Goal: Task Accomplishment & Management: Manage account settings

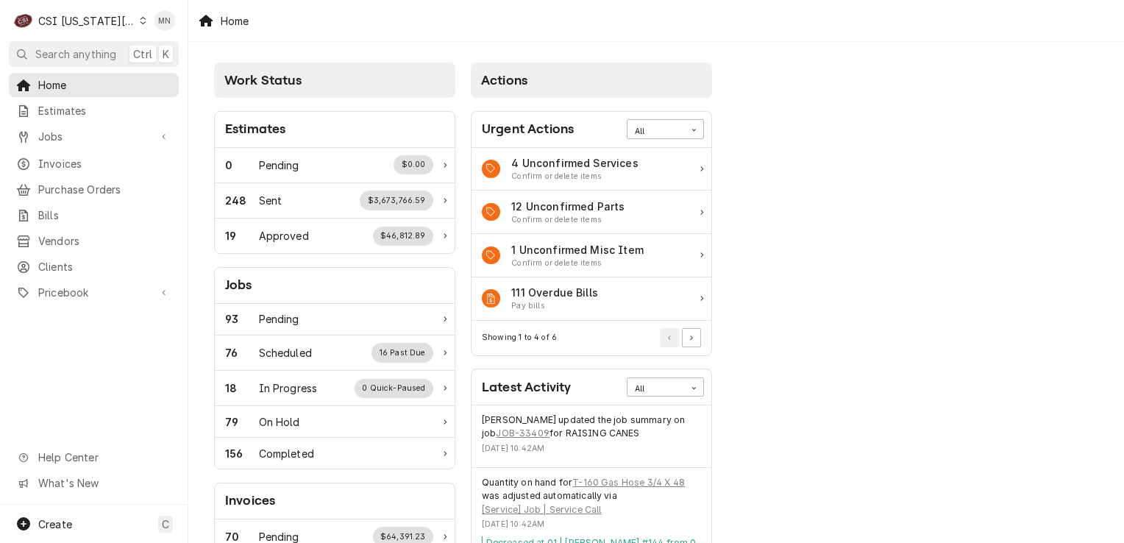
click at [140, 17] on icon "Dynamic Content Wrapper" at bounding box center [143, 20] width 7 height 7
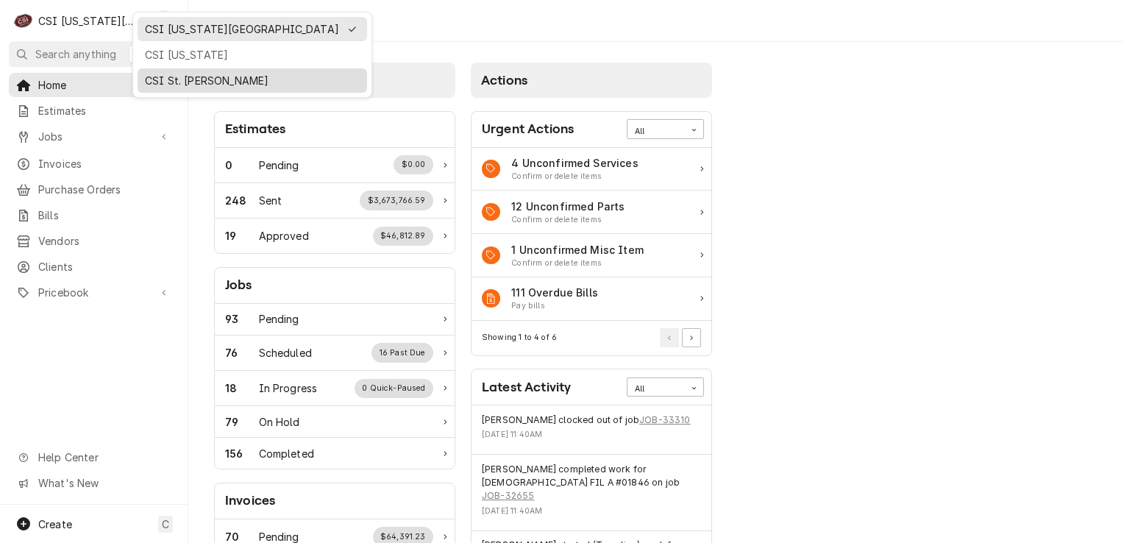
click at [170, 74] on div "CSI St. [PERSON_NAME]" at bounding box center [252, 80] width 215 height 15
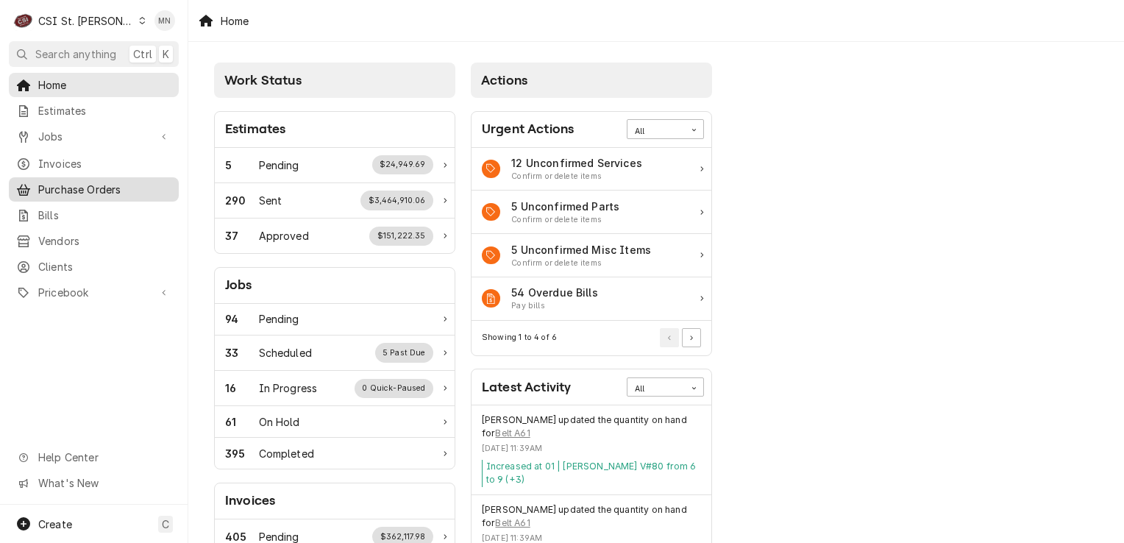
click at [77, 187] on span "Purchase Orders" at bounding box center [104, 189] width 133 height 15
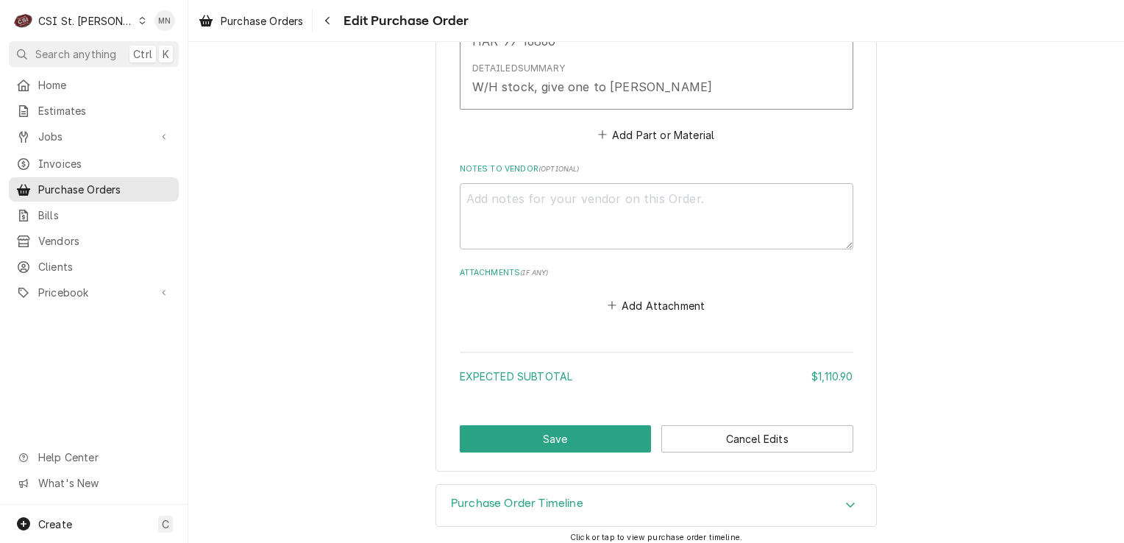
scroll to position [1725, 0]
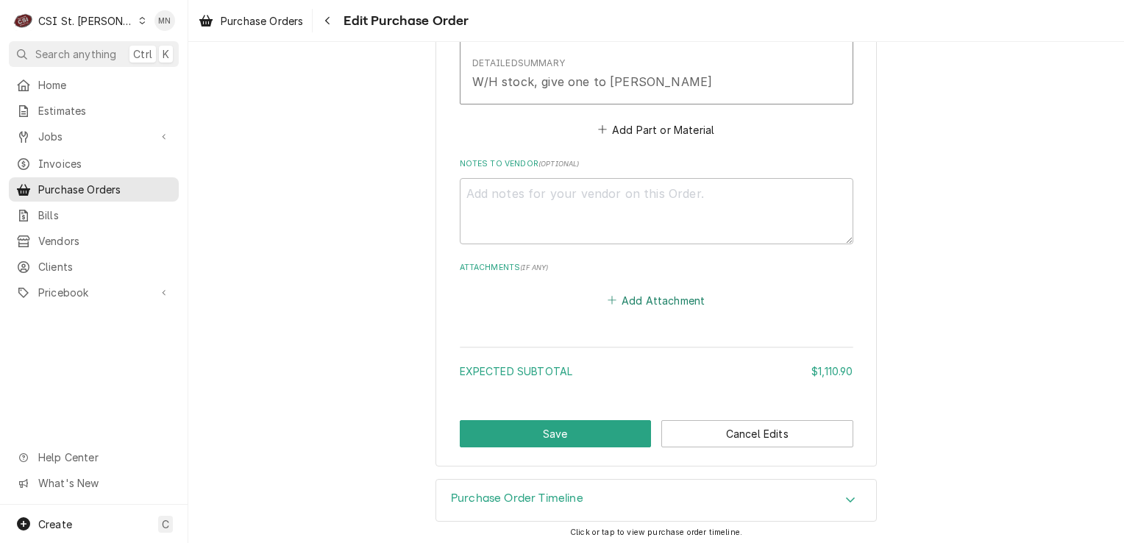
click at [685, 295] on button "Add Attachment" at bounding box center [655, 300] width 103 height 21
type textarea "x"
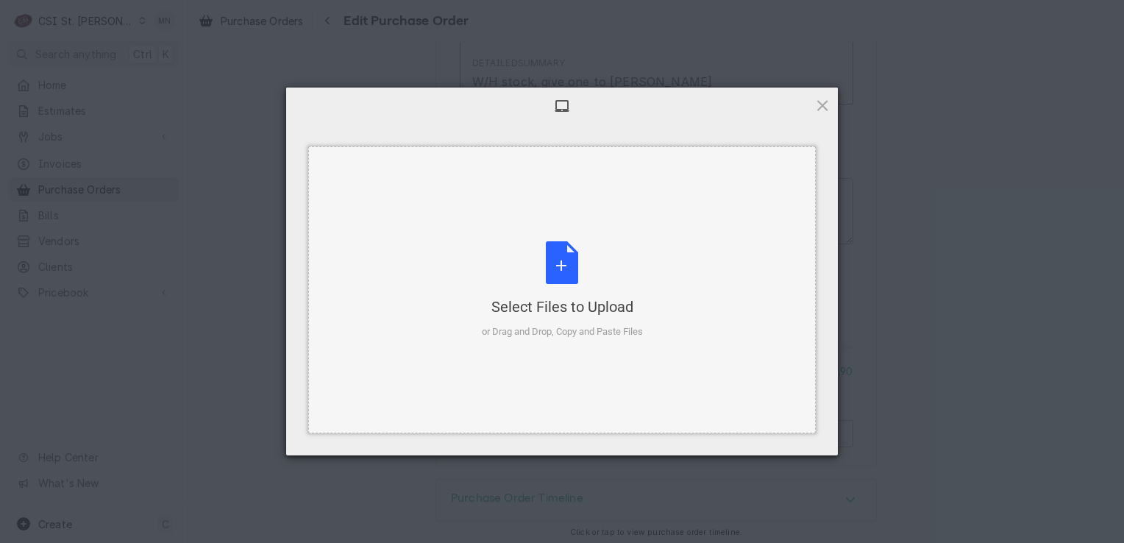
click at [585, 287] on div "Select Files to Upload or Drag and Drop, Copy and Paste Files" at bounding box center [562, 290] width 161 height 98
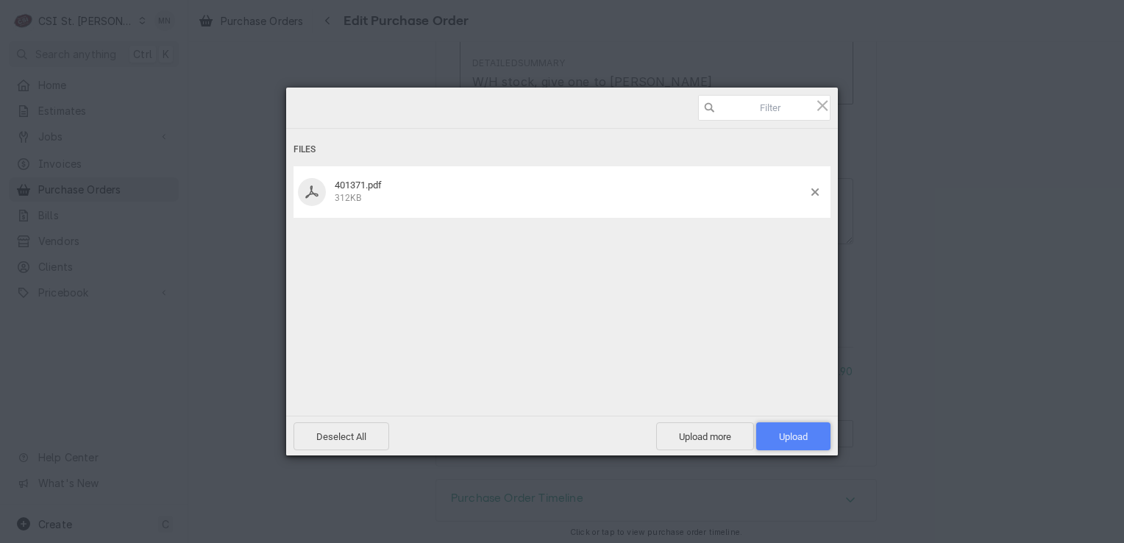
click at [796, 431] on span "Upload 1" at bounding box center [793, 436] width 29 height 11
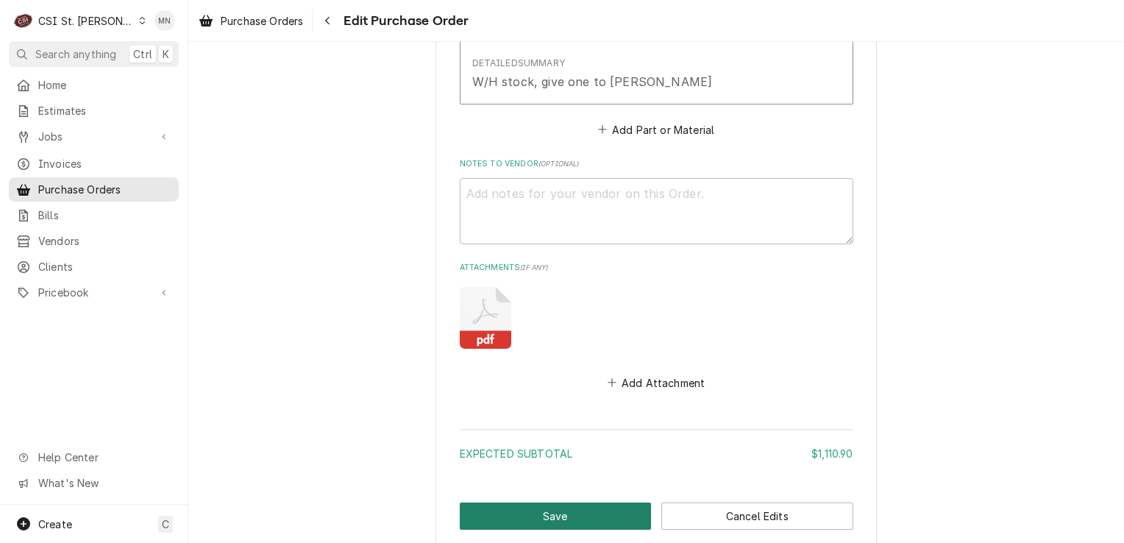
click at [594, 512] on button "Save" at bounding box center [556, 515] width 192 height 27
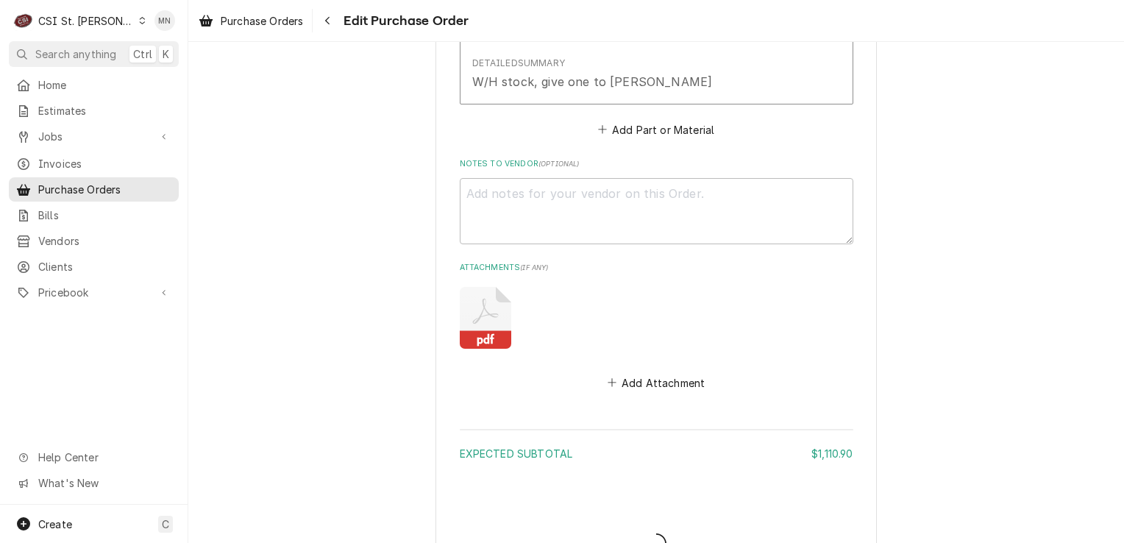
type textarea "x"
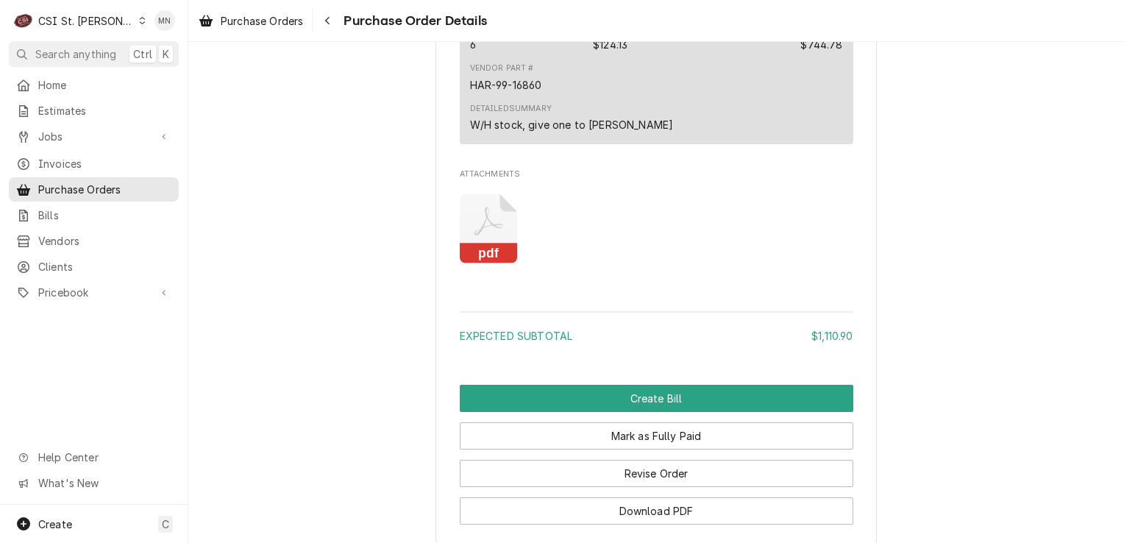
scroll to position [1912, 0]
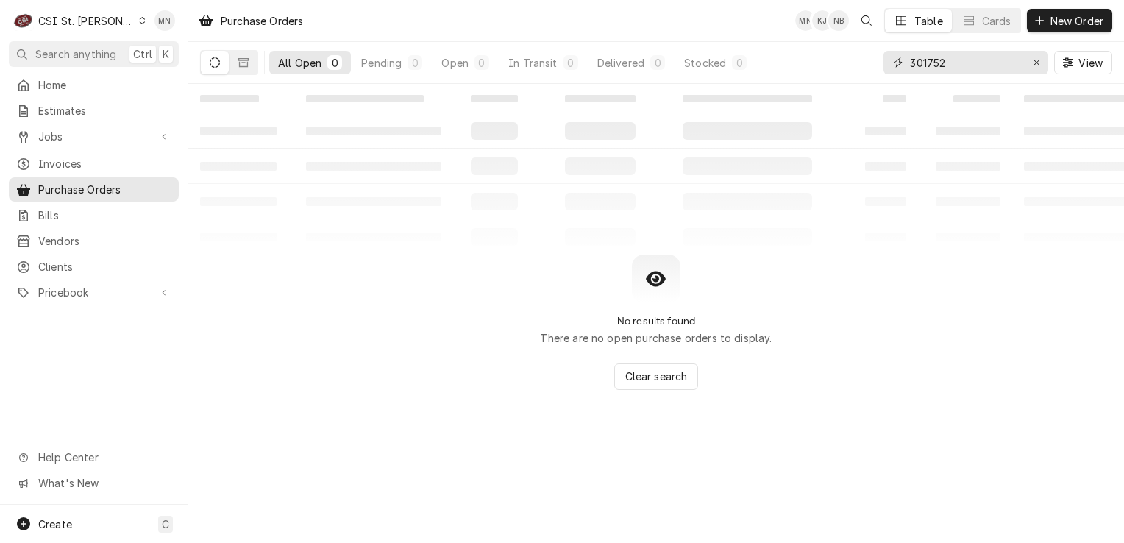
drag, startPoint x: 950, startPoint y: 72, endPoint x: 822, endPoint y: 71, distance: 127.9
click at [825, 71] on div "All Open 0 Pending 0 Open 0 In Transit 0 Delivered 0 Stocked 0 301752 View" at bounding box center [656, 62] width 912 height 41
type input "401415"
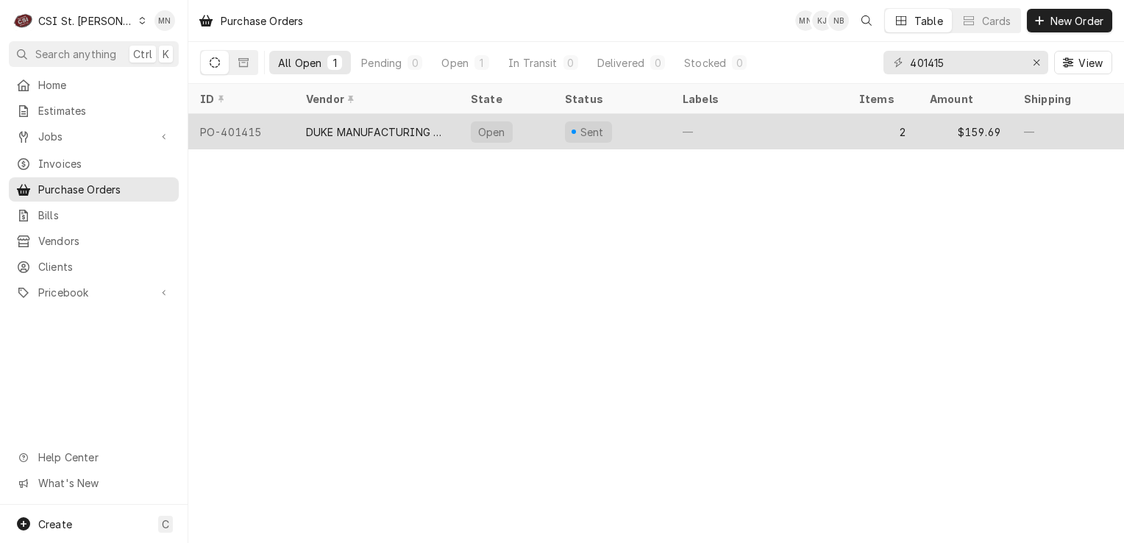
click at [393, 137] on div "DUKE MANUFACTURING CO." at bounding box center [376, 131] width 165 height 35
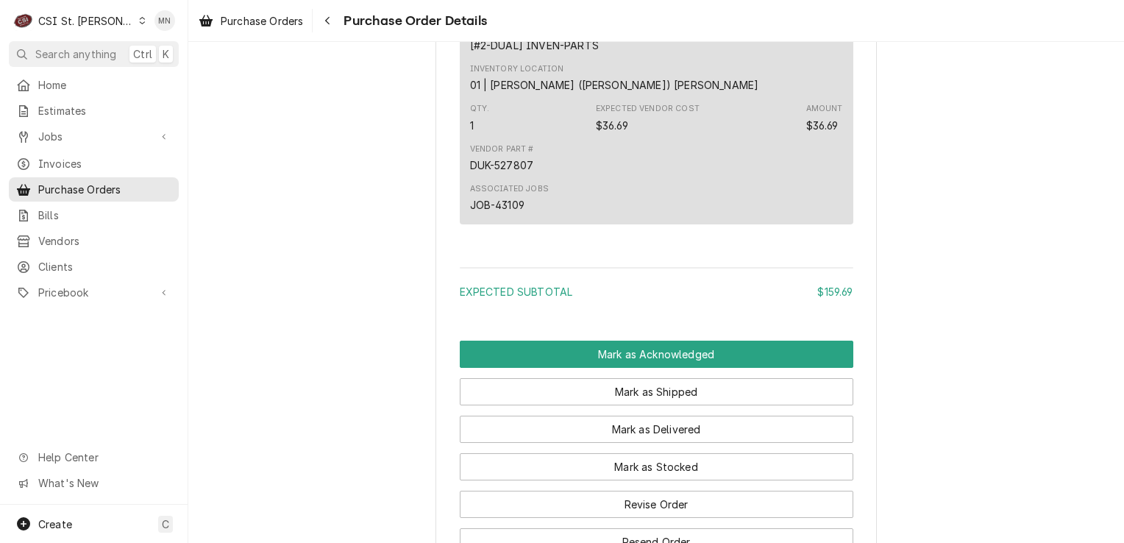
scroll to position [1429, 0]
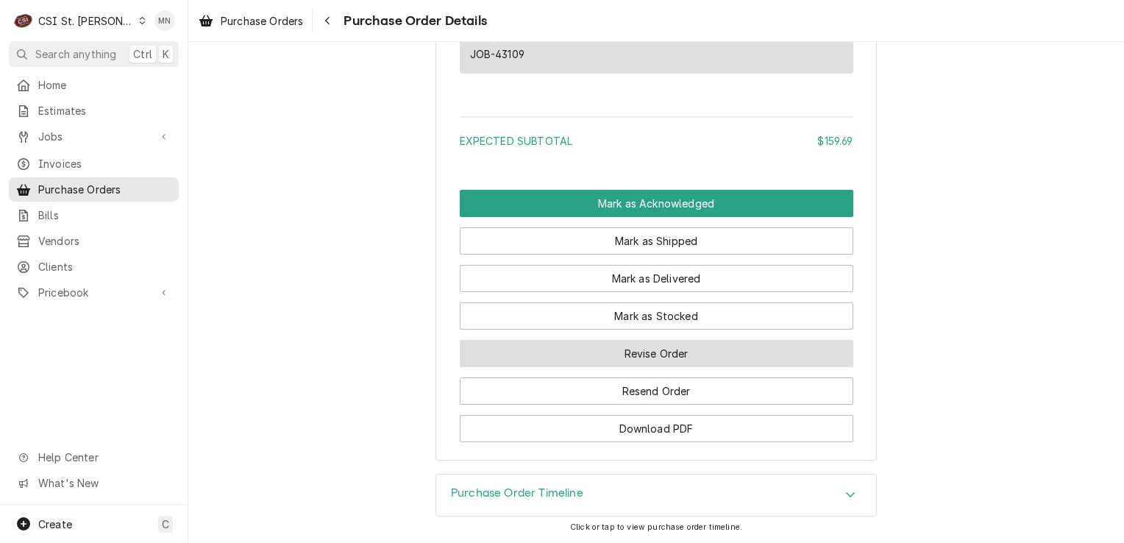
click at [629, 351] on button "Revise Order" at bounding box center [656, 353] width 393 height 27
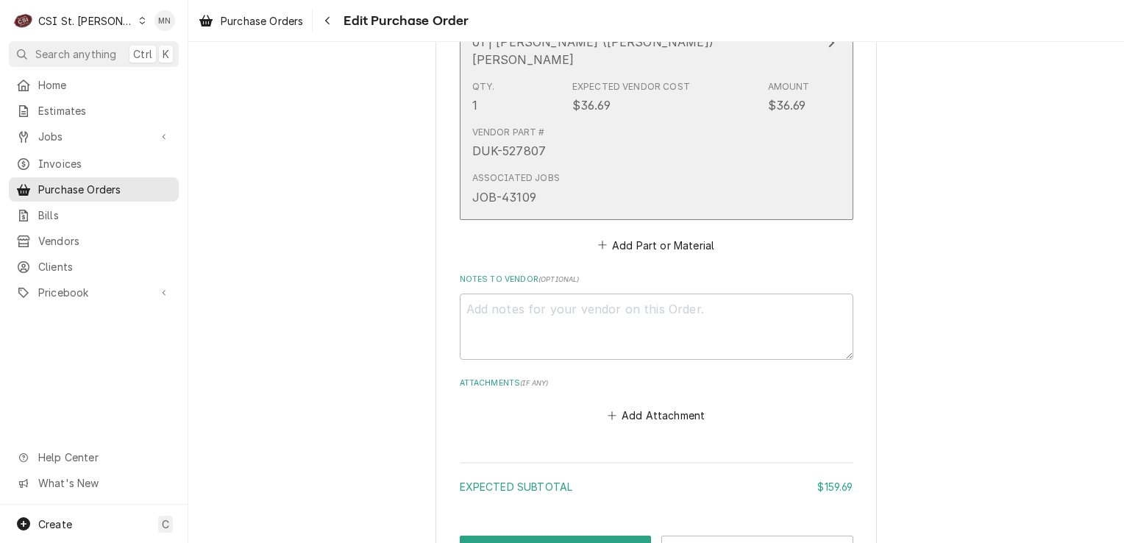
scroll to position [1176, 0]
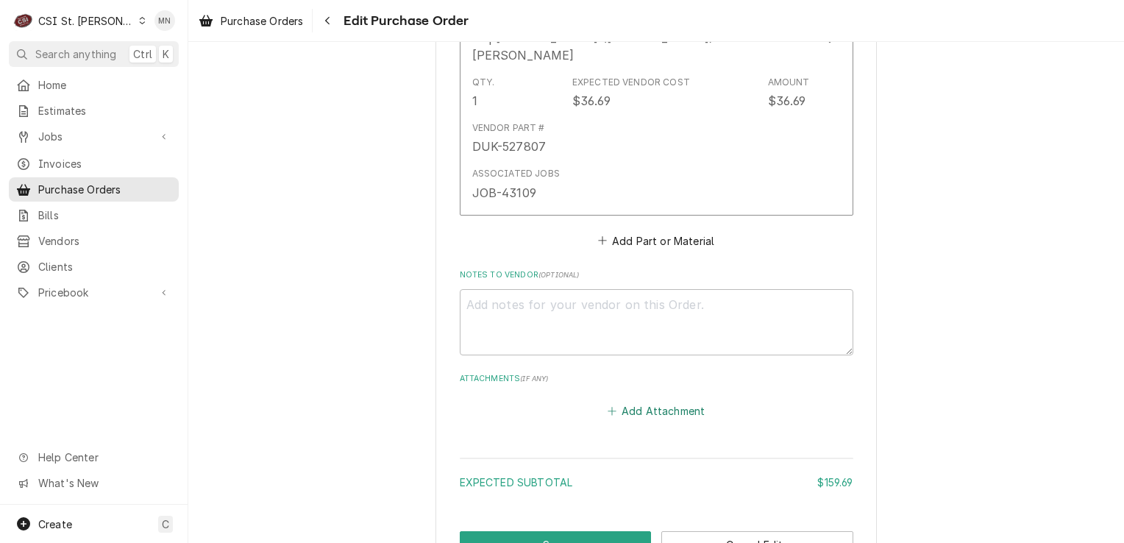
click at [640, 401] on button "Add Attachment" at bounding box center [655, 411] width 103 height 21
type textarea "x"
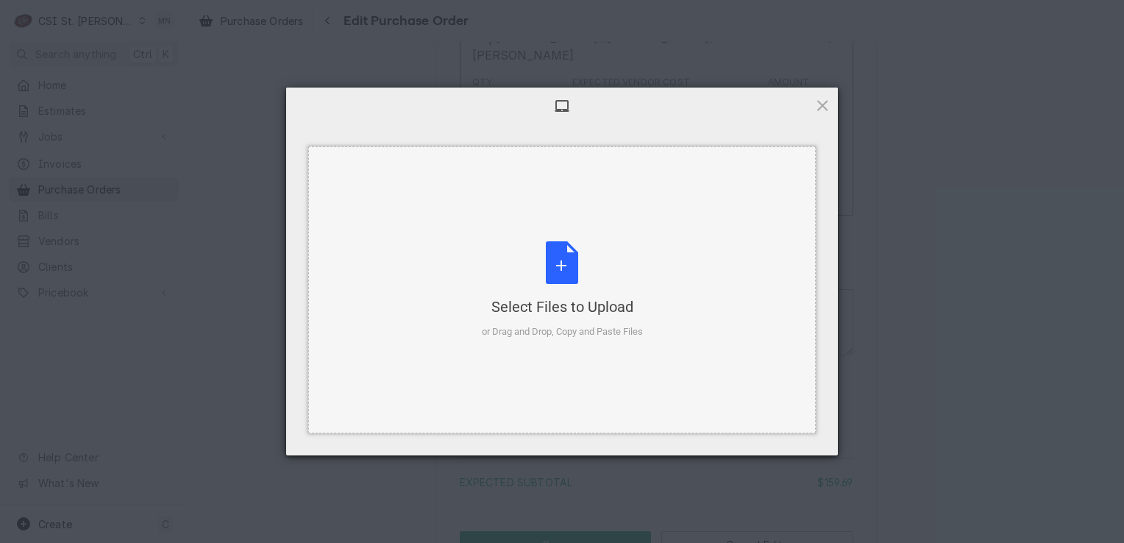
click at [551, 282] on div "Select Files to Upload or Drag and Drop, Copy and Paste Files" at bounding box center [562, 290] width 161 height 98
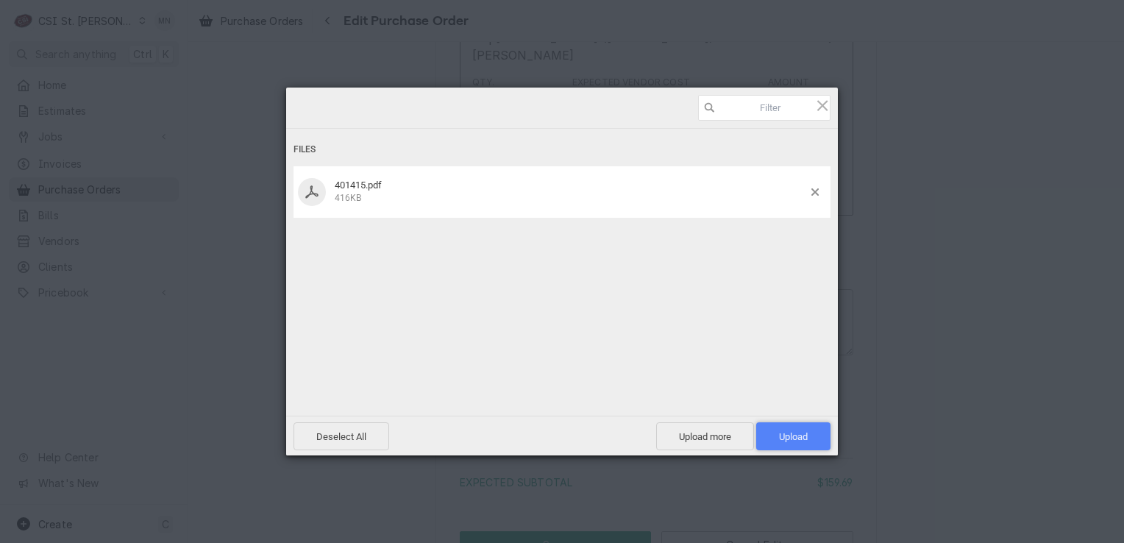
click at [776, 433] on span "Upload 1" at bounding box center [793, 436] width 74 height 28
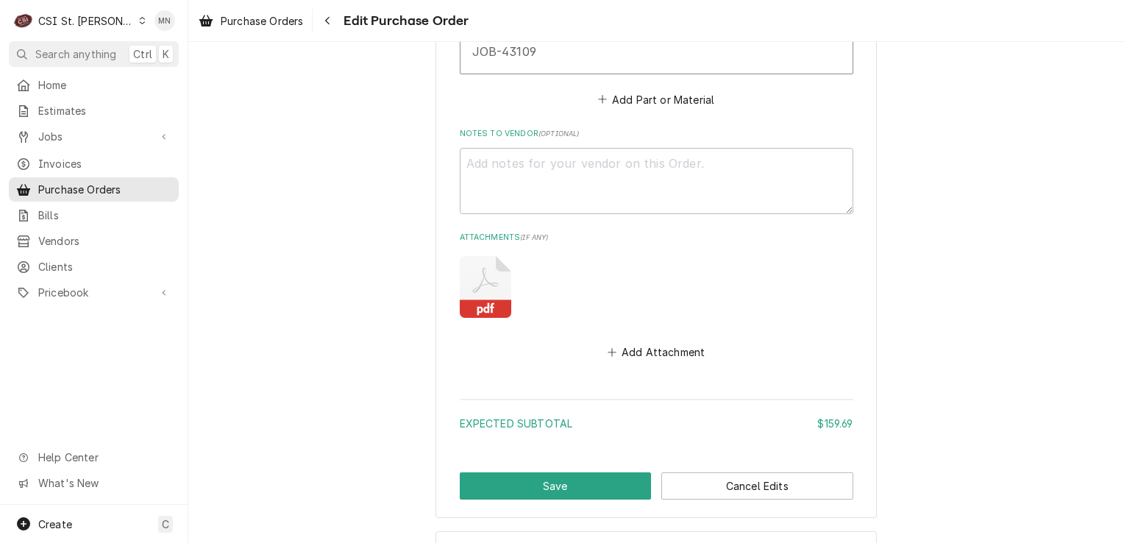
scroll to position [1335, 0]
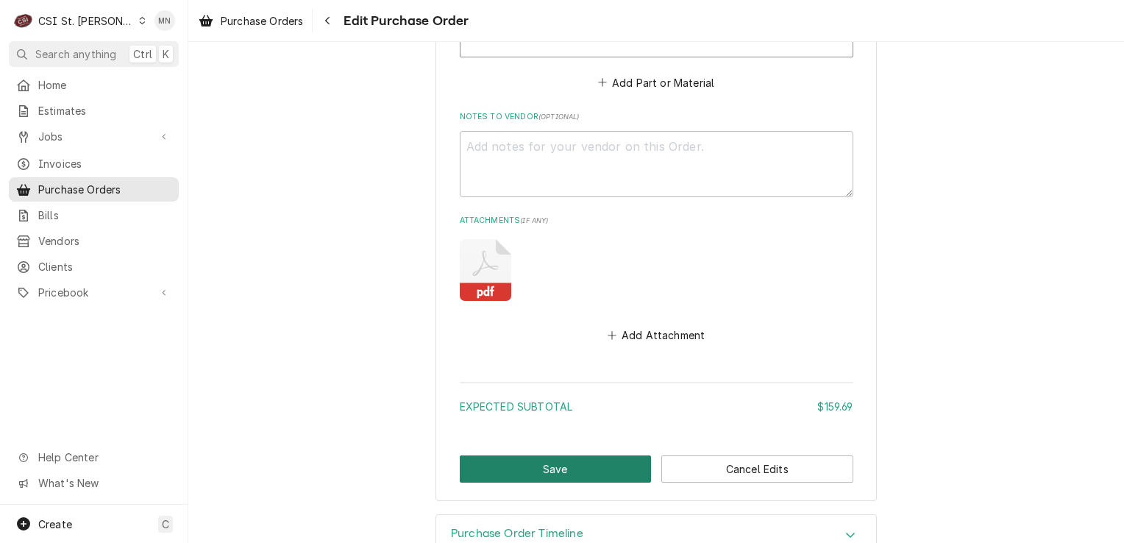
click at [546, 455] on button "Save" at bounding box center [556, 468] width 192 height 27
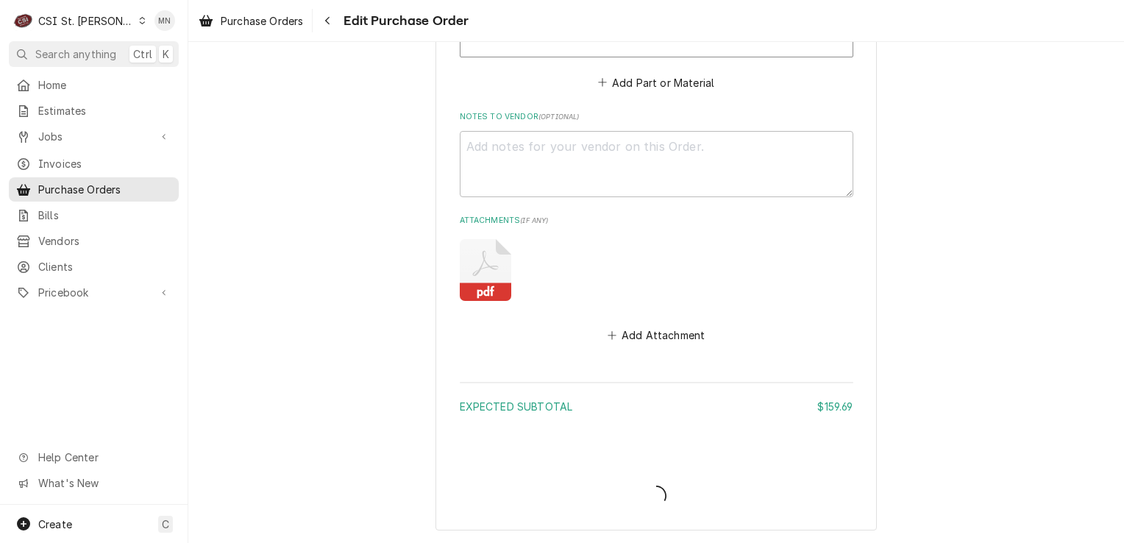
type textarea "x"
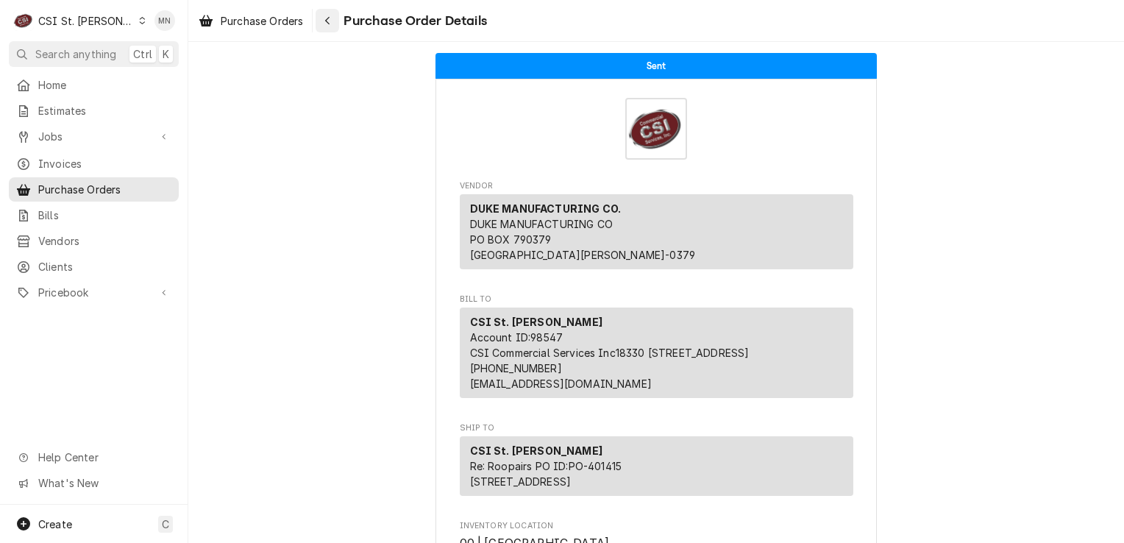
click at [331, 23] on icon "Navigate back" at bounding box center [327, 20] width 7 height 10
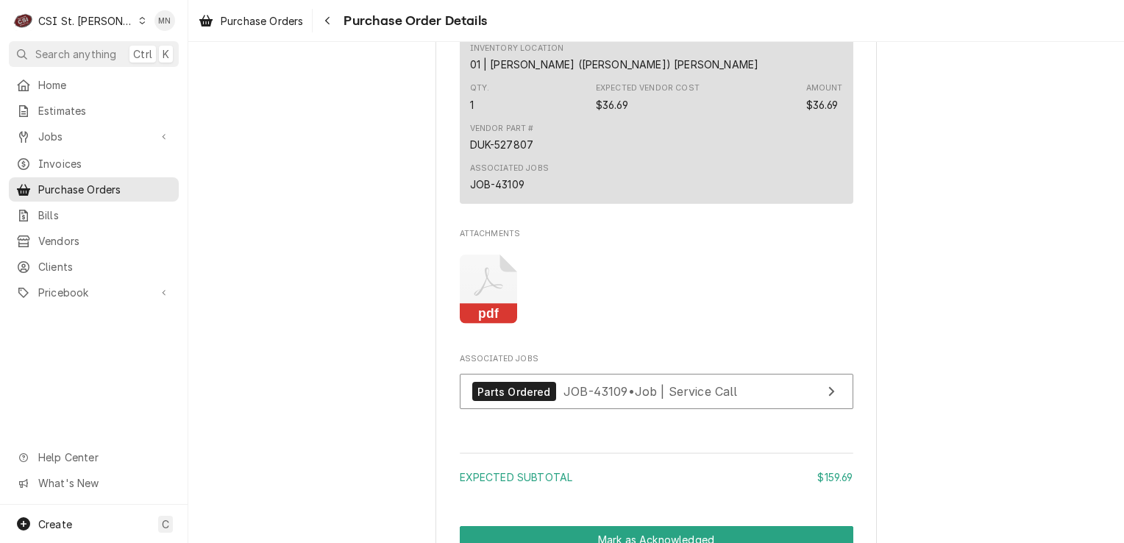
scroll to position [1544, 0]
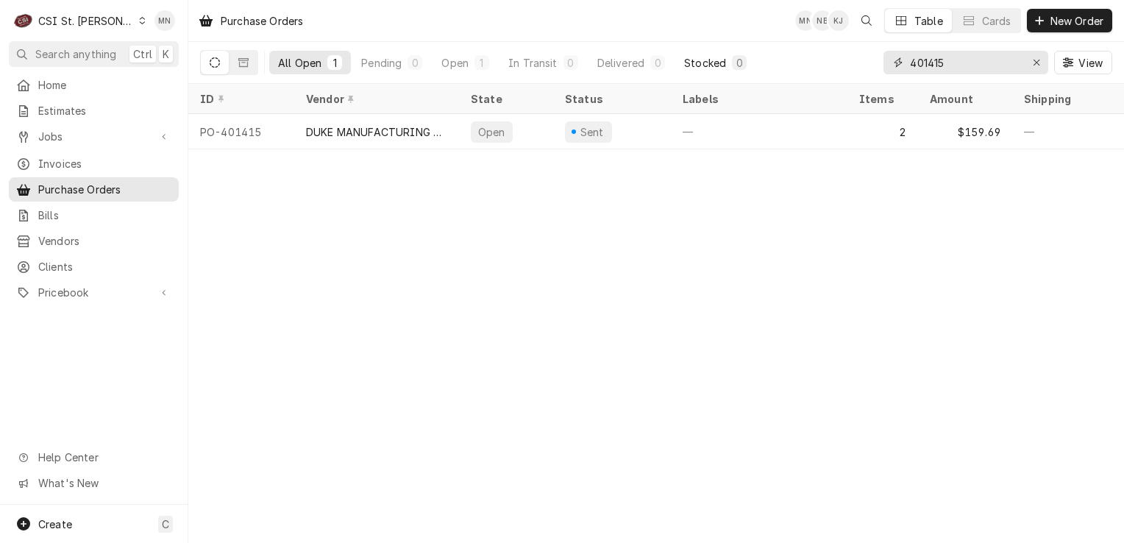
drag, startPoint x: 976, startPoint y: 57, endPoint x: 737, endPoint y: 66, distance: 239.9
click at [743, 66] on div "All Open 1 Pending 0 Open 1 In Transit 0 Delivered 0 Stocked 0 401415 View" at bounding box center [656, 62] width 912 height 41
type input "401382"
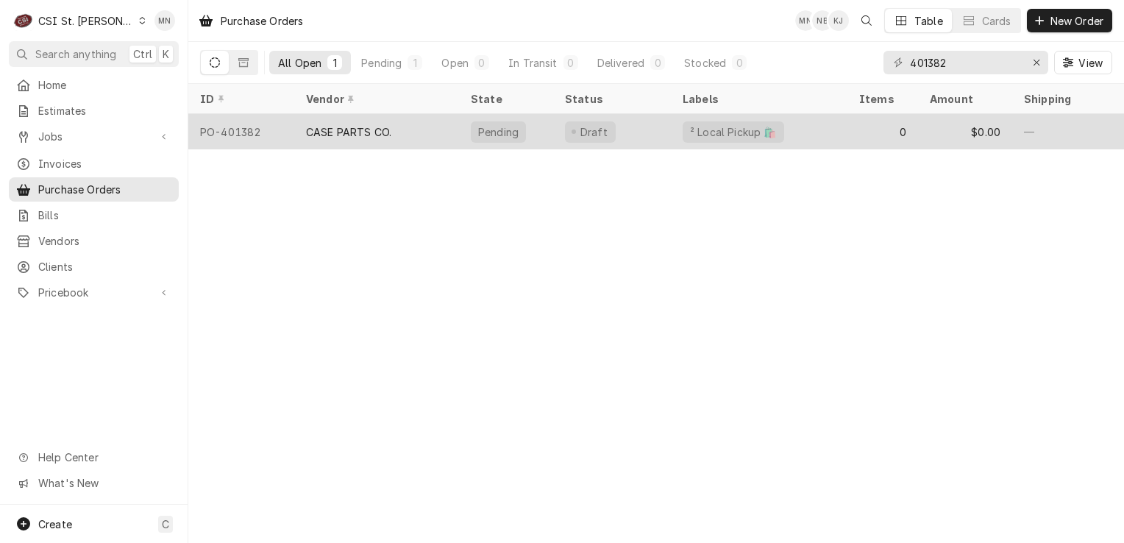
click at [371, 131] on div "CASE PARTS CO." at bounding box center [348, 131] width 85 height 15
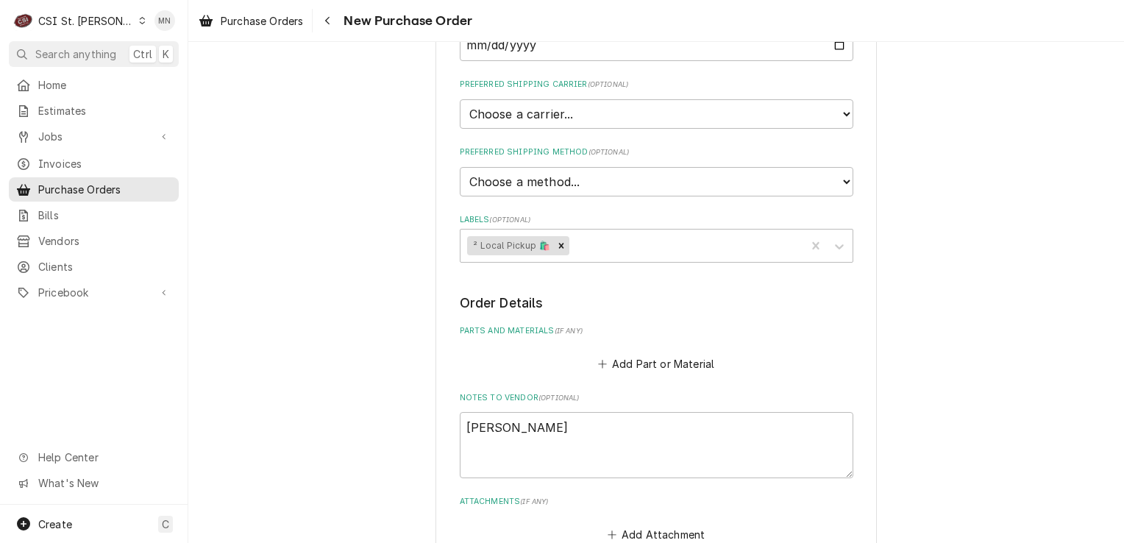
scroll to position [621, 0]
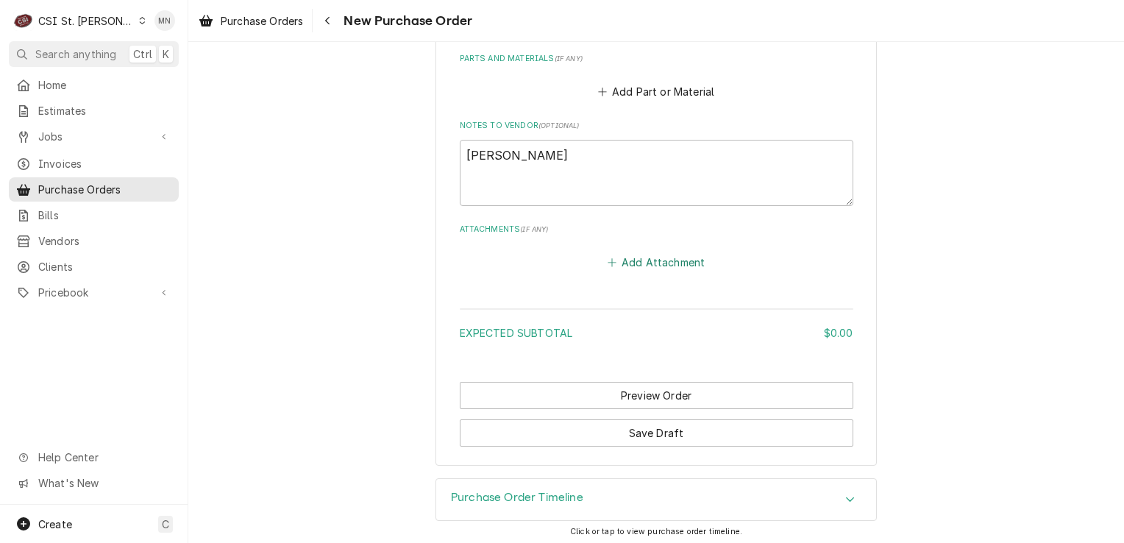
click at [651, 260] on button "Add Attachment" at bounding box center [655, 261] width 103 height 21
type textarea "x"
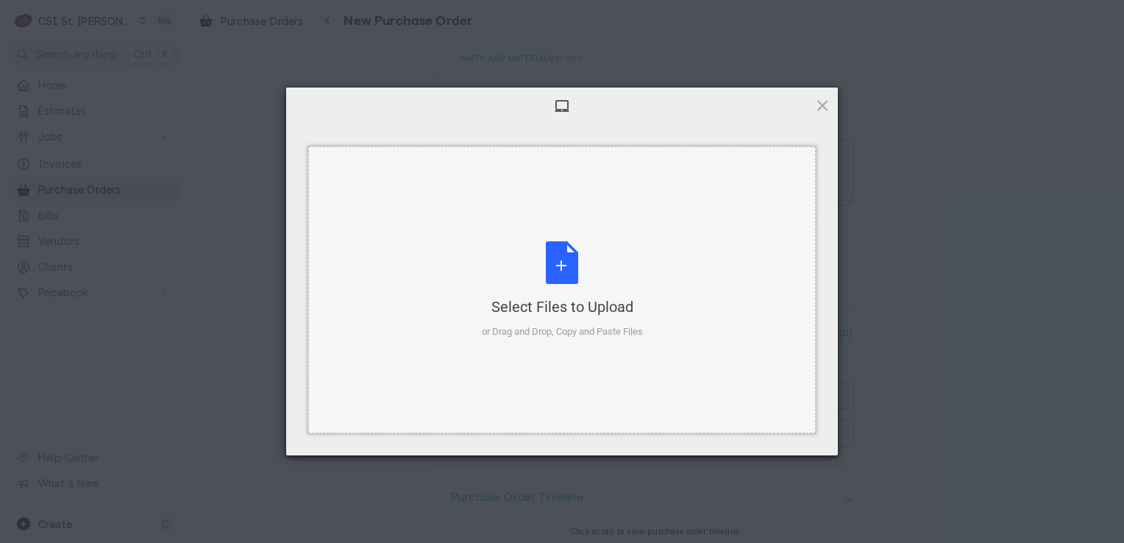
click at [584, 266] on div "Select Files to Upload or Drag and Drop, Copy and Paste Files" at bounding box center [562, 290] width 161 height 98
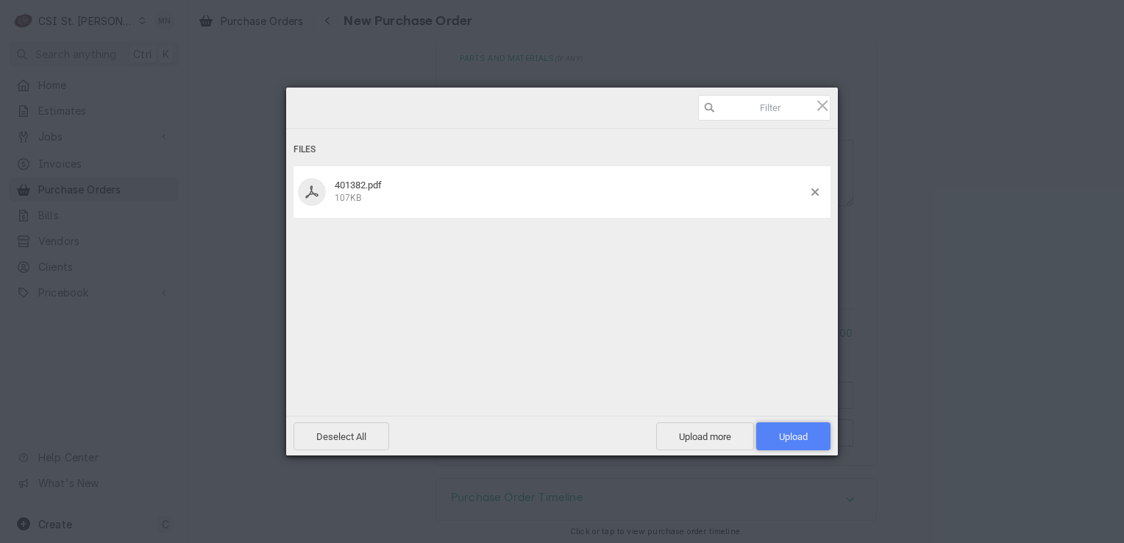
click at [789, 432] on span "Upload 1" at bounding box center [793, 436] width 29 height 11
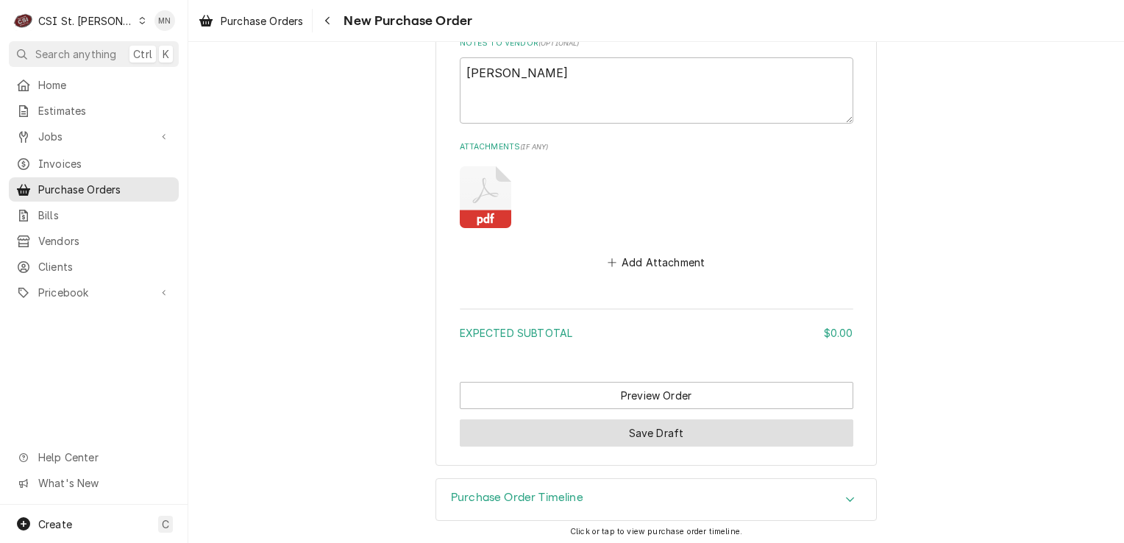
click at [621, 438] on button "Save Draft" at bounding box center [656, 432] width 393 height 27
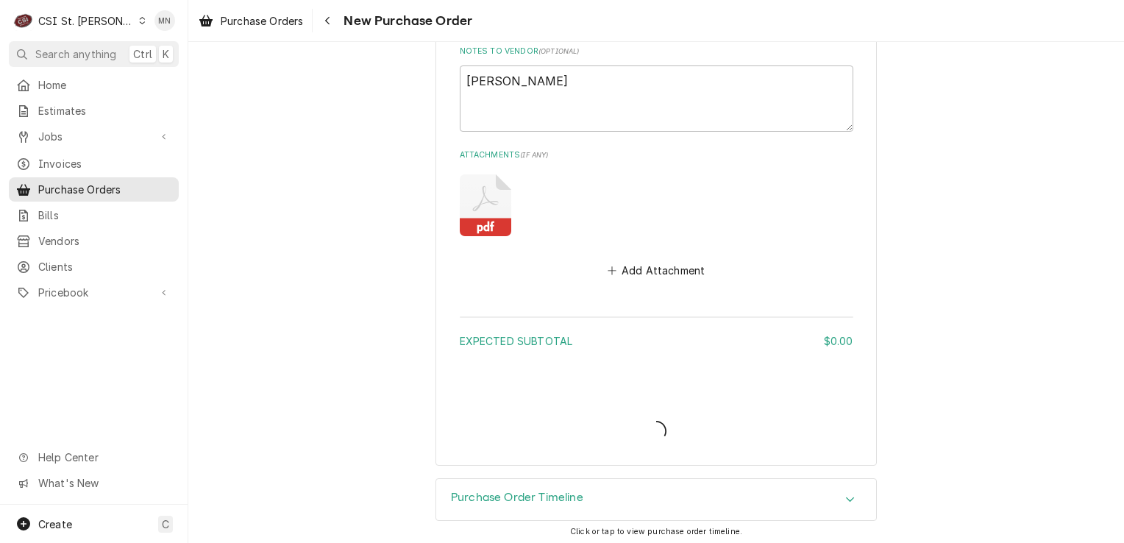
type textarea "x"
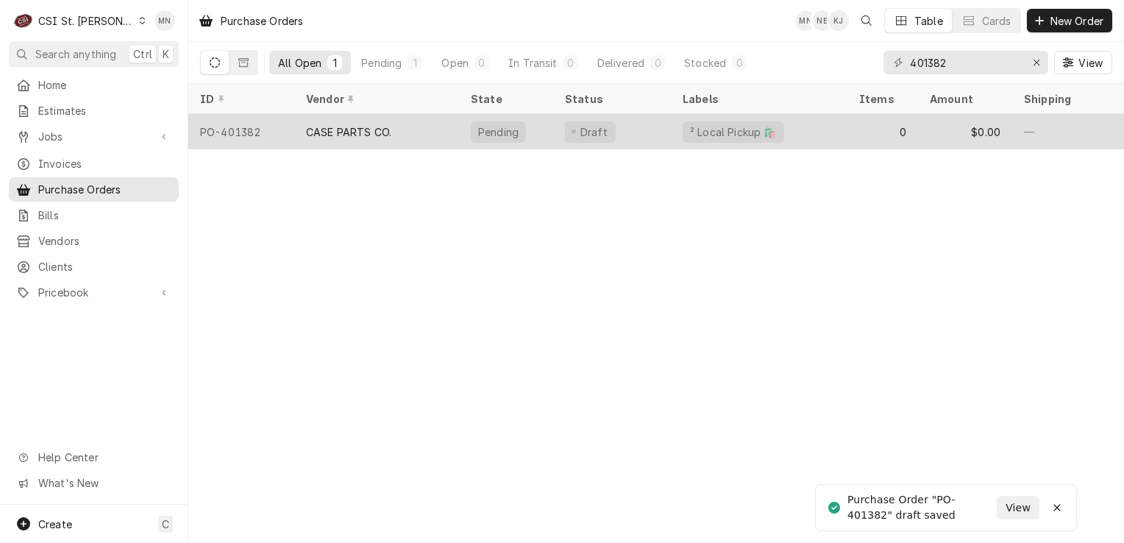
click at [381, 134] on div "CASE PARTS CO." at bounding box center [348, 131] width 85 height 15
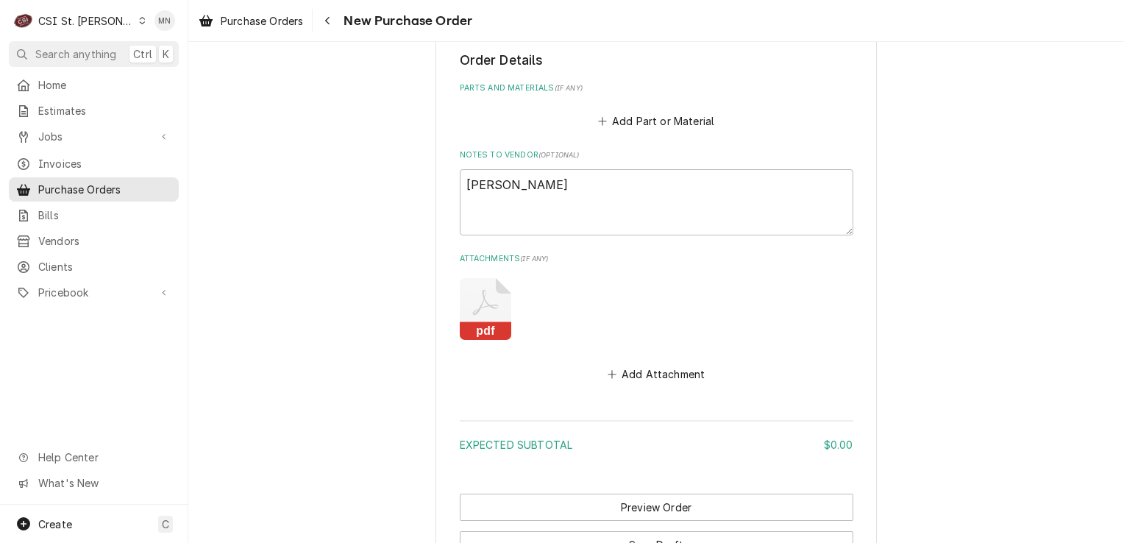
scroll to position [703, 0]
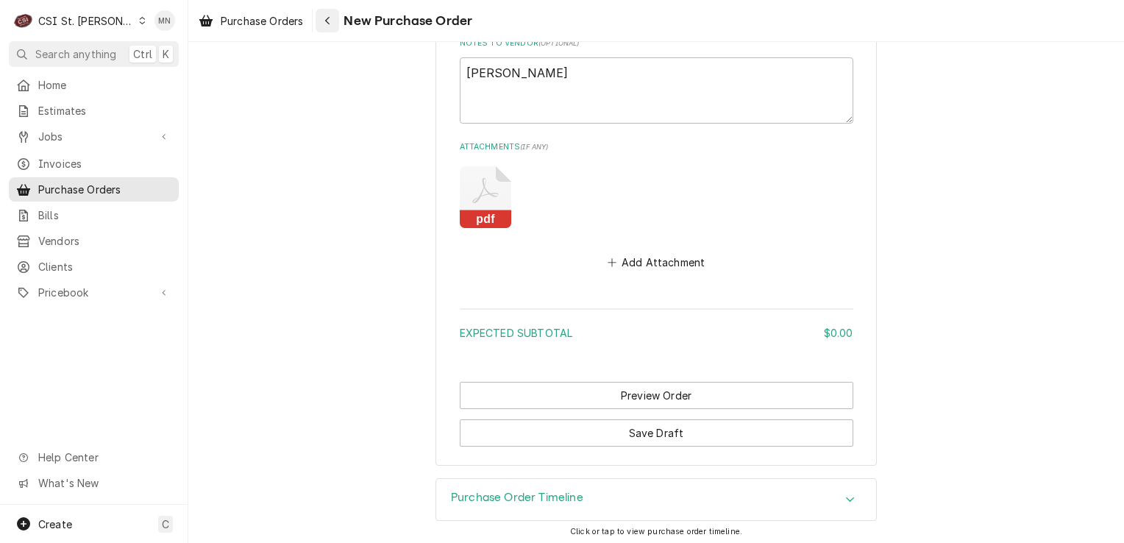
click at [321, 21] on div "Navigate back" at bounding box center [327, 20] width 15 height 15
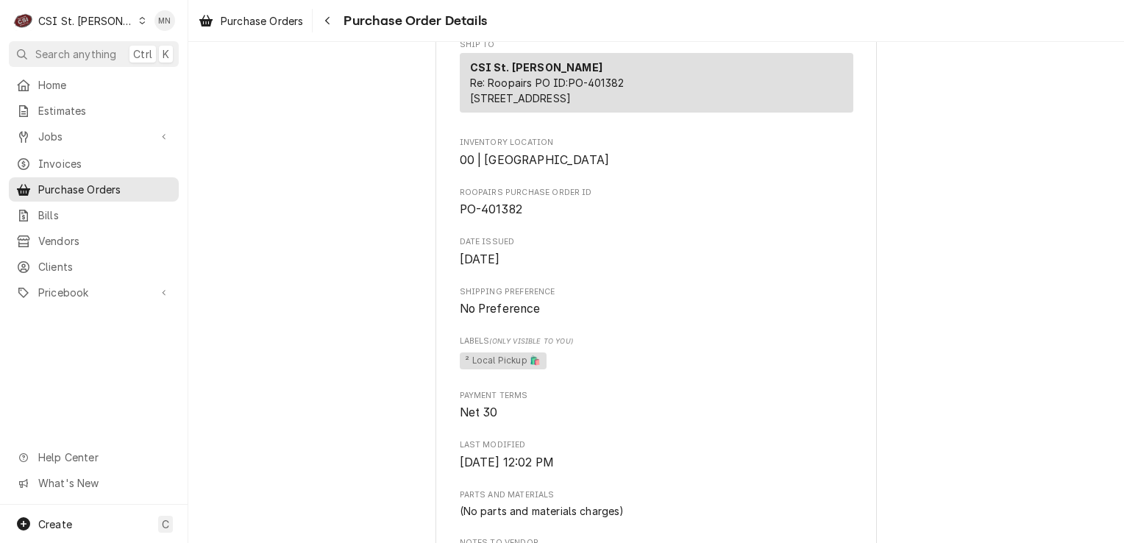
scroll to position [801, 0]
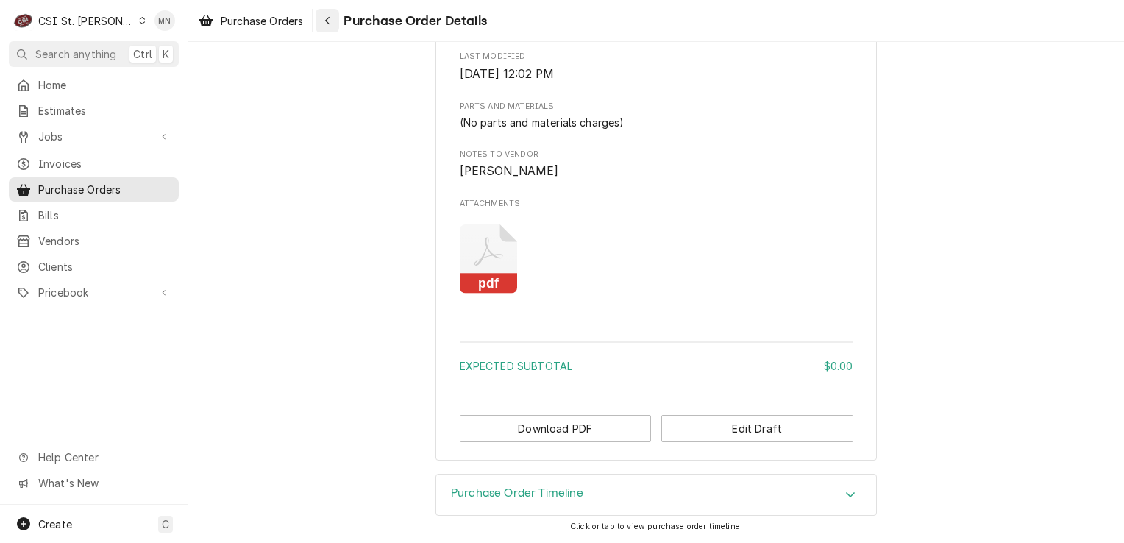
click at [334, 26] on div "Navigate back" at bounding box center [327, 20] width 15 height 15
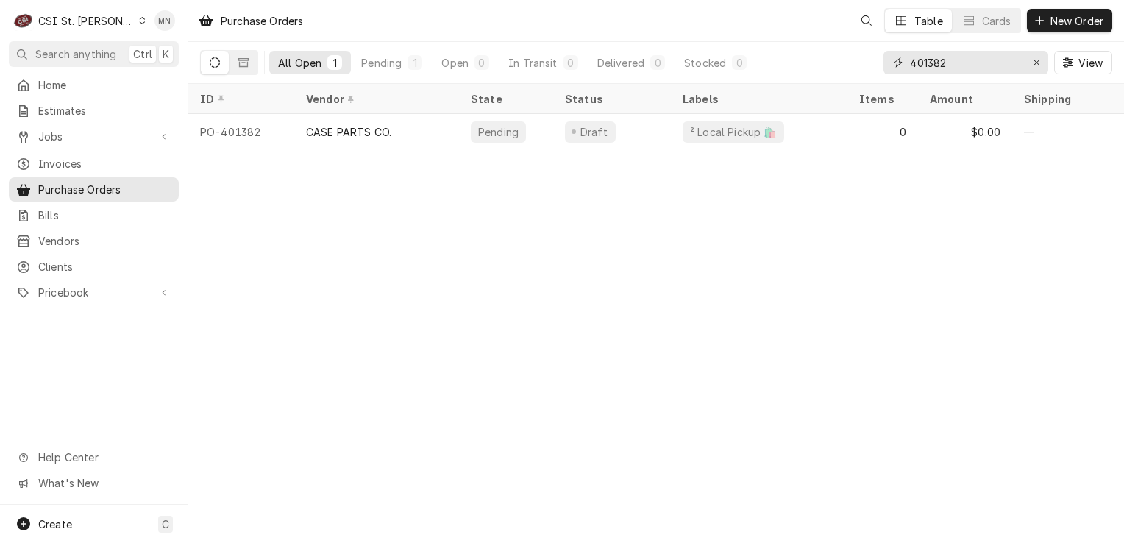
click at [770, 71] on div "All Open 1 Pending 1 Open 0 In Transit 0 Delivered 0 Stocked 0 401382 View" at bounding box center [656, 62] width 912 height 41
type input "401452"
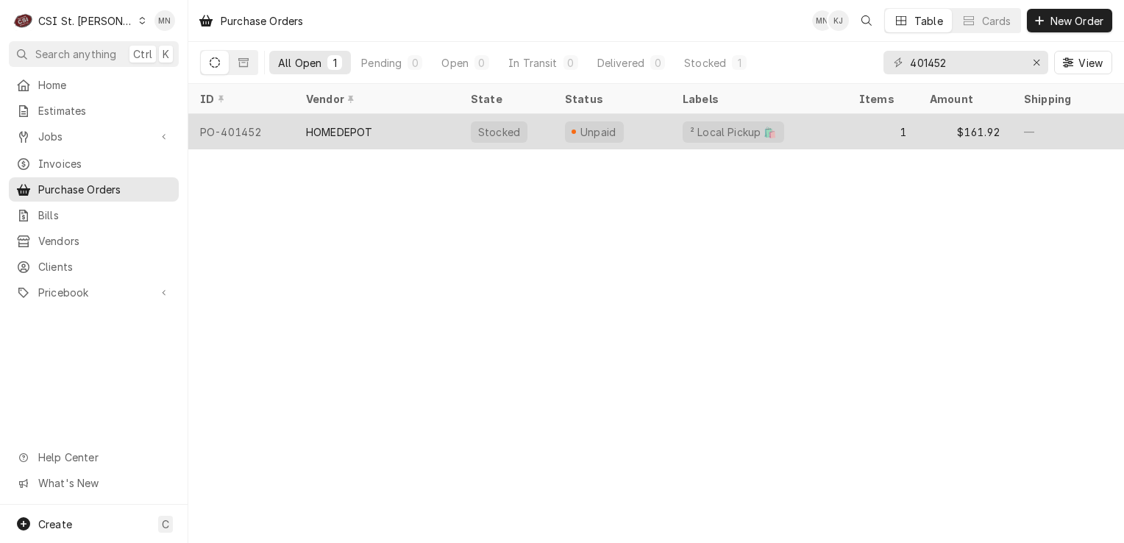
click at [388, 142] on div "HOMEDEPOT" at bounding box center [376, 131] width 165 height 35
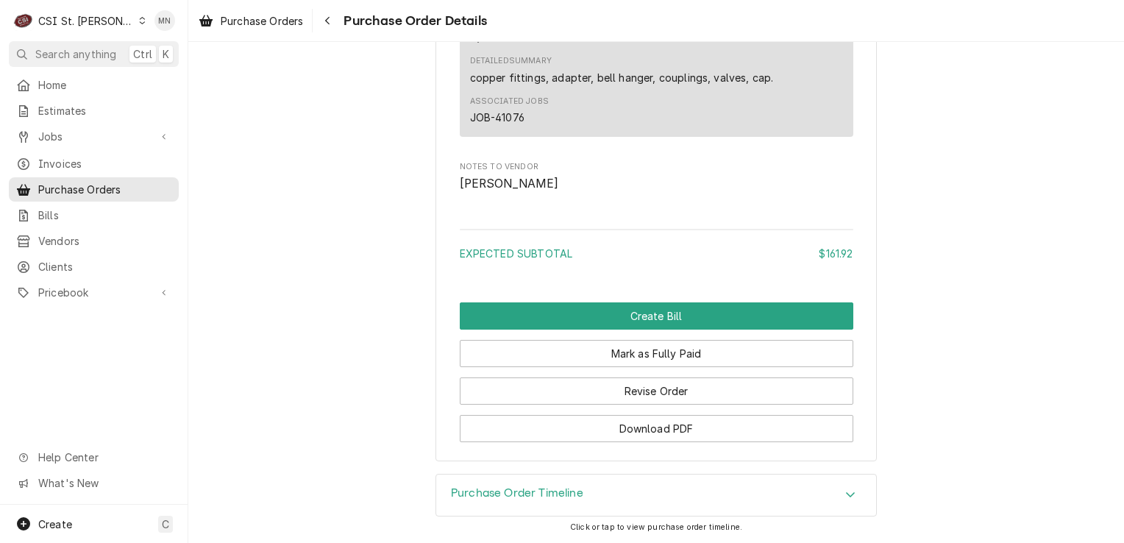
scroll to position [1292, 0]
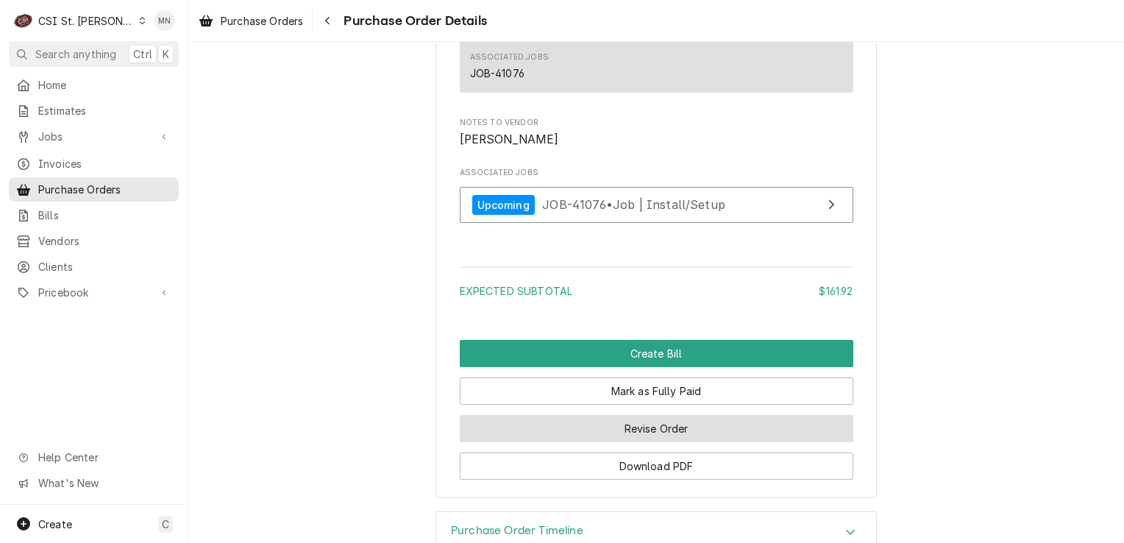
click at [609, 442] on button "Revise Order" at bounding box center [656, 428] width 393 height 27
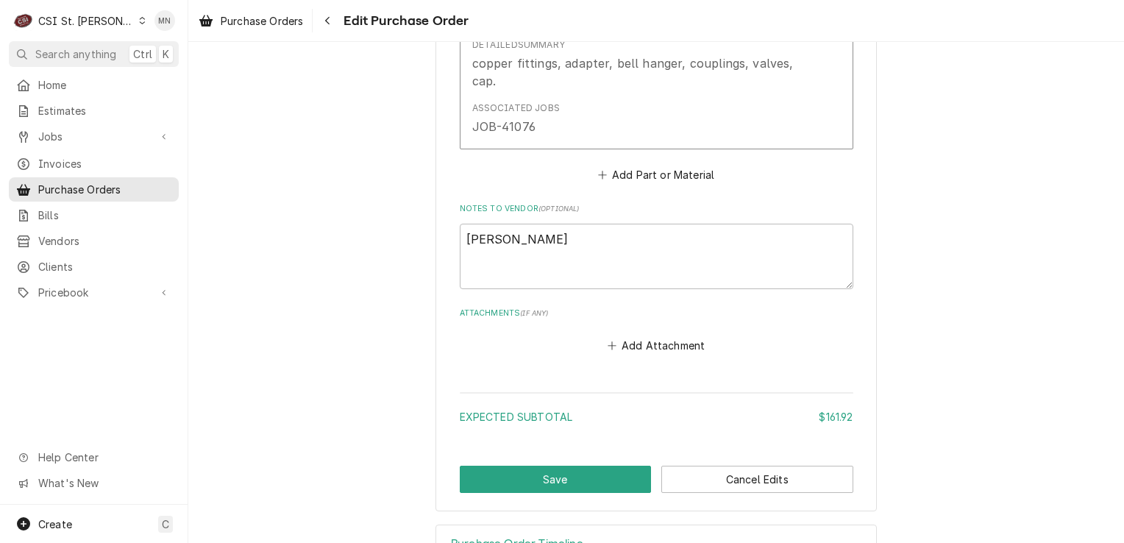
scroll to position [985, 0]
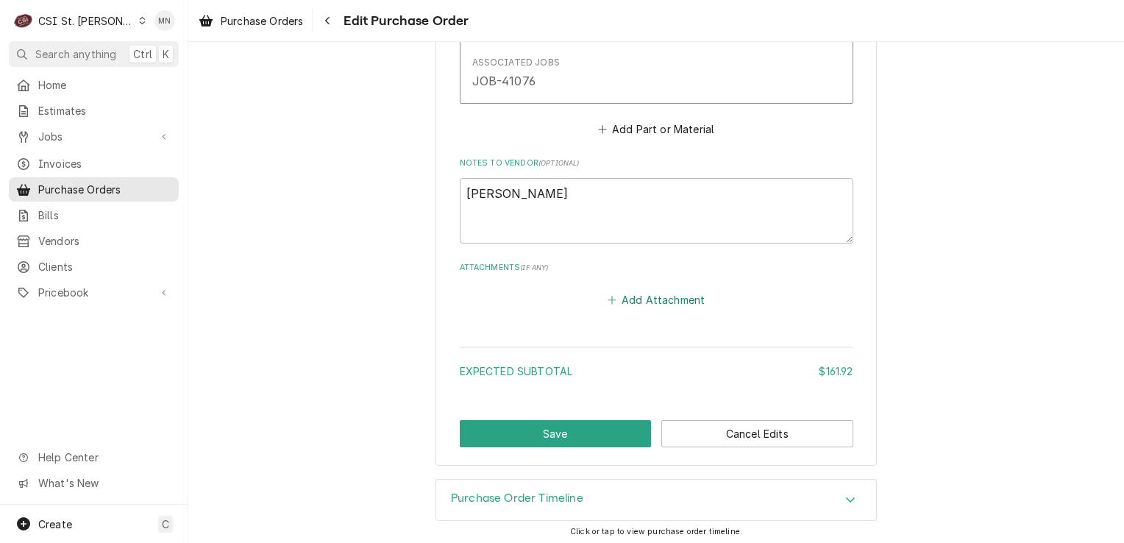
click at [669, 301] on button "Add Attachment" at bounding box center [655, 300] width 103 height 21
type textarea "x"
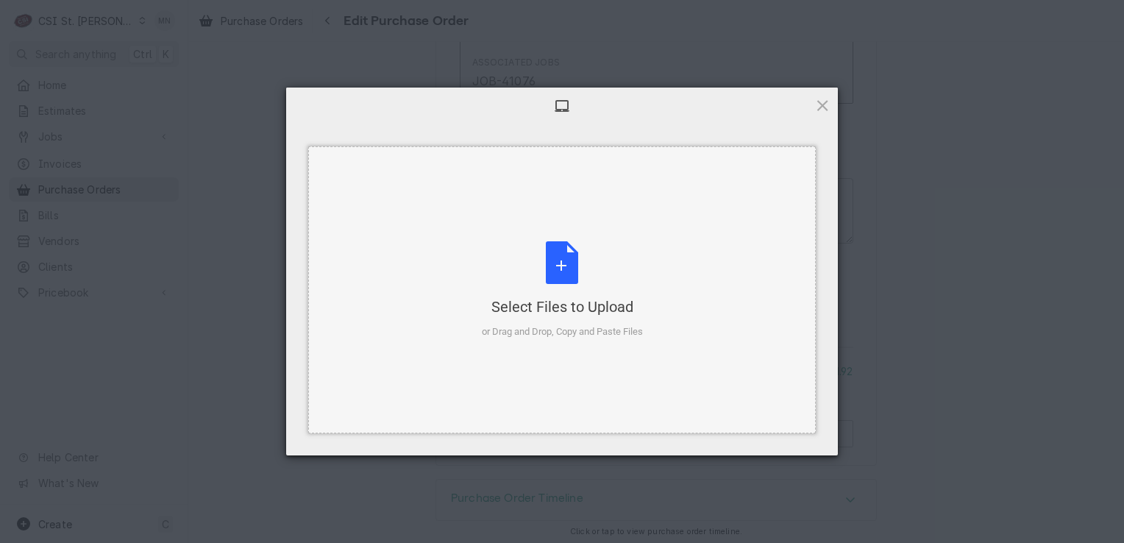
click at [568, 291] on div "Select Files to Upload or Drag and Drop, Copy and Paste Files" at bounding box center [562, 290] width 161 height 98
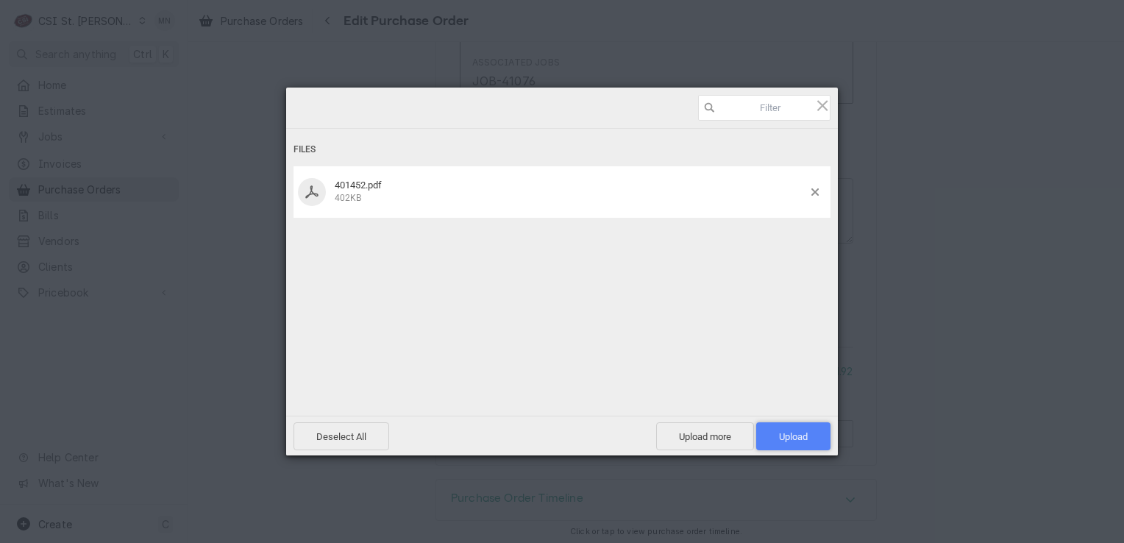
click at [804, 425] on span "Upload 1" at bounding box center [793, 436] width 74 height 28
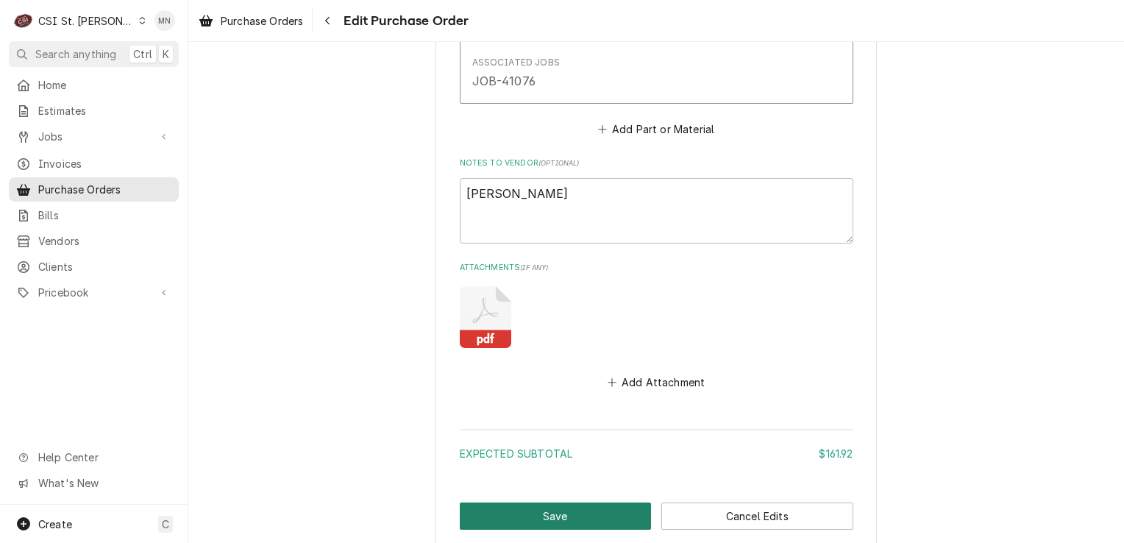
click at [552, 510] on button "Save" at bounding box center [556, 515] width 192 height 27
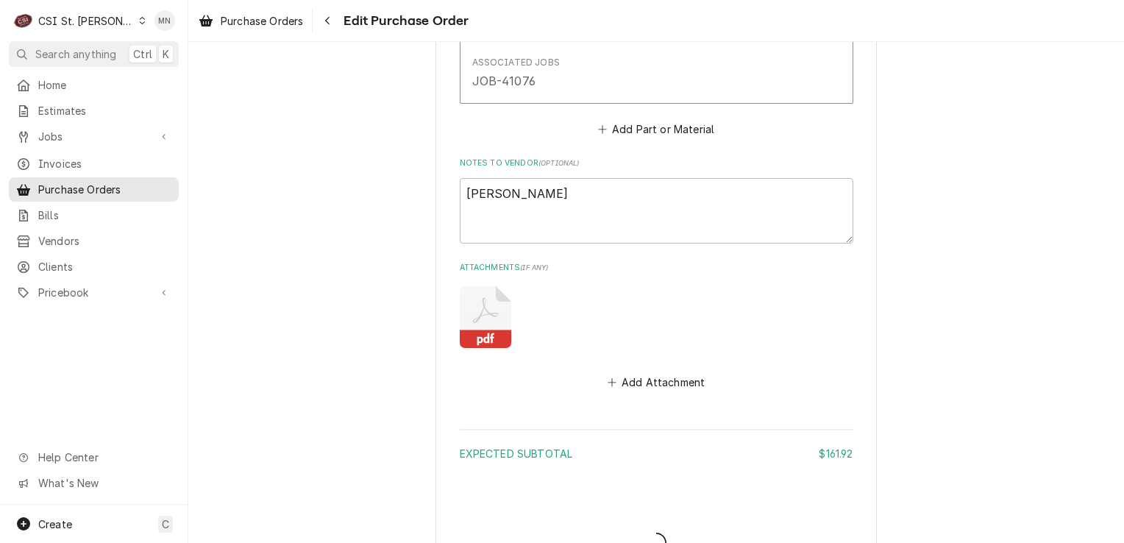
type textarea "x"
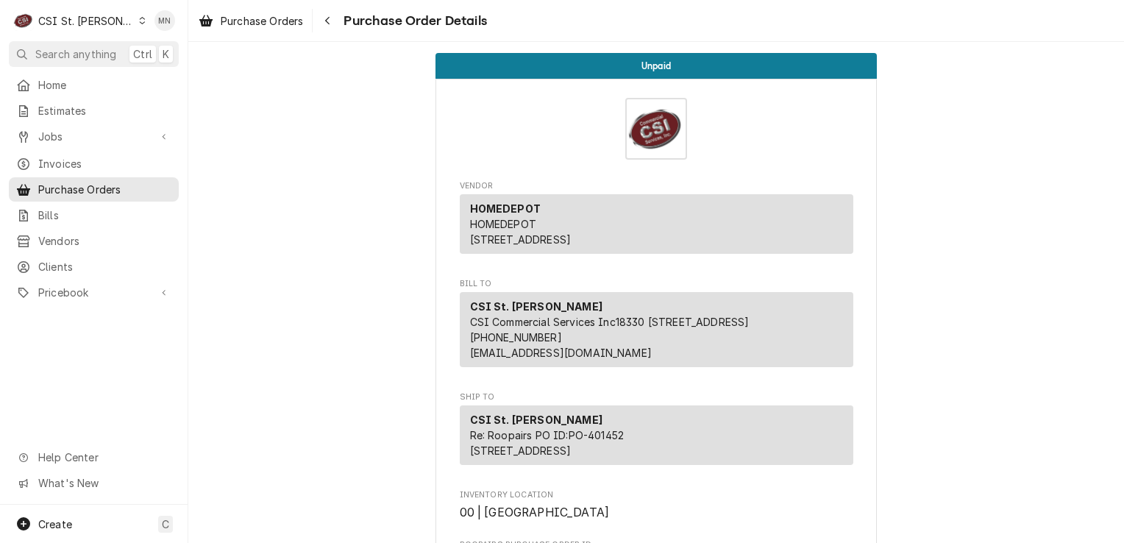
click at [105, 15] on div "C CSI St. Louis" at bounding box center [80, 20] width 142 height 29
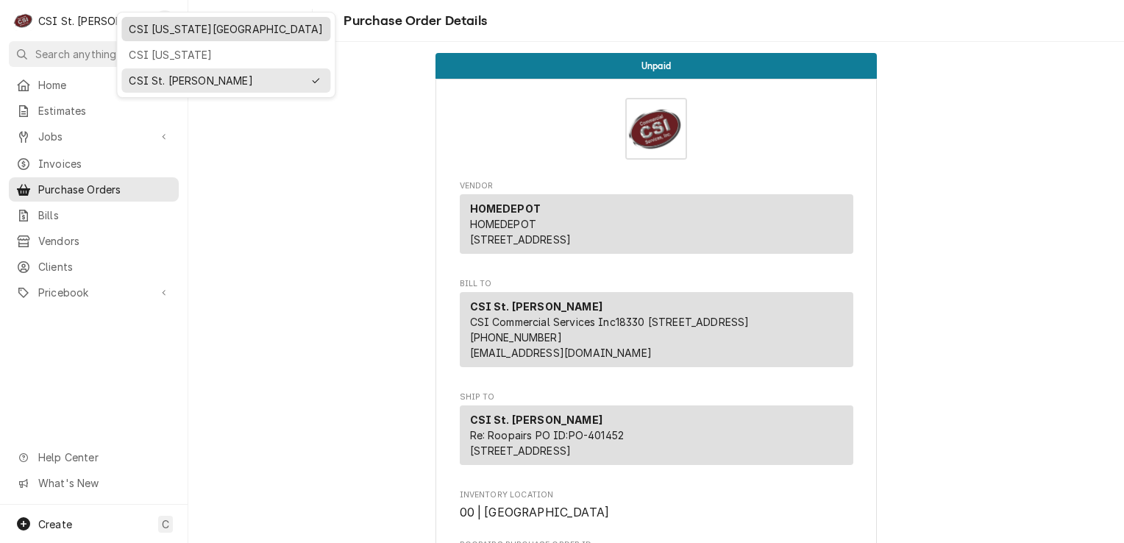
click at [138, 27] on div "CSI [US_STATE][GEOGRAPHIC_DATA]" at bounding box center [226, 28] width 194 height 15
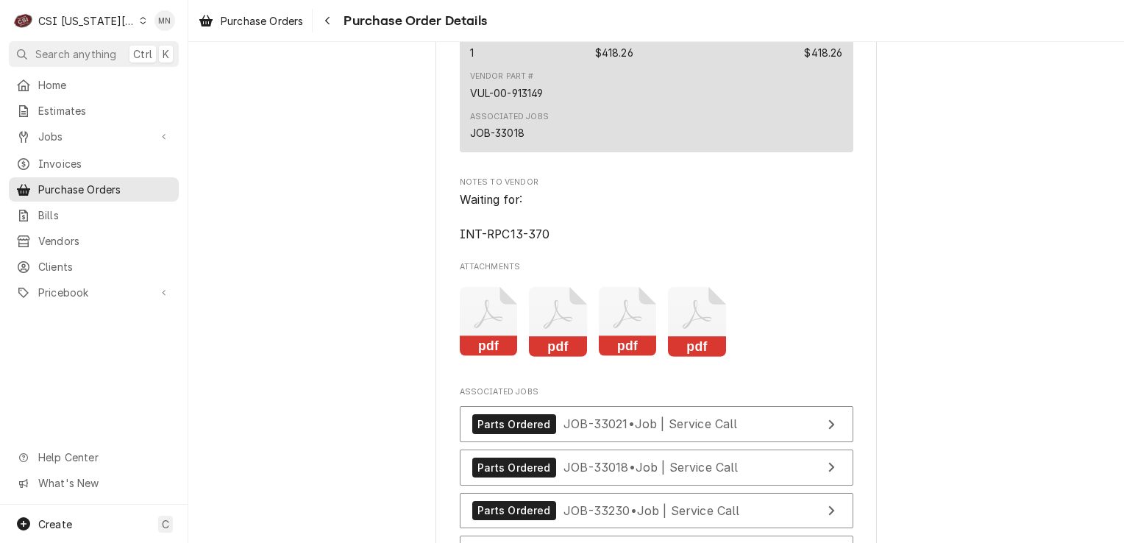
scroll to position [3309, 0]
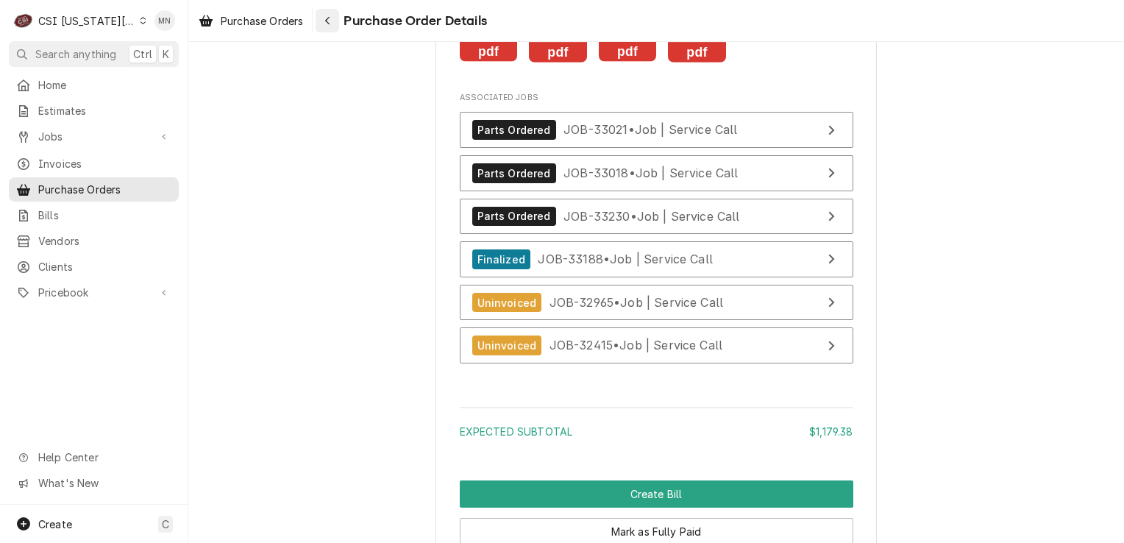
click at [331, 20] on icon "Navigate back" at bounding box center [327, 20] width 7 height 10
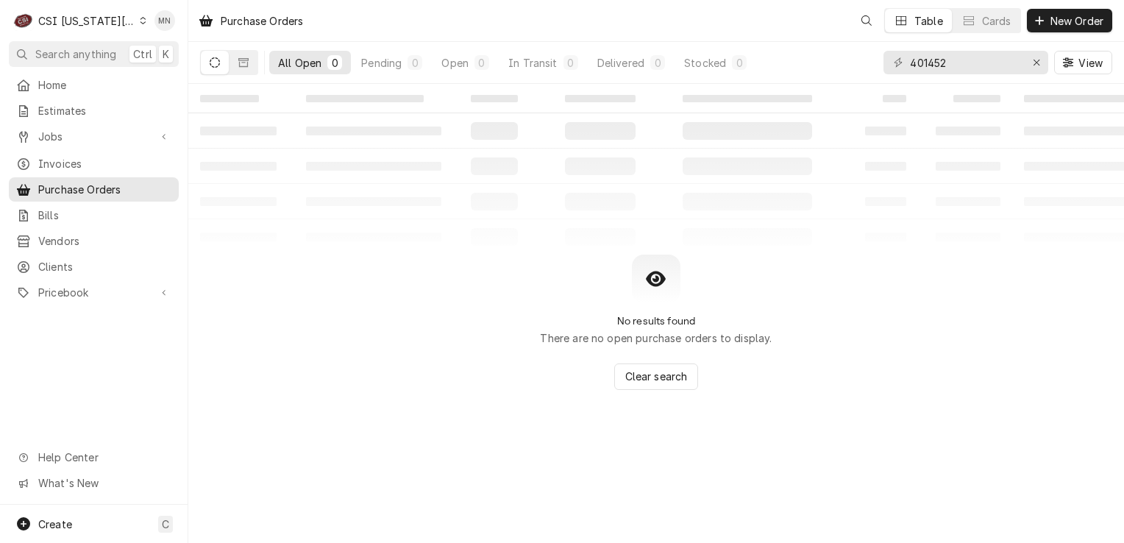
click at [108, 22] on div "CSI Kansas City" at bounding box center [86, 20] width 97 height 15
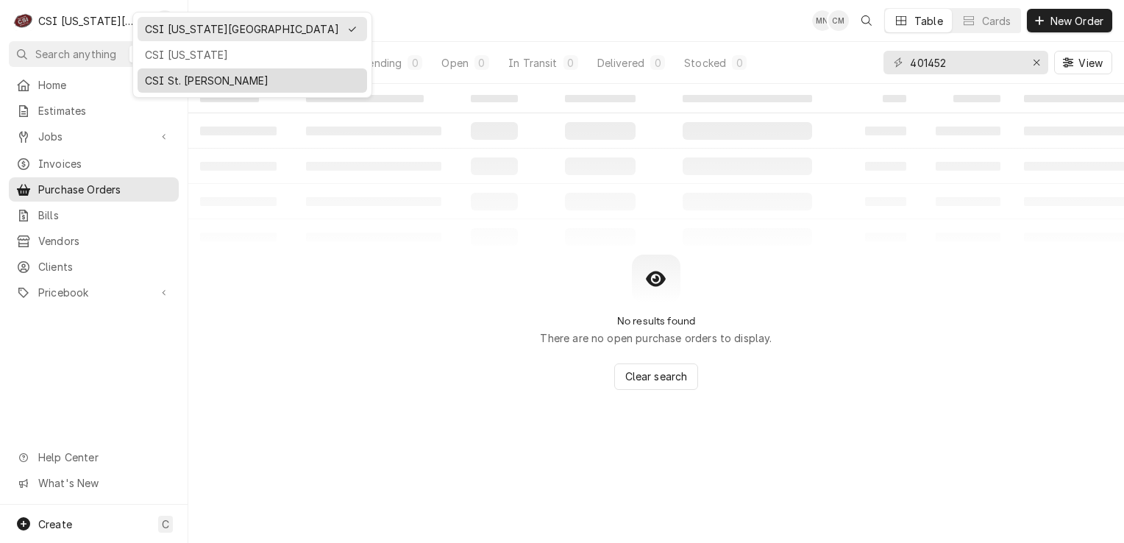
click at [162, 75] on div "CSI St. [PERSON_NAME]" at bounding box center [252, 80] width 215 height 15
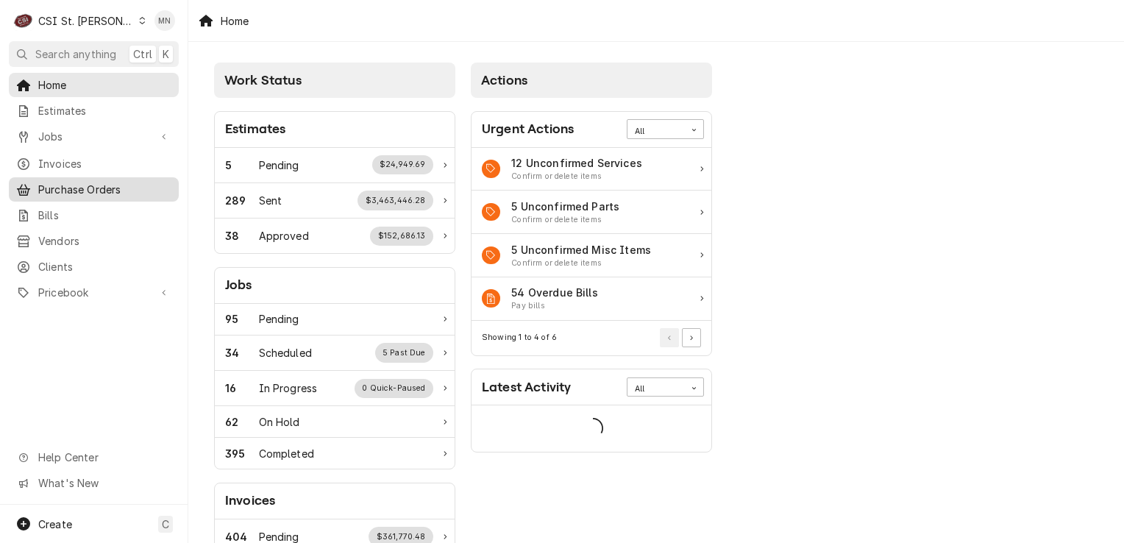
click at [107, 183] on span "Purchase Orders" at bounding box center [104, 189] width 133 height 15
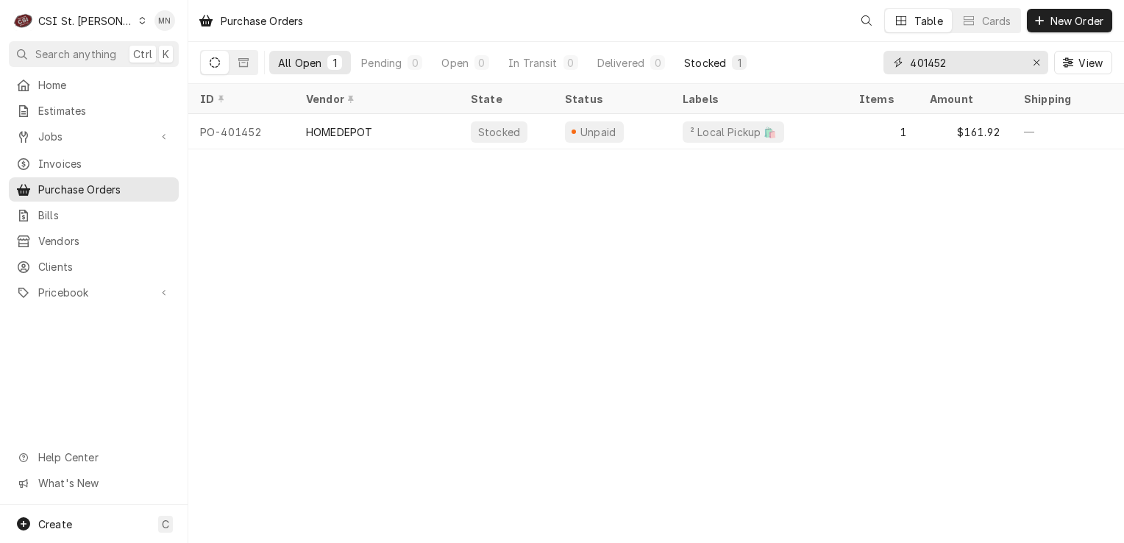
drag, startPoint x: 959, startPoint y: 68, endPoint x: 685, endPoint y: 74, distance: 274.3
click at [729, 72] on div "All Open 1 Pending 0 Open 0 In Transit 0 Delivered 0 Stocked 1 401452 View" at bounding box center [656, 62] width 912 height 41
type input "401455"
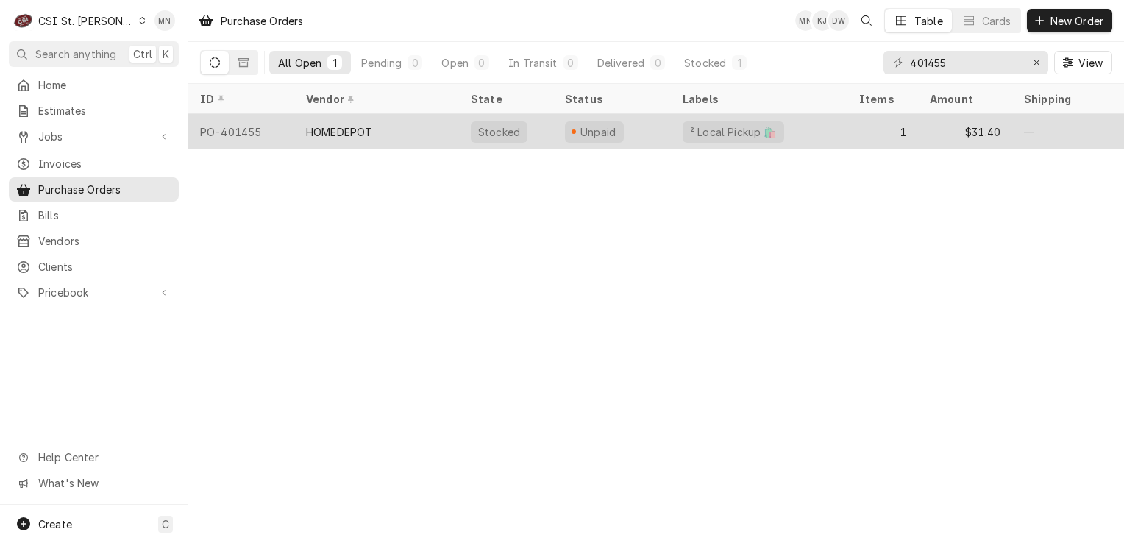
click at [421, 134] on div "HOMEDEPOT" at bounding box center [376, 131] width 165 height 35
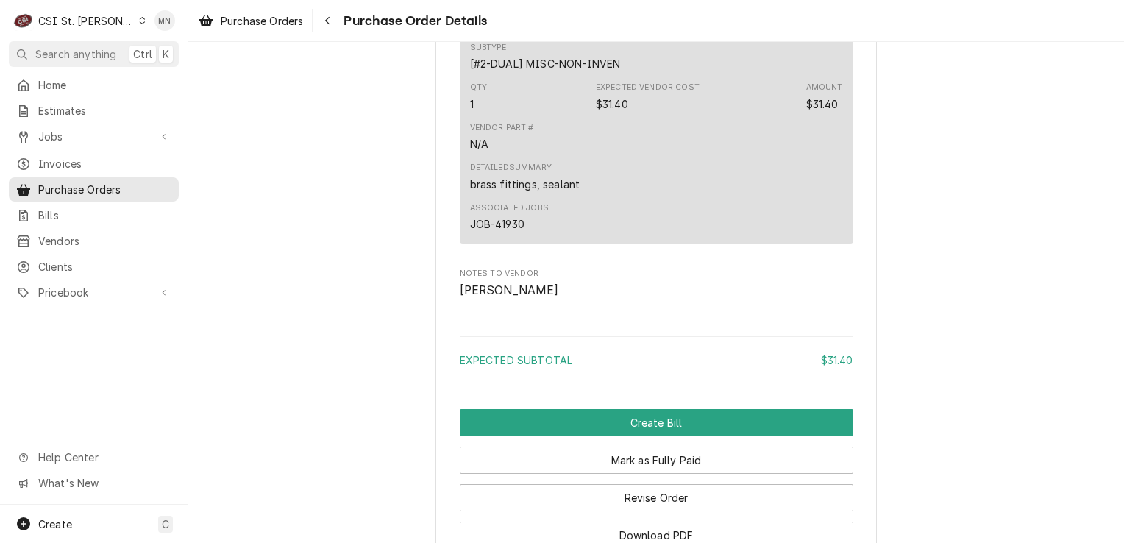
scroll to position [1292, 0]
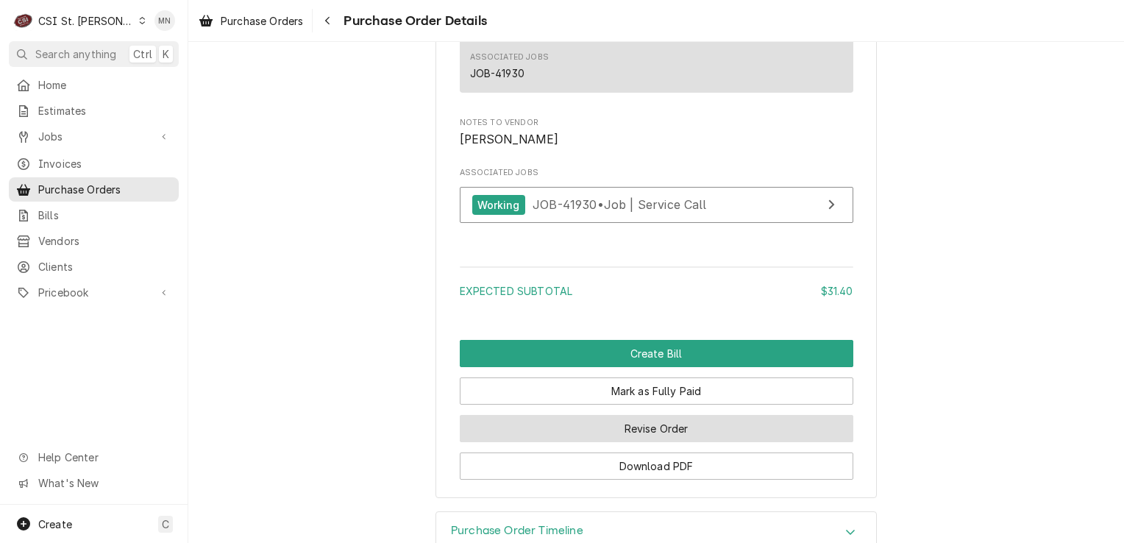
click at [626, 442] on button "Revise Order" at bounding box center [656, 428] width 393 height 27
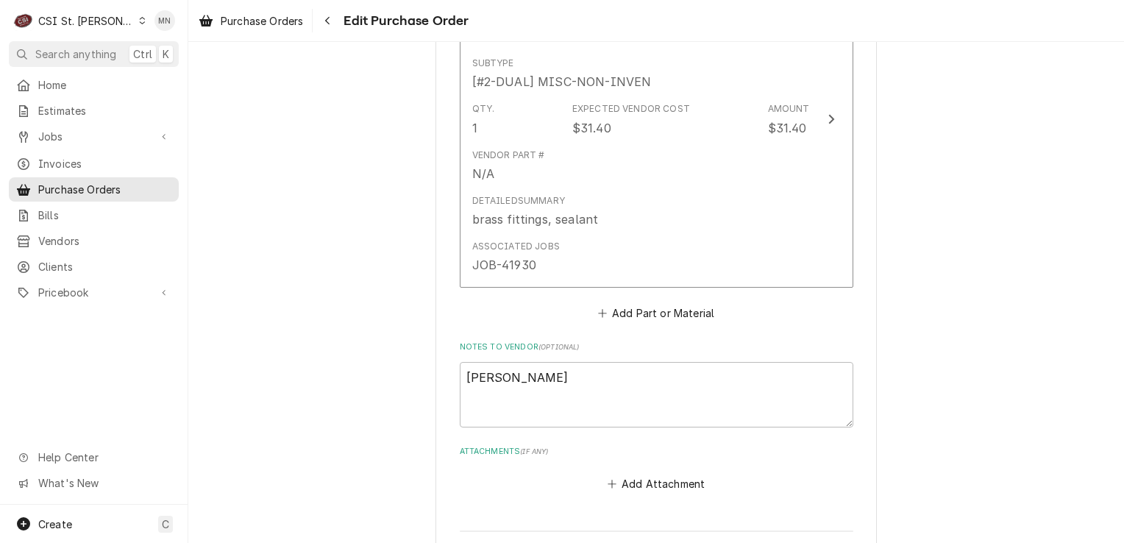
scroll to position [968, 0]
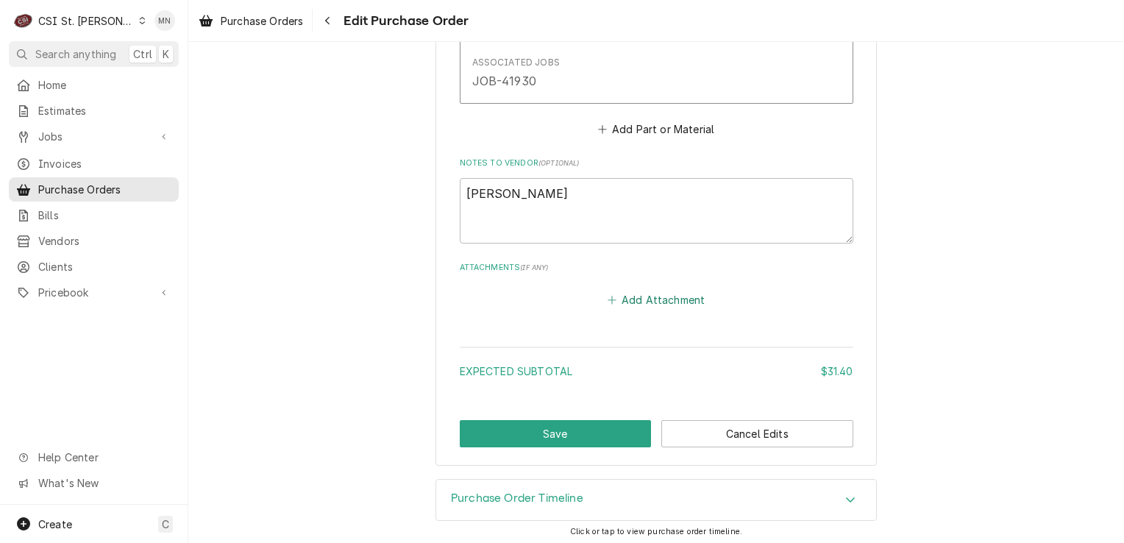
click at [644, 299] on button "Add Attachment" at bounding box center [655, 300] width 103 height 21
type textarea "x"
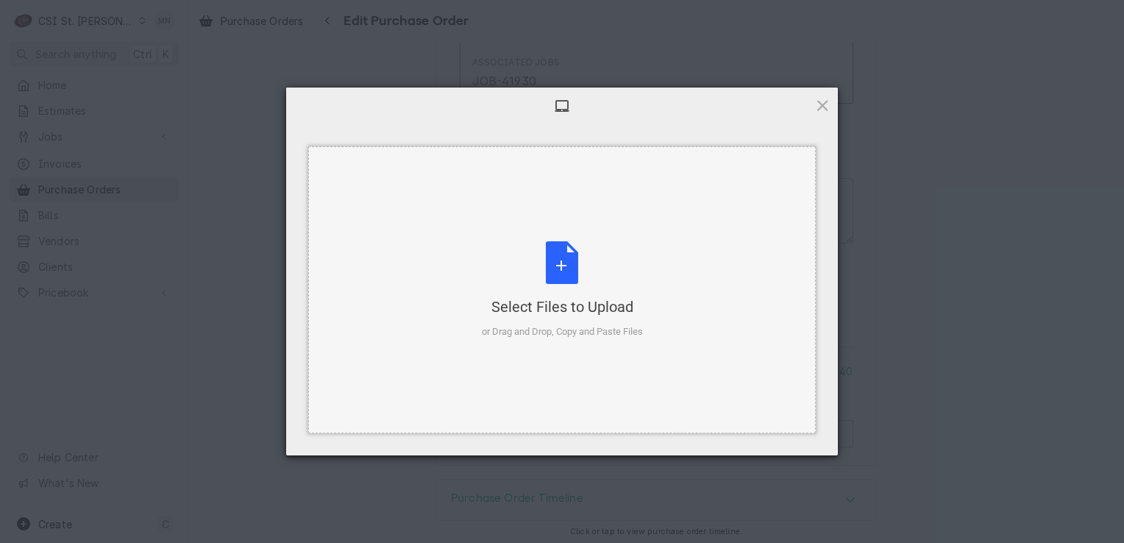
click at [565, 291] on div "Select Files to Upload or Drag and Drop, Copy and Paste Files" at bounding box center [562, 290] width 161 height 98
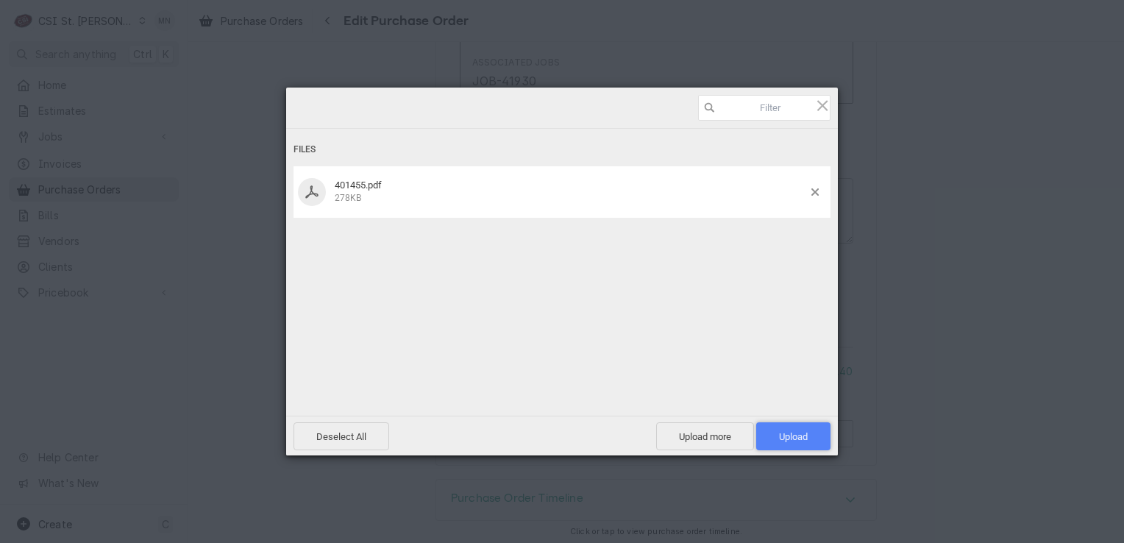
click at [776, 437] on span "Upload 1" at bounding box center [793, 436] width 74 height 28
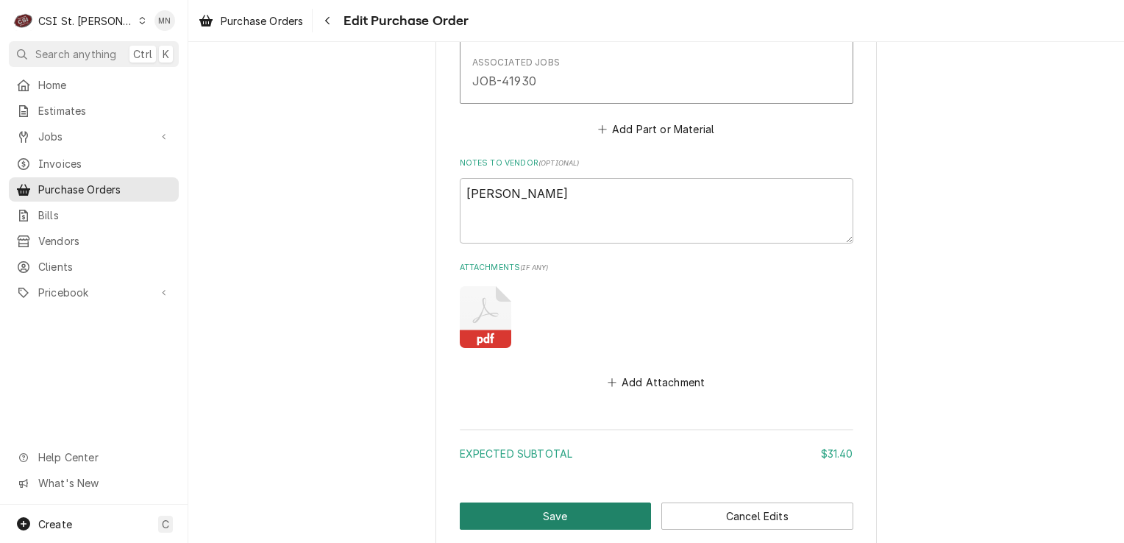
click at [556, 504] on button "Save" at bounding box center [556, 515] width 192 height 27
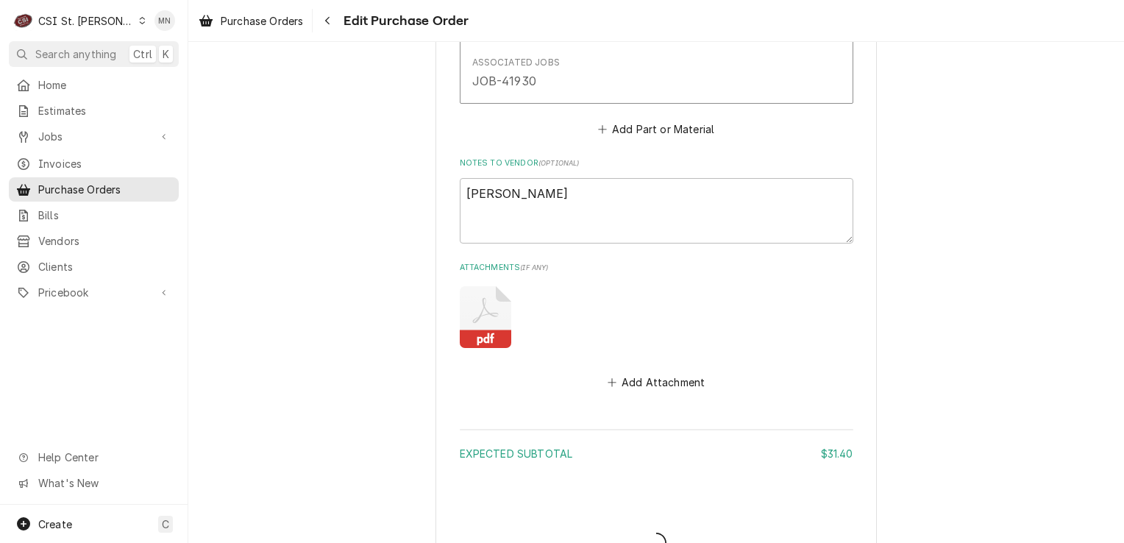
type textarea "x"
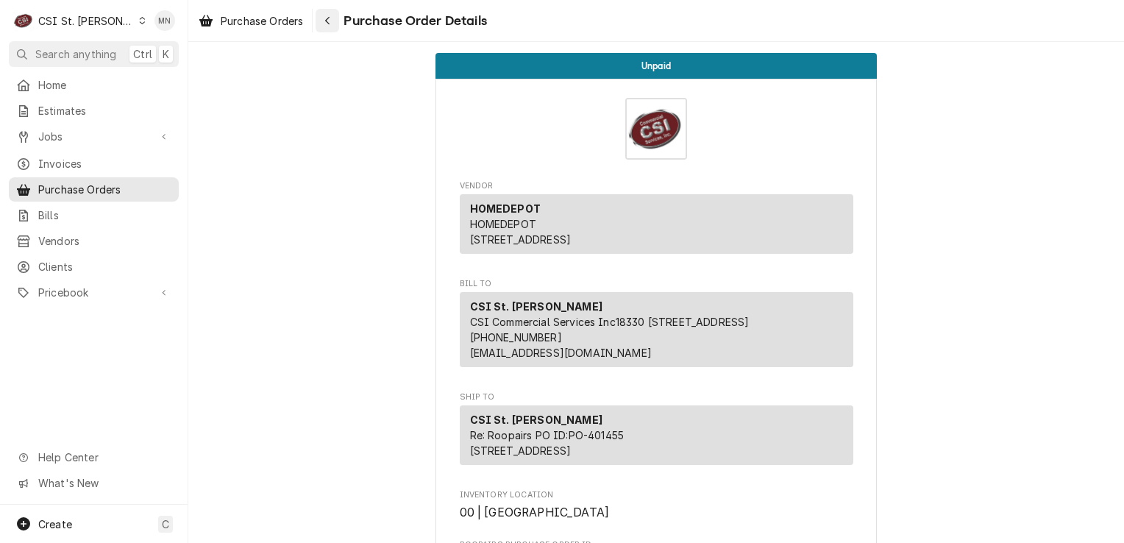
click at [338, 24] on button "Navigate back" at bounding box center [327, 21] width 24 height 24
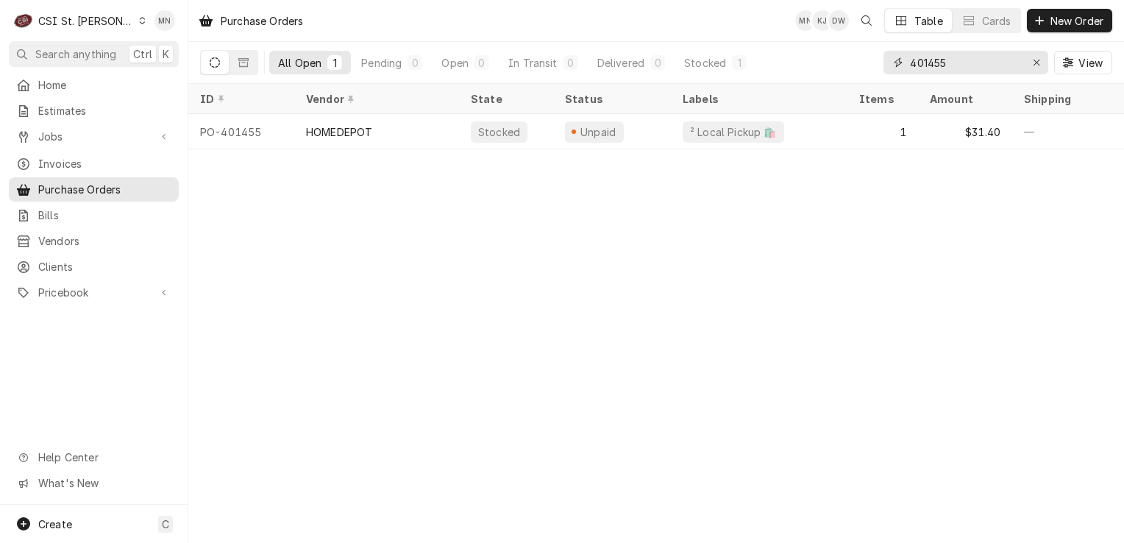
drag, startPoint x: 974, startPoint y: 62, endPoint x: 744, endPoint y: 78, distance: 230.0
click at [756, 76] on div "All Open 1 Pending 0 Open 0 In Transit 0 Delivered 0 Stocked 1 401455 View" at bounding box center [656, 62] width 912 height 41
type input "401450"
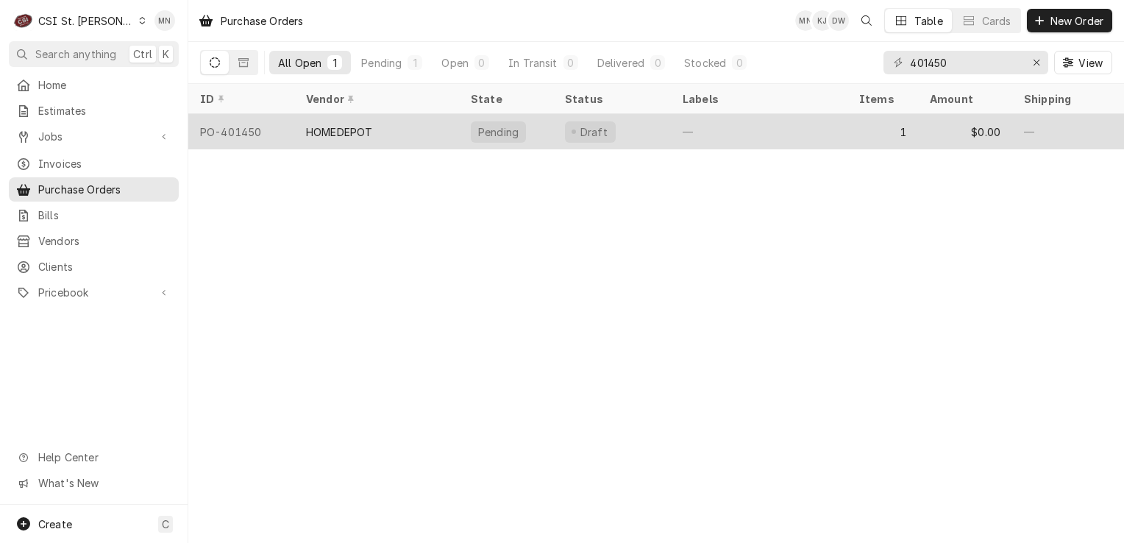
click at [436, 129] on div "HOMEDEPOT" at bounding box center [376, 131] width 165 height 35
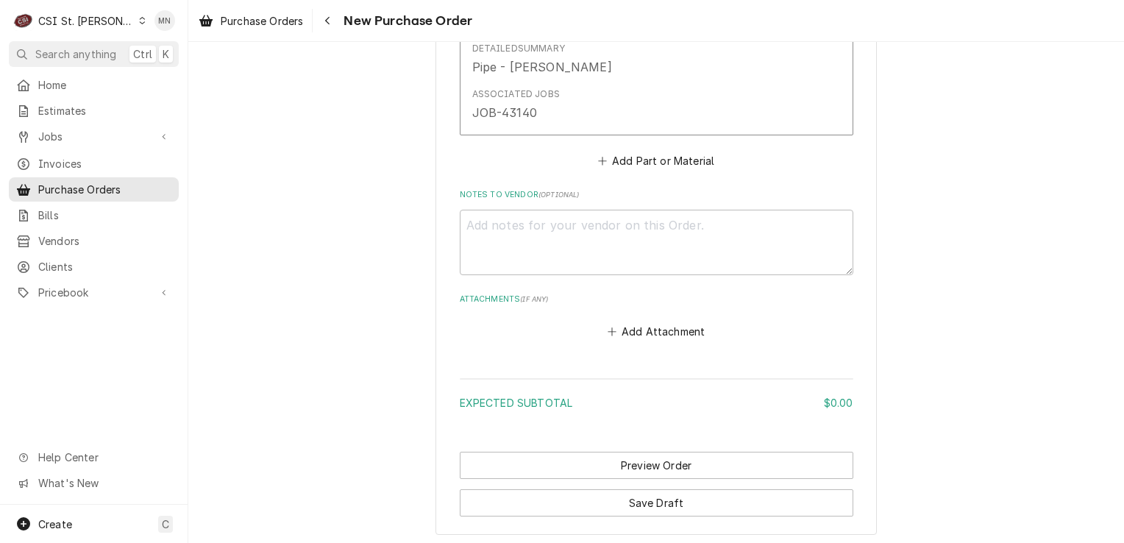
scroll to position [946, 0]
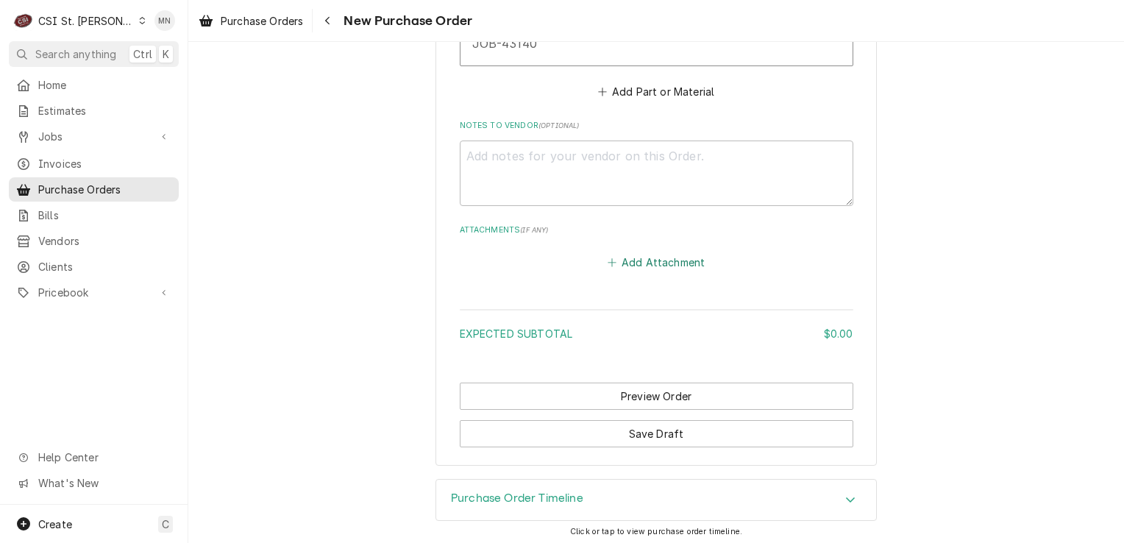
click at [647, 257] on button "Add Attachment" at bounding box center [655, 262] width 103 height 21
type textarea "x"
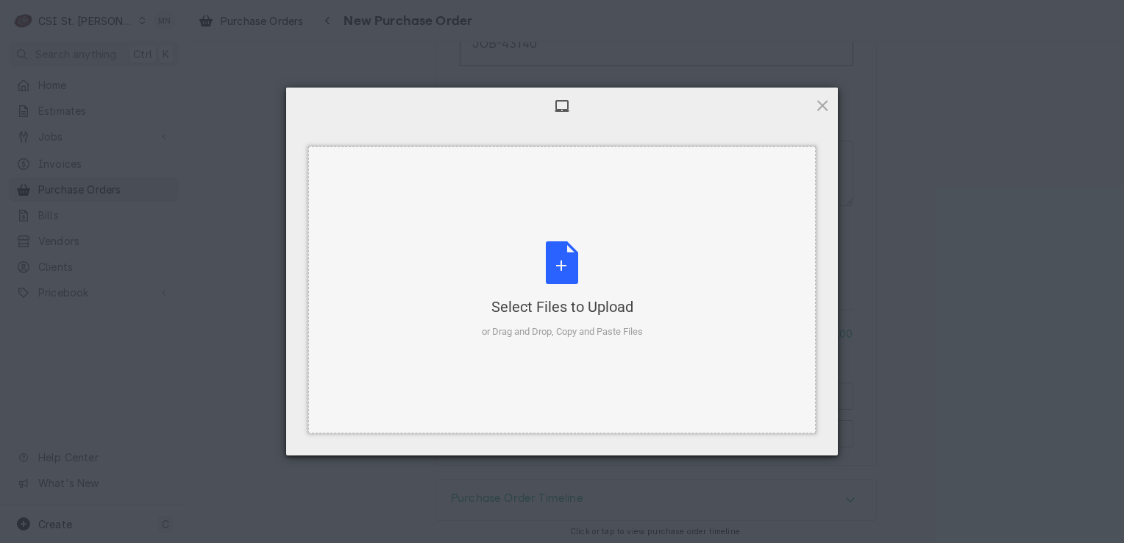
click at [582, 265] on div "Select Files to Upload or Drag and Drop, Copy and Paste Files" at bounding box center [562, 290] width 161 height 98
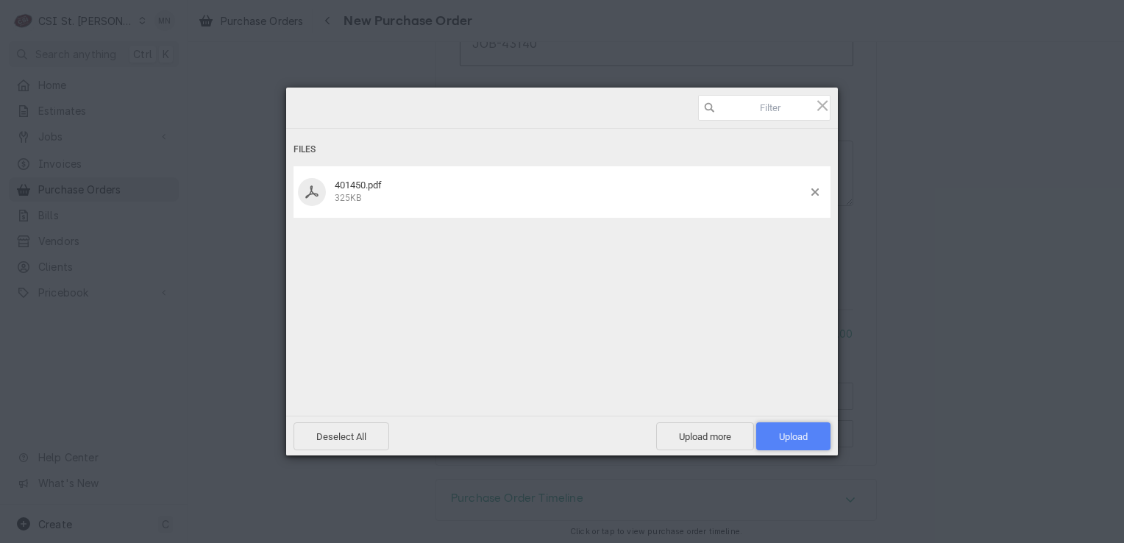
click at [809, 430] on span "Upload 1" at bounding box center [793, 436] width 74 height 28
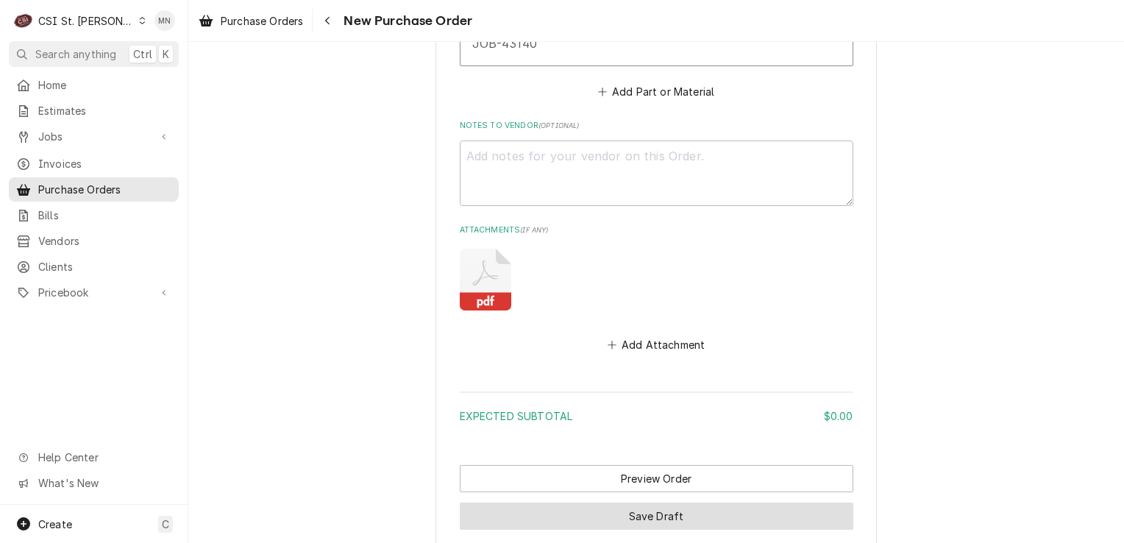
click at [664, 516] on button "Save Draft" at bounding box center [656, 515] width 393 height 27
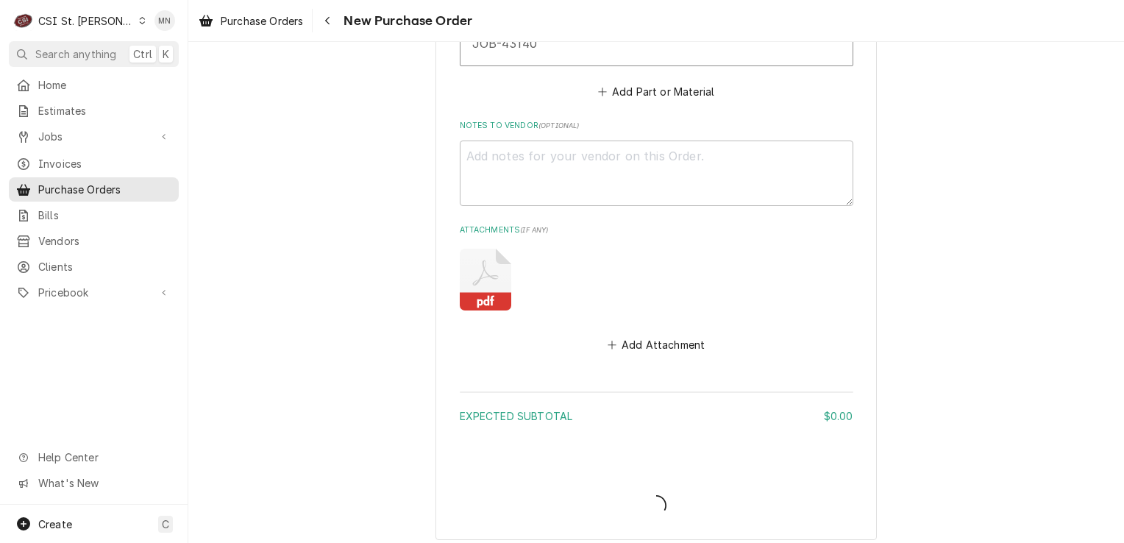
type textarea "x"
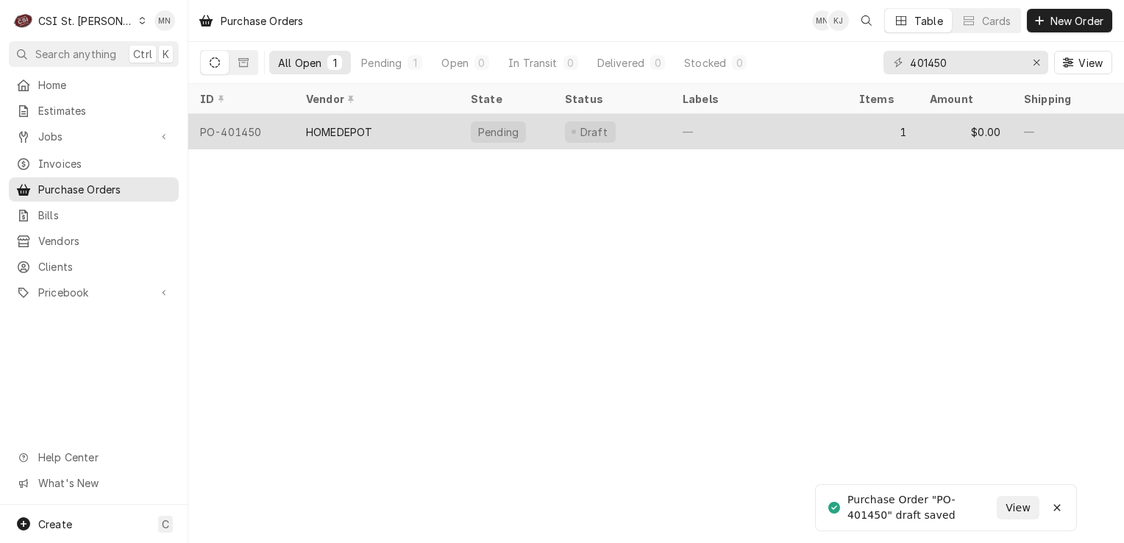
click at [376, 130] on div "HOMEDEPOT" at bounding box center [376, 131] width 165 height 35
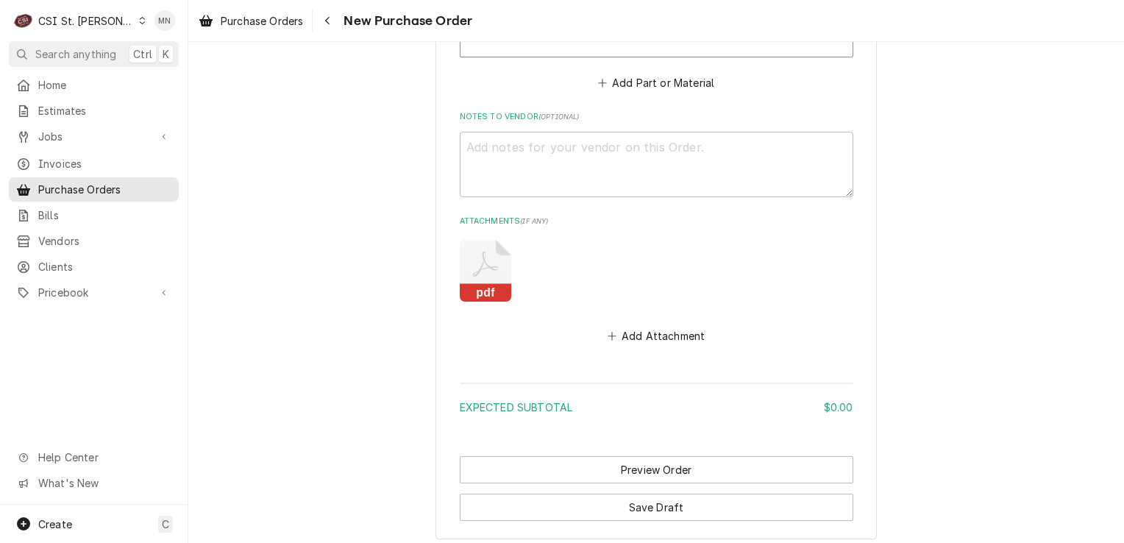
scroll to position [1029, 0]
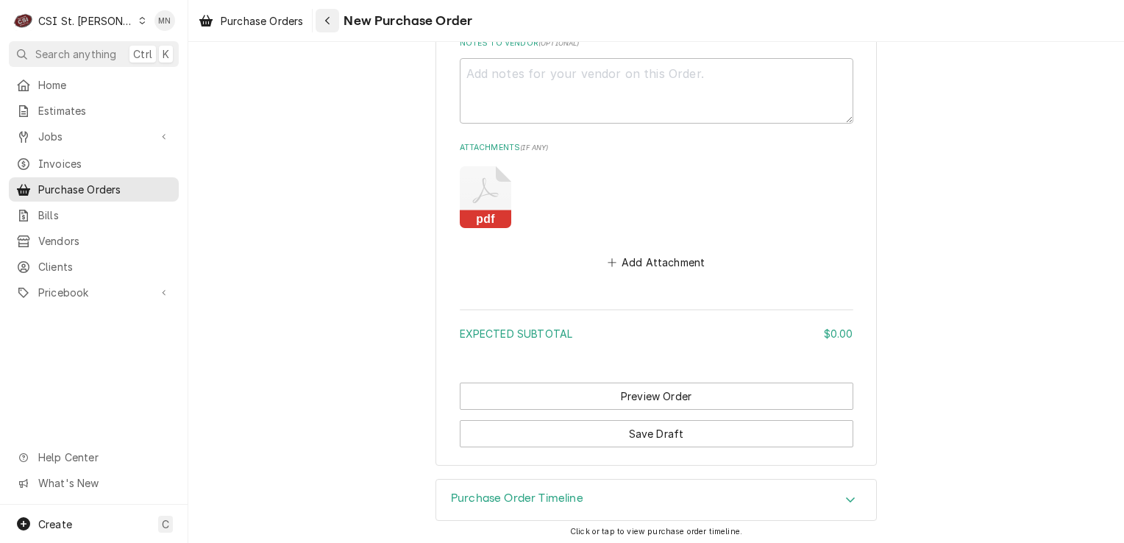
click at [324, 19] on div "Navigate back" at bounding box center [327, 20] width 15 height 15
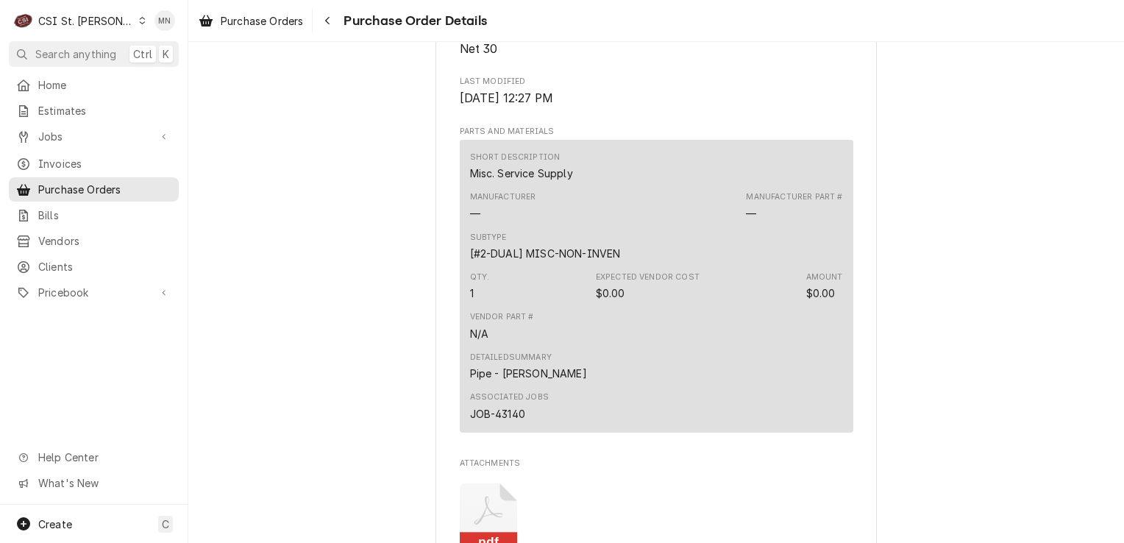
scroll to position [956, 0]
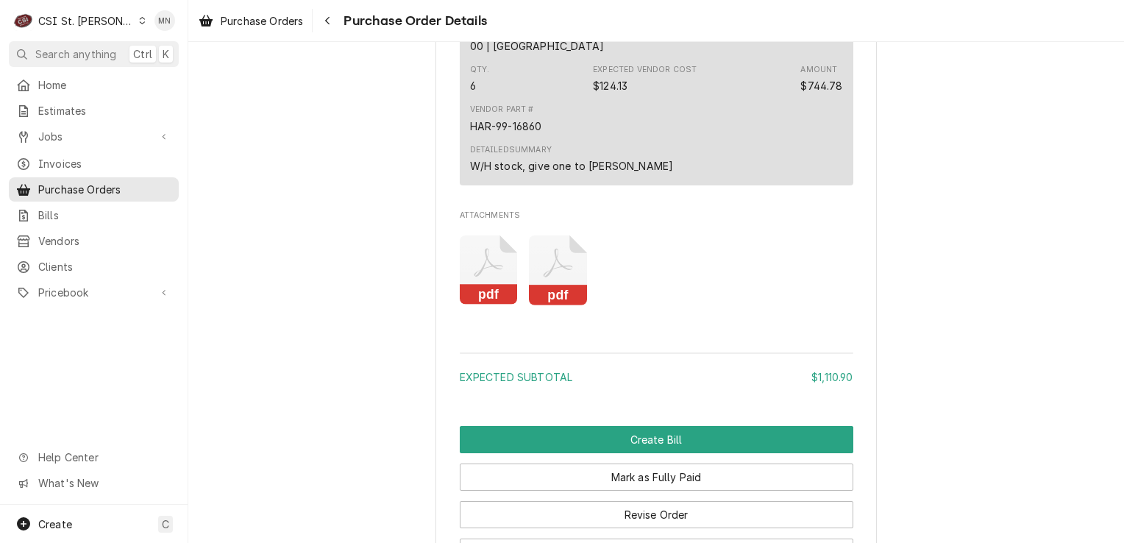
scroll to position [1838, 0]
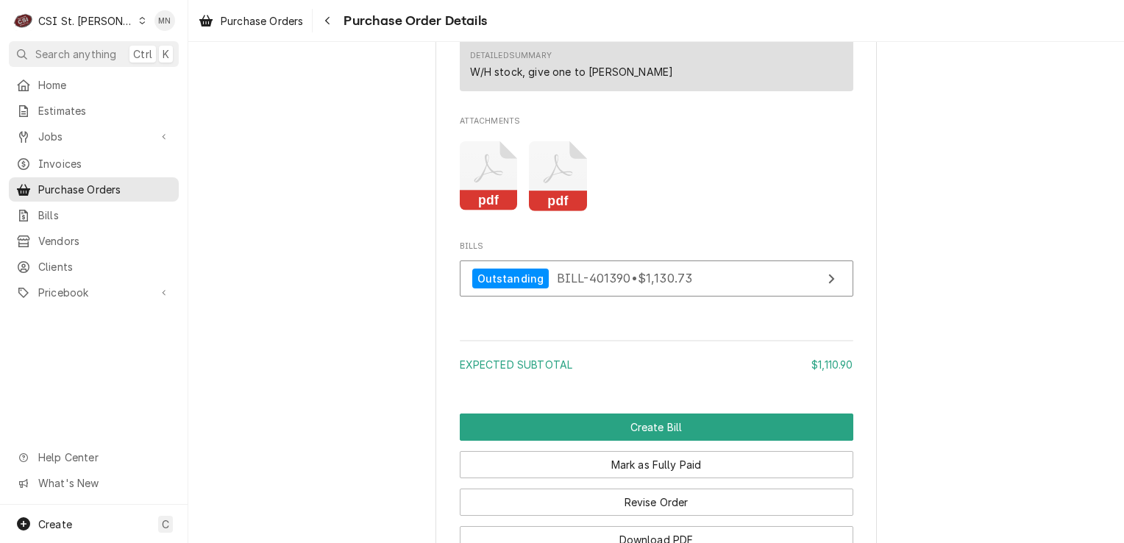
click at [547, 211] on icon "Attachments" at bounding box center [558, 176] width 58 height 70
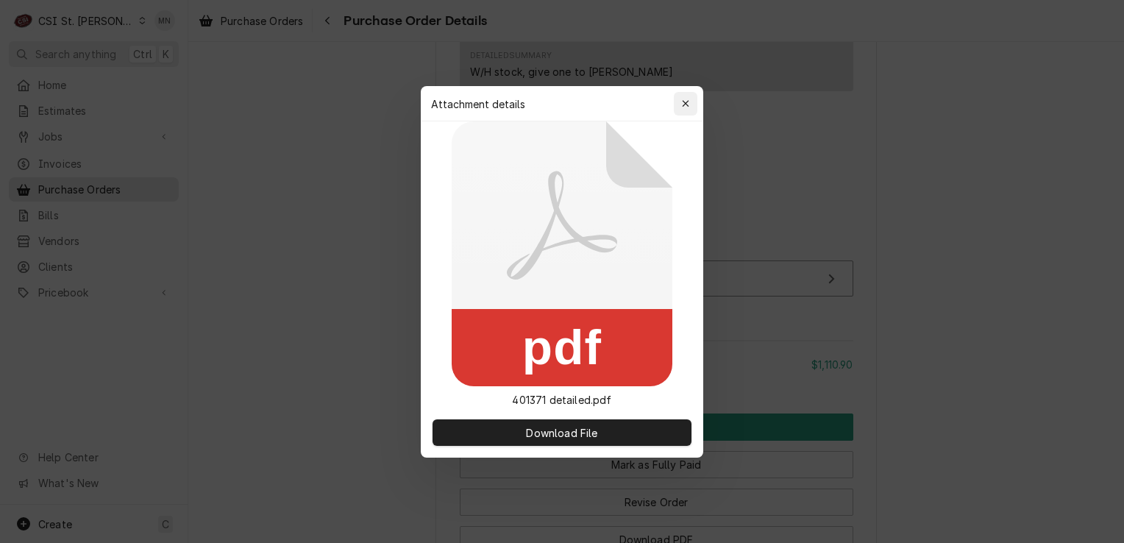
click at [682, 104] on icon "button" at bounding box center [686, 104] width 8 height 10
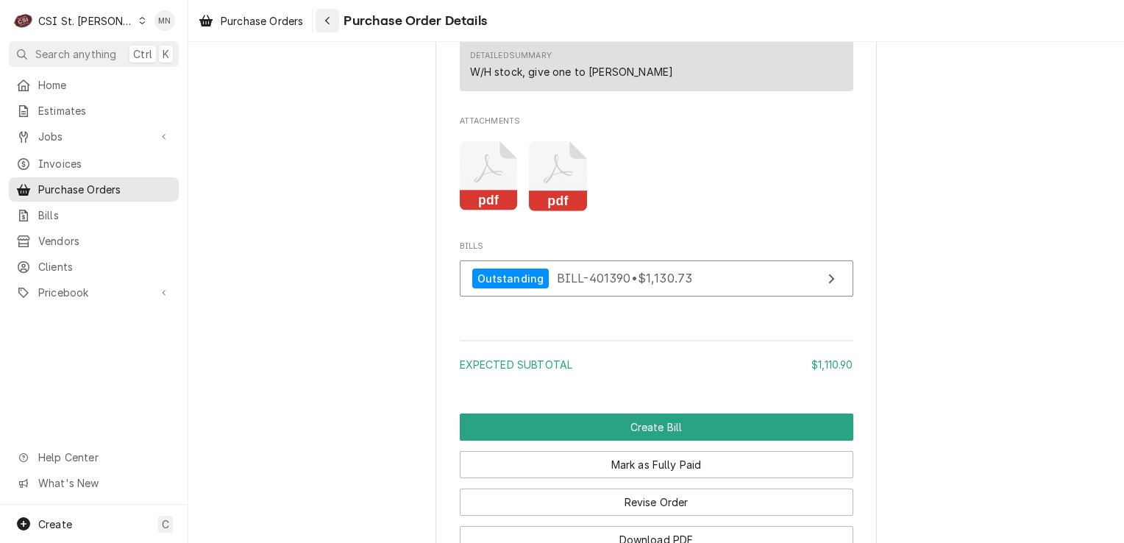
click at [337, 25] on button "Navigate back" at bounding box center [327, 21] width 24 height 24
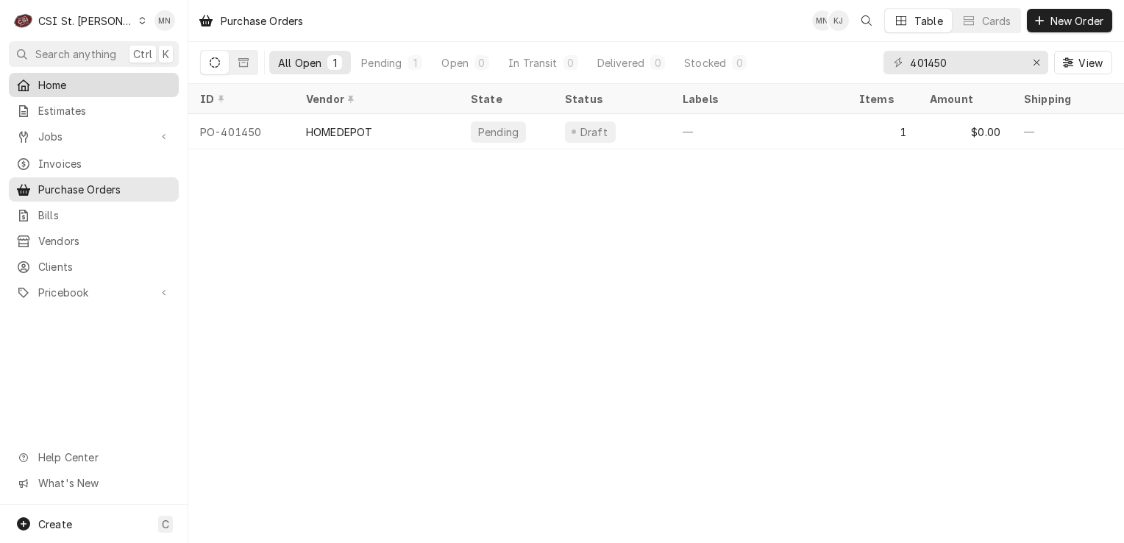
click at [46, 79] on span "Home" at bounding box center [104, 84] width 133 height 15
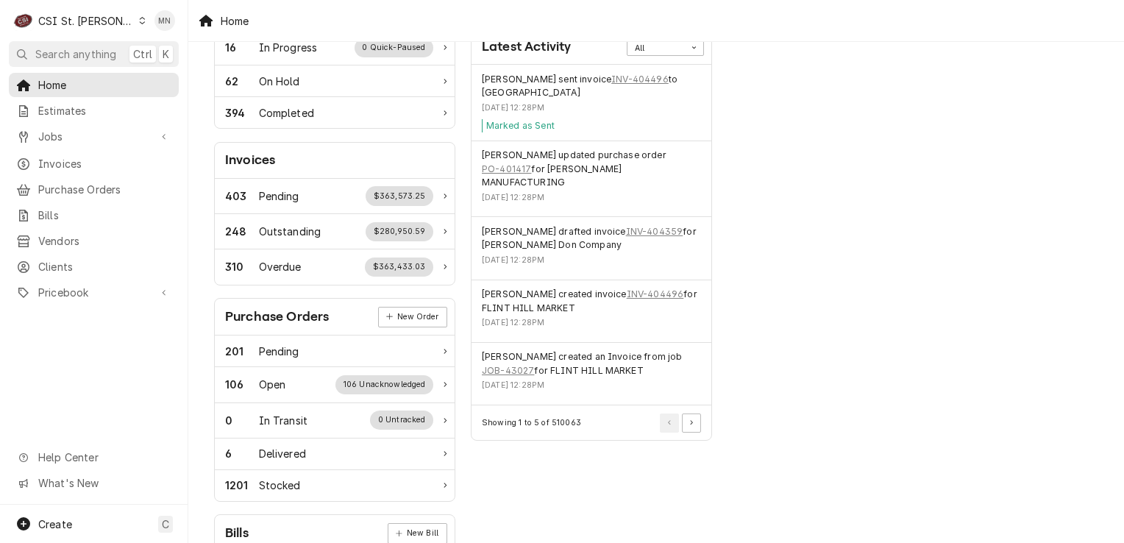
scroll to position [368, 0]
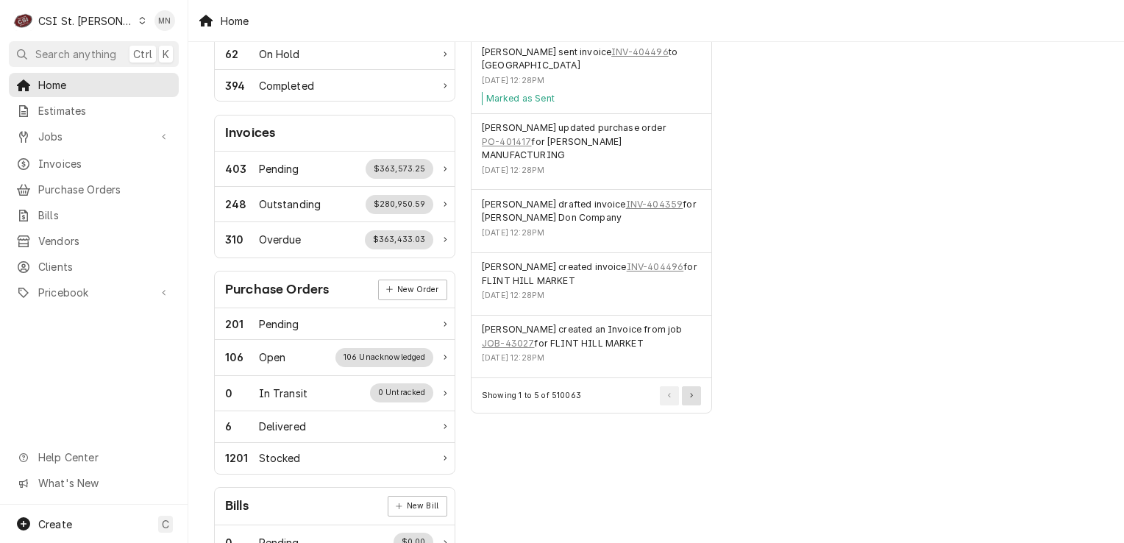
click at [688, 386] on button "Pagination Controls" at bounding box center [691, 395] width 19 height 19
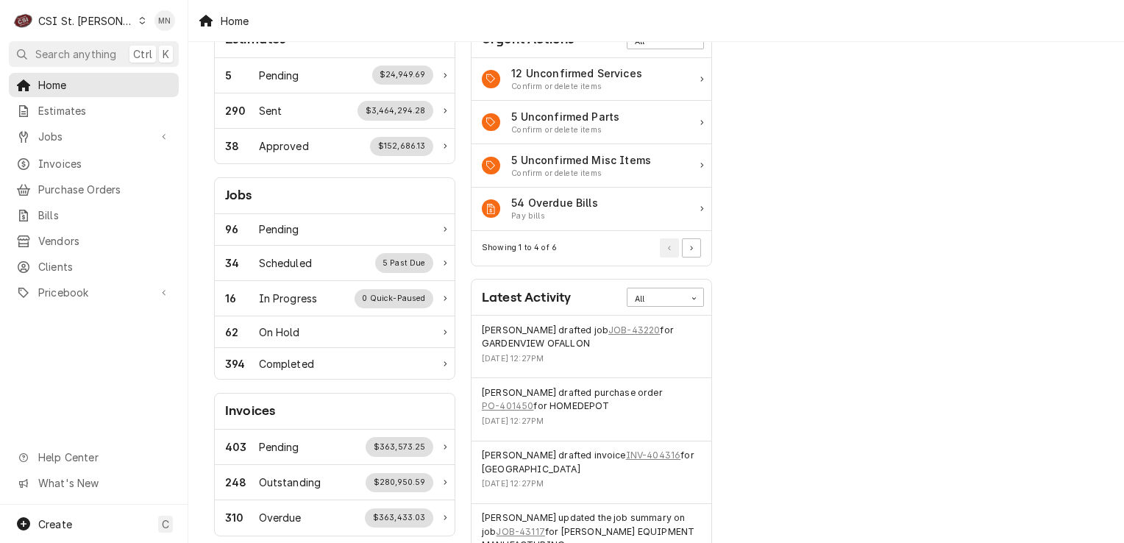
scroll to position [74, 0]
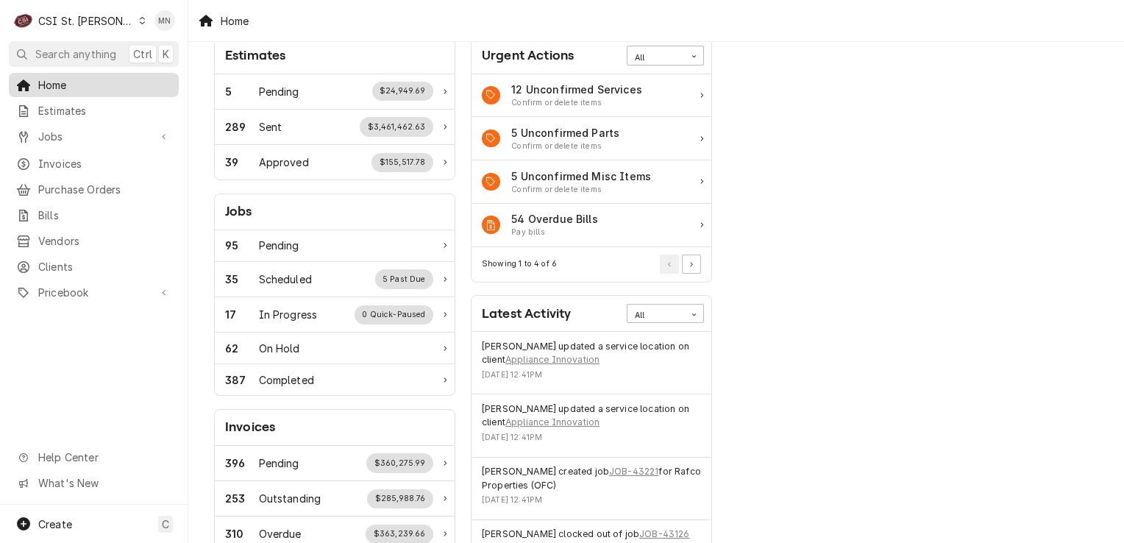
click at [50, 89] on span "Home" at bounding box center [104, 84] width 133 height 15
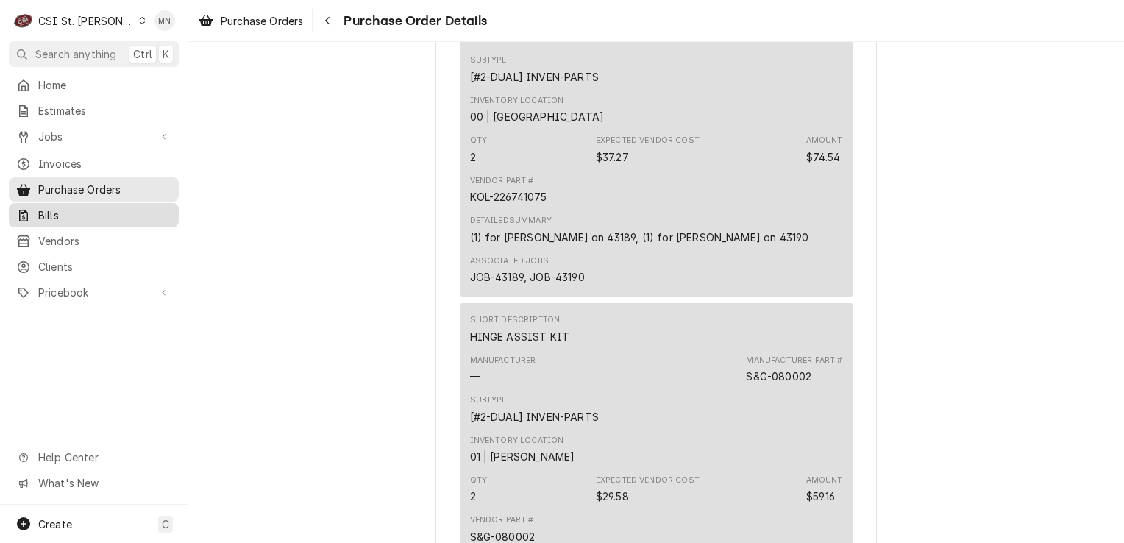
scroll to position [1397, 0]
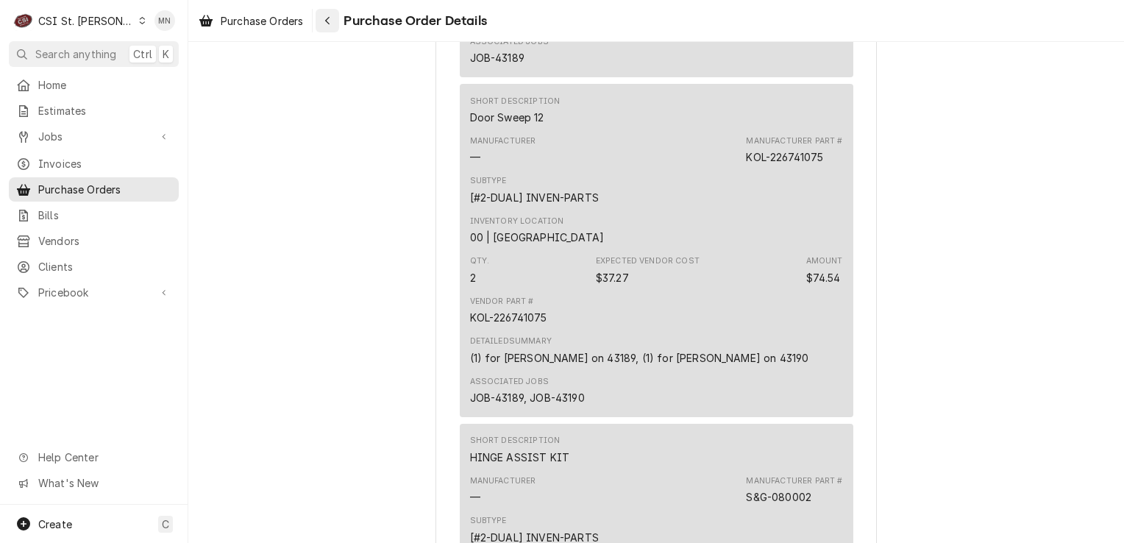
click at [332, 21] on div "Navigate back" at bounding box center [327, 20] width 15 height 15
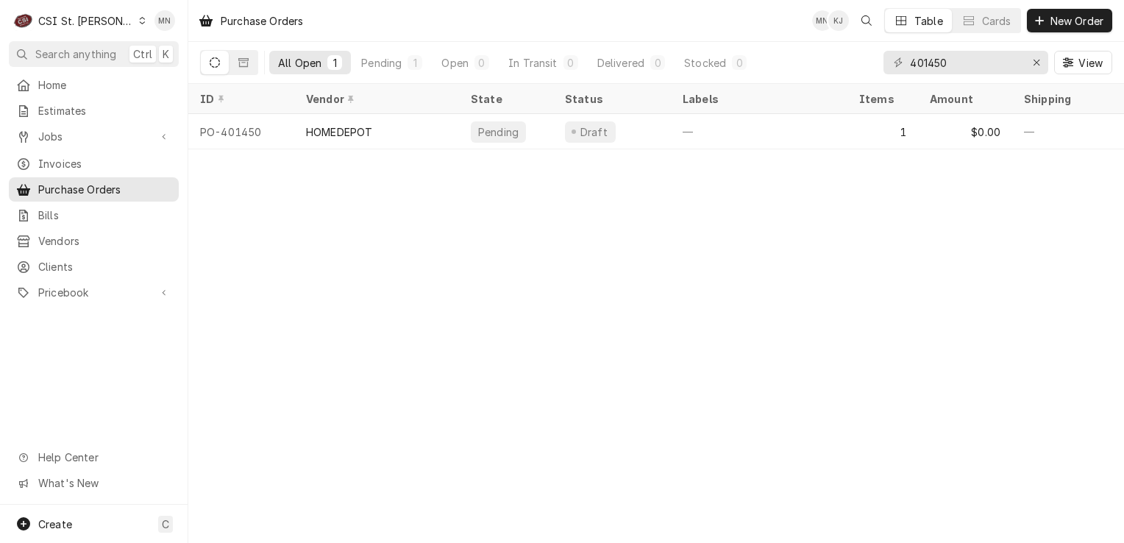
click at [98, 18] on div "CSI St. Louis" at bounding box center [86, 20] width 96 height 15
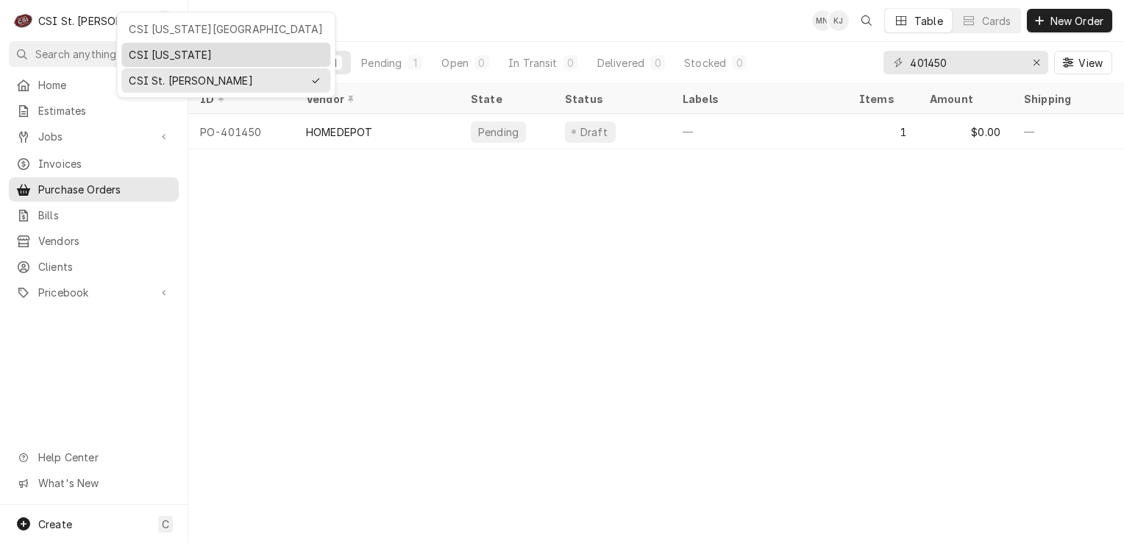
click at [155, 59] on div "CSI [US_STATE]" at bounding box center [226, 54] width 194 height 15
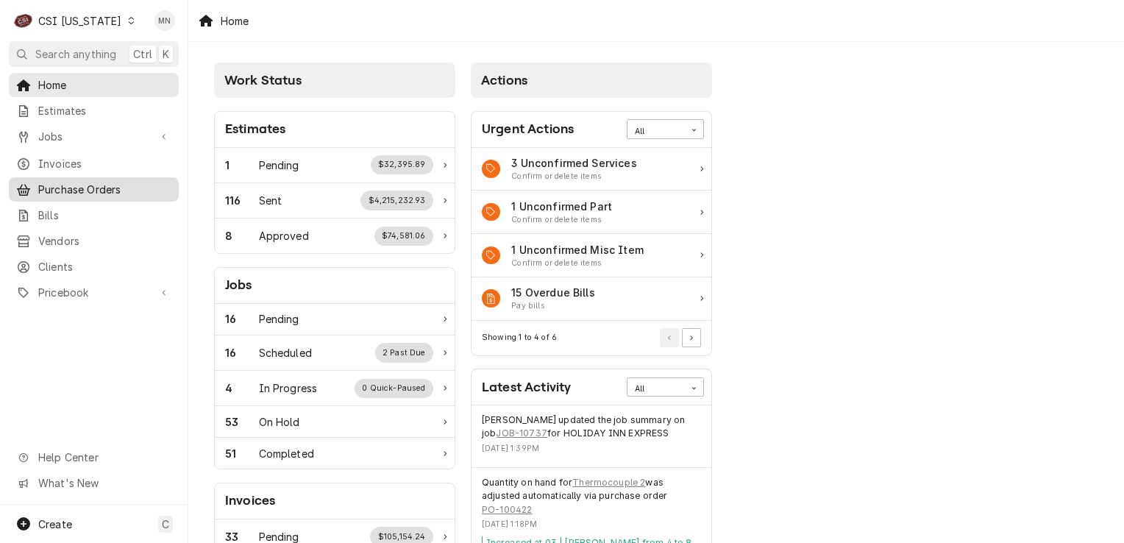
click at [88, 186] on span "Purchase Orders" at bounding box center [104, 189] width 133 height 15
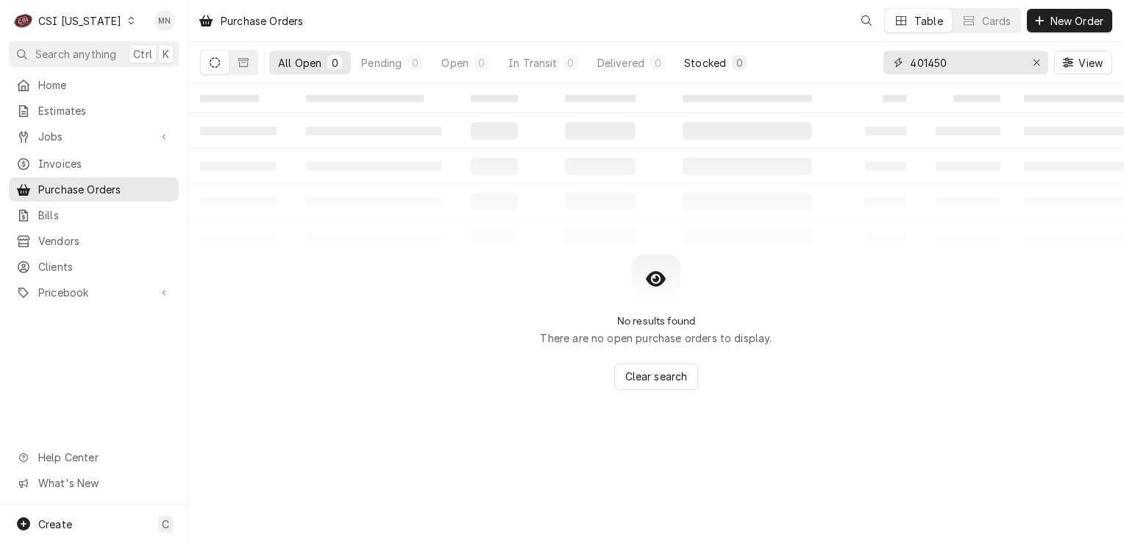
drag, startPoint x: 968, startPoint y: 65, endPoint x: 737, endPoint y: 66, distance: 231.6
click at [746, 67] on div "All Open 0 Pending 0 Open 0 In Transit 0 Delivered 0 Stocked 0 401450 View" at bounding box center [656, 62] width 912 height 41
type input "100468"
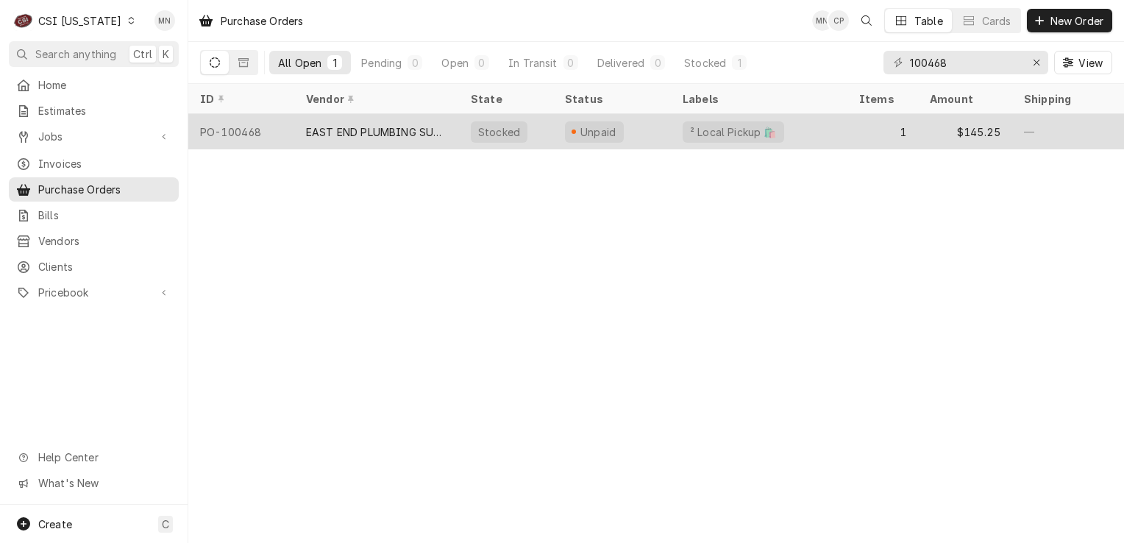
click at [357, 132] on div "EAST END PLUMBING SUPPLY" at bounding box center [376, 131] width 141 height 15
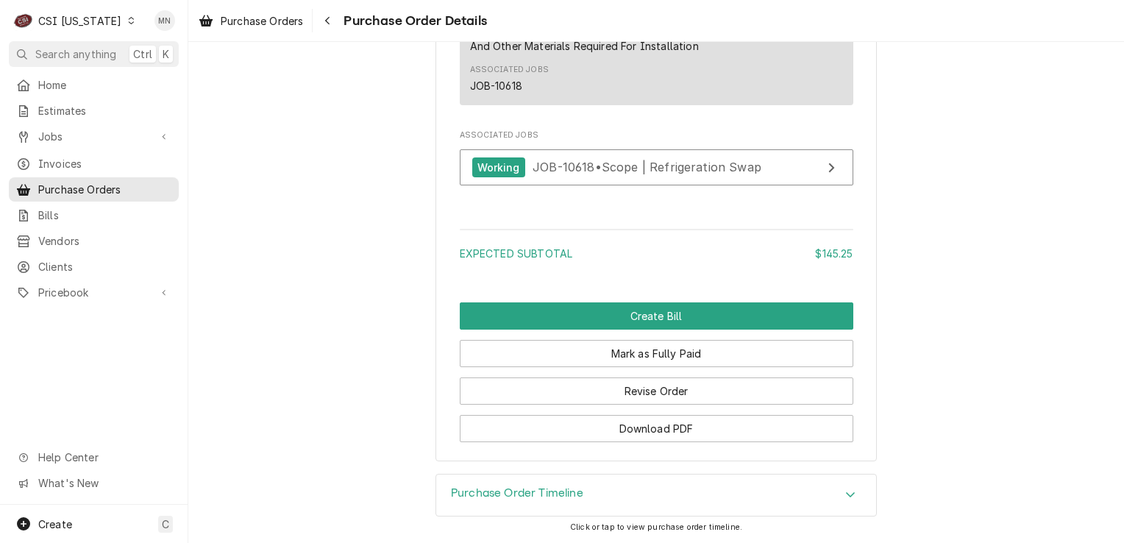
scroll to position [1338, 0]
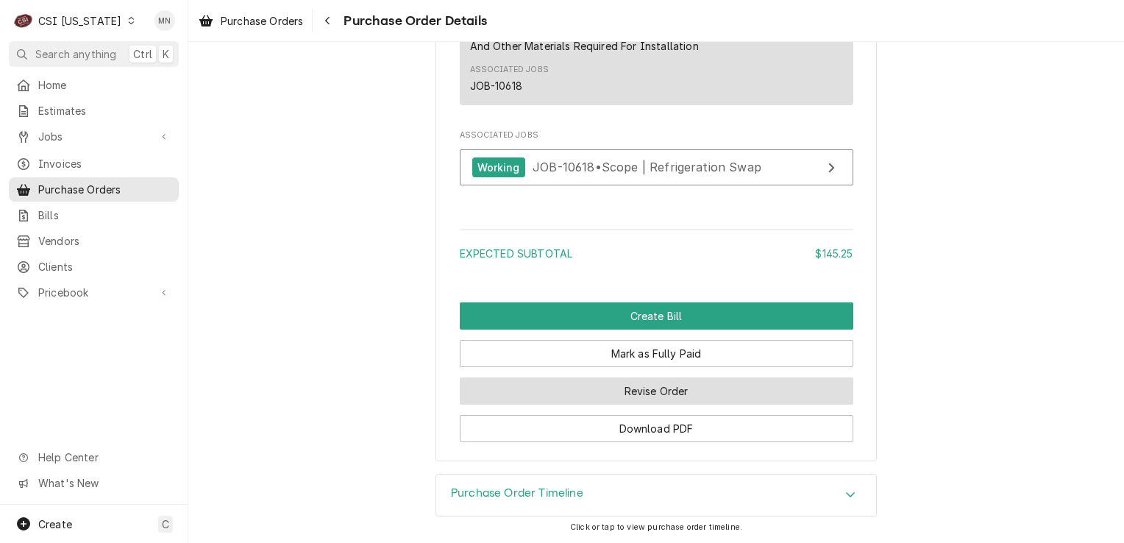
click at [657, 401] on button "Revise Order" at bounding box center [656, 390] width 393 height 27
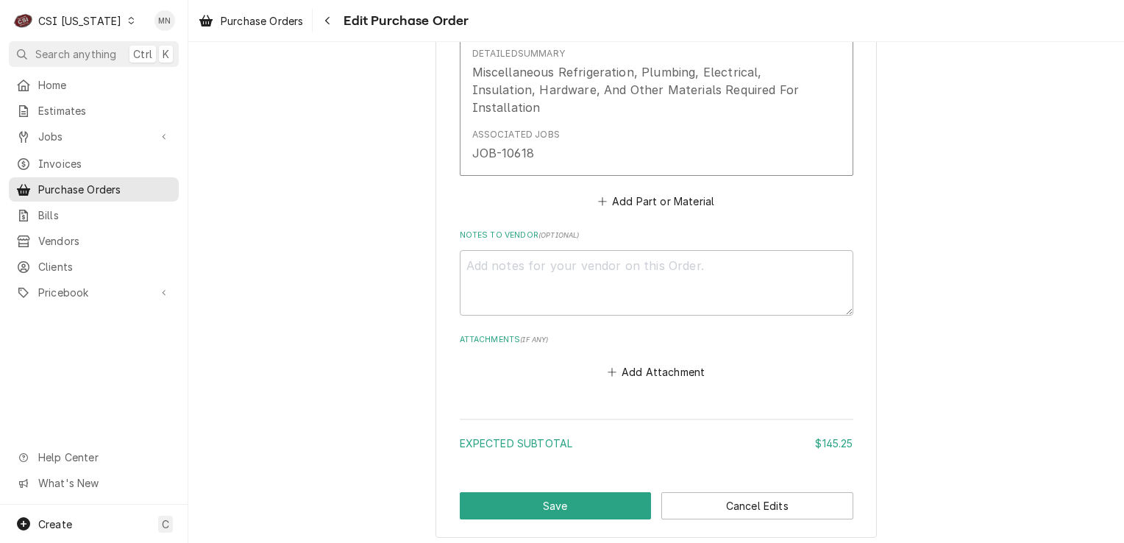
scroll to position [953, 0]
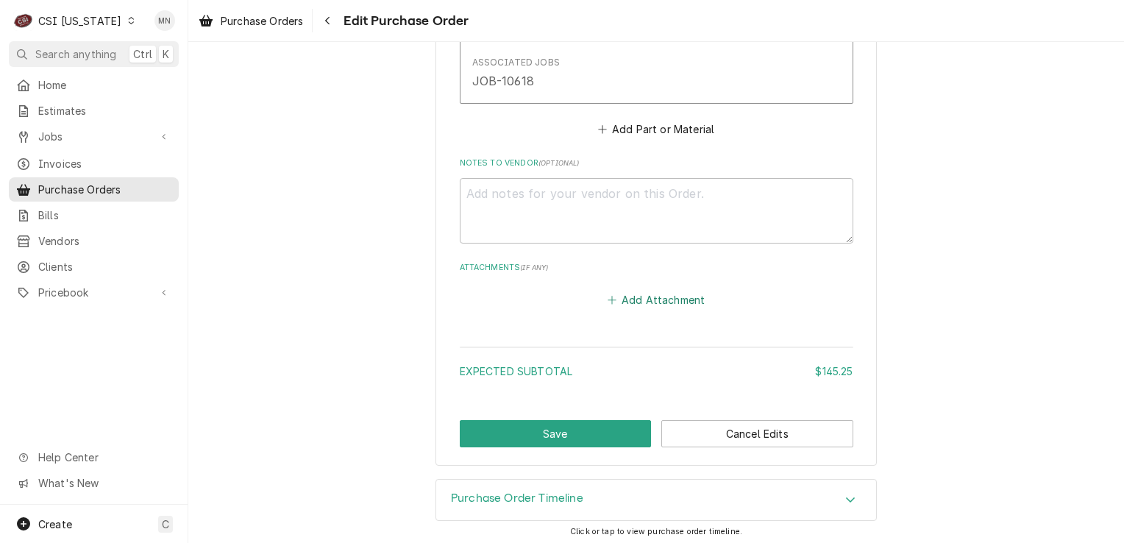
click at [643, 299] on button "Add Attachment" at bounding box center [655, 300] width 103 height 21
type textarea "x"
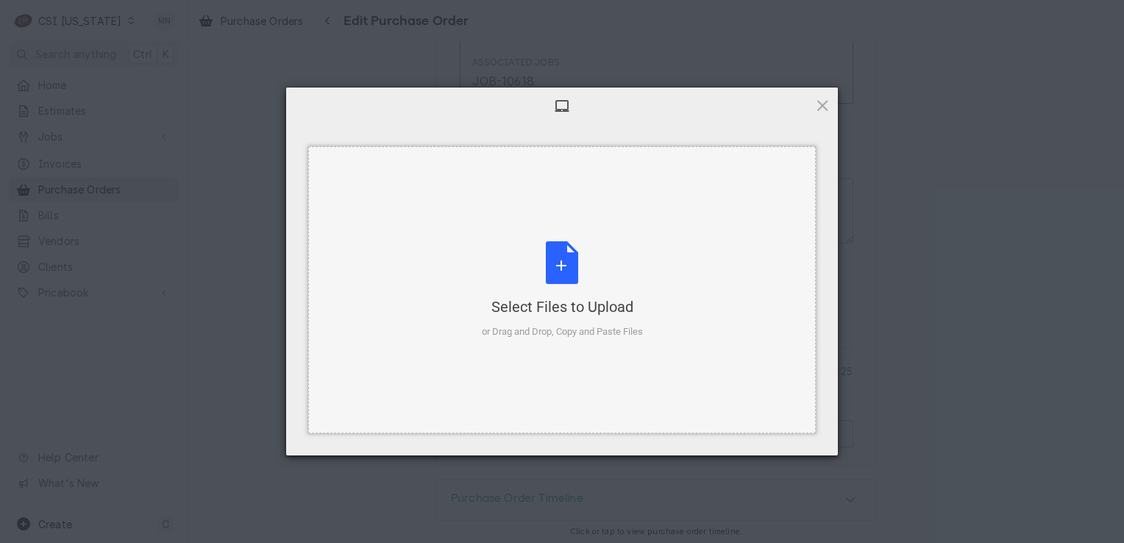
click at [590, 272] on div "Select Files to Upload or Drag and Drop, Copy and Paste Files" at bounding box center [562, 290] width 161 height 98
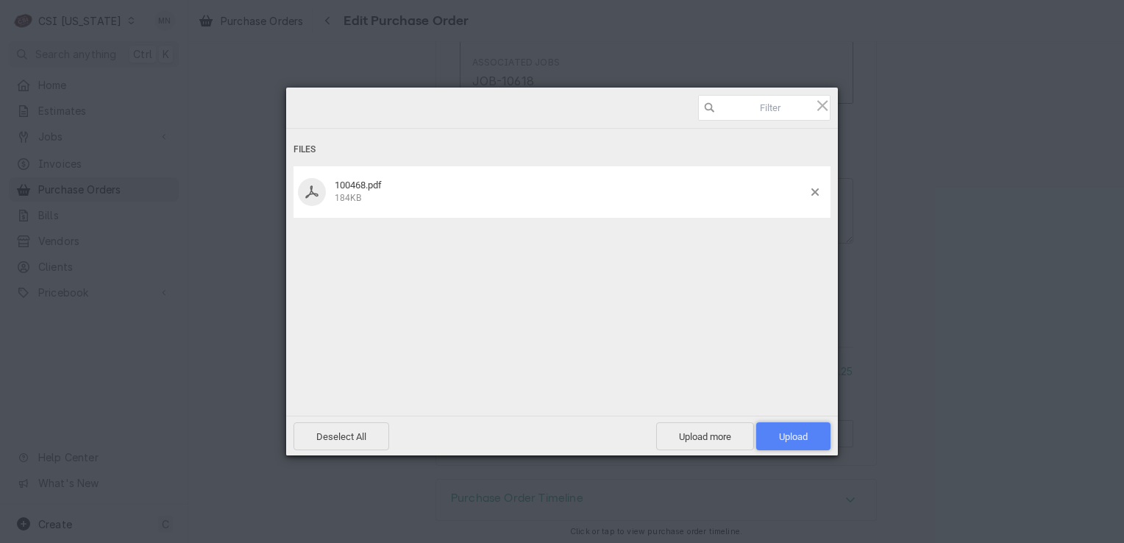
click at [791, 431] on span "Upload 1" at bounding box center [793, 436] width 29 height 11
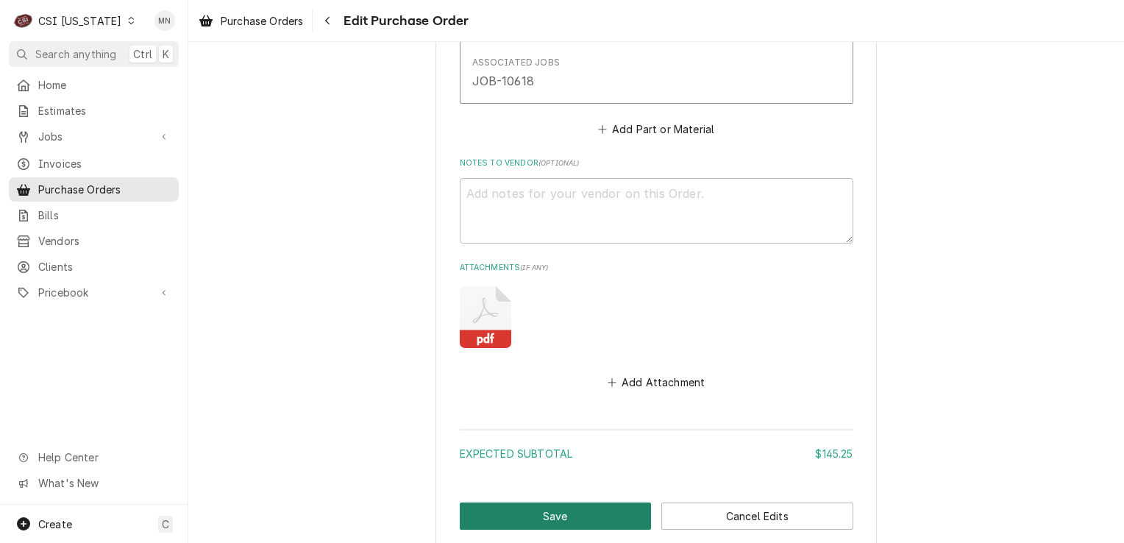
click at [521, 510] on button "Save" at bounding box center [556, 515] width 192 height 27
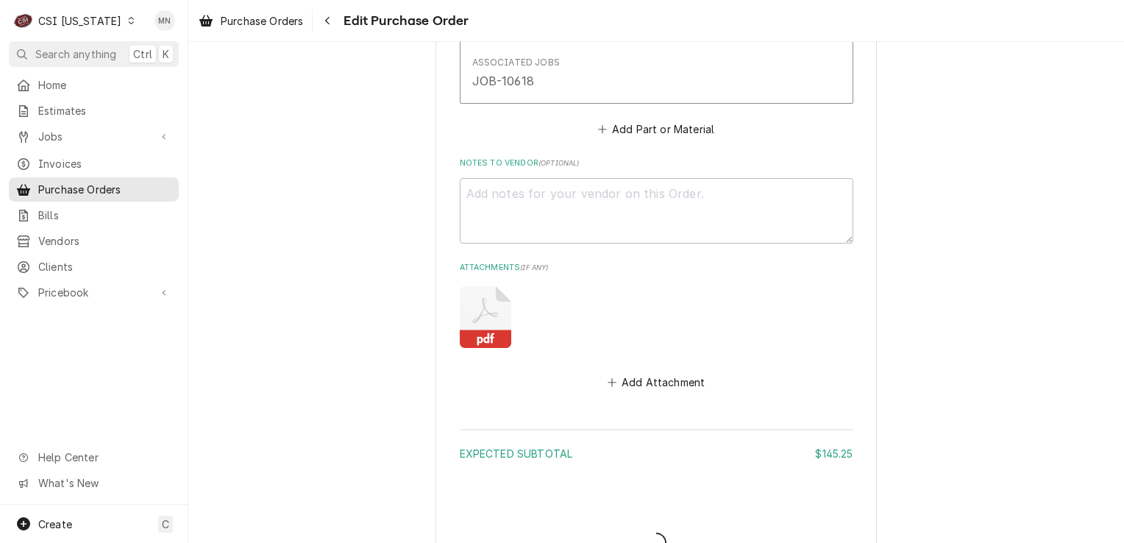
type textarea "x"
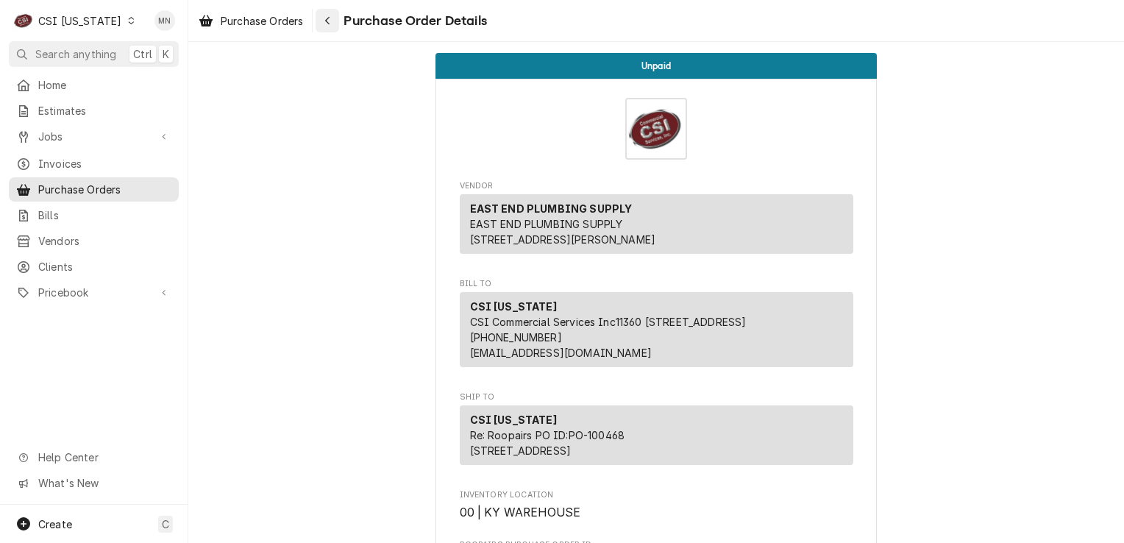
click at [324, 21] on div "Navigate back" at bounding box center [327, 20] width 15 height 15
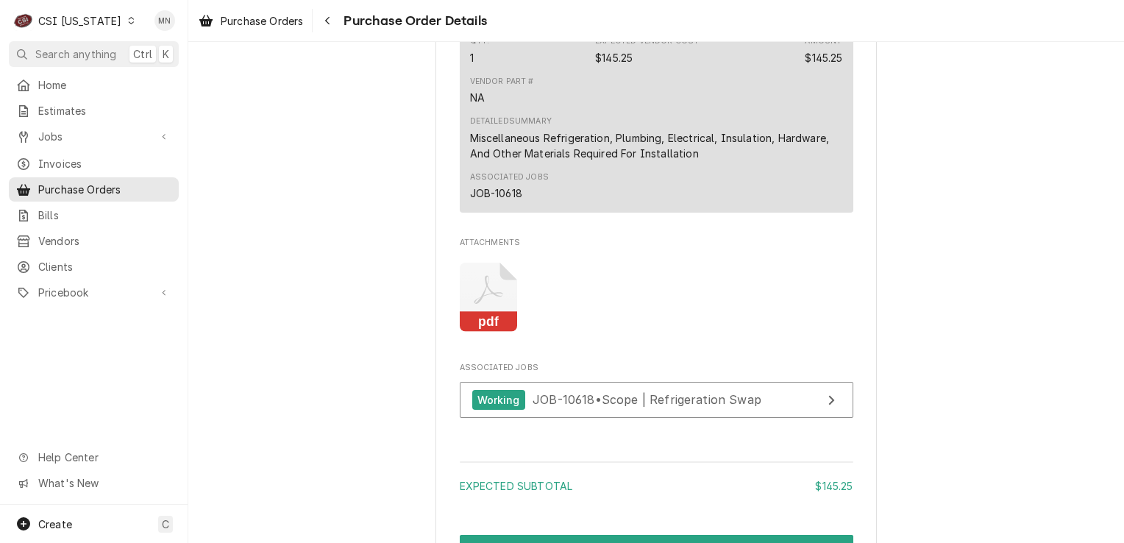
scroll to position [1170, 0]
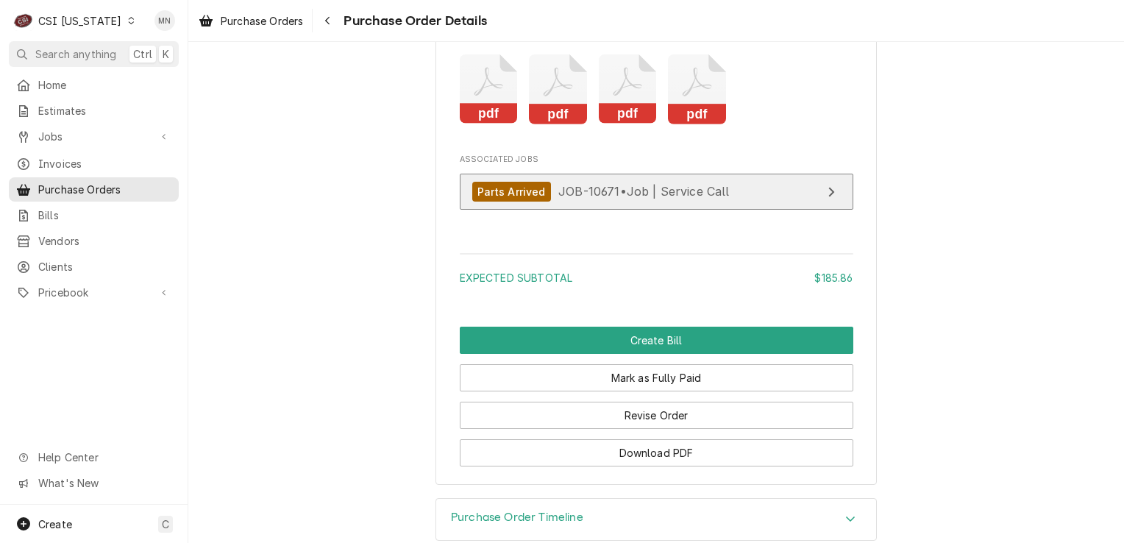
scroll to position [1876, 0]
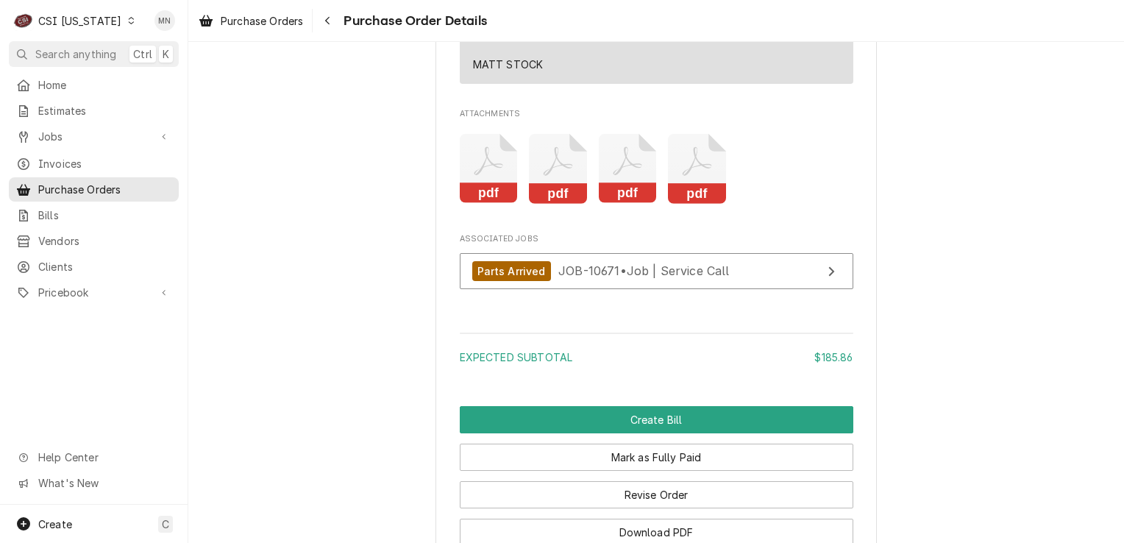
click at [563, 204] on icon "Attachments" at bounding box center [558, 169] width 58 height 70
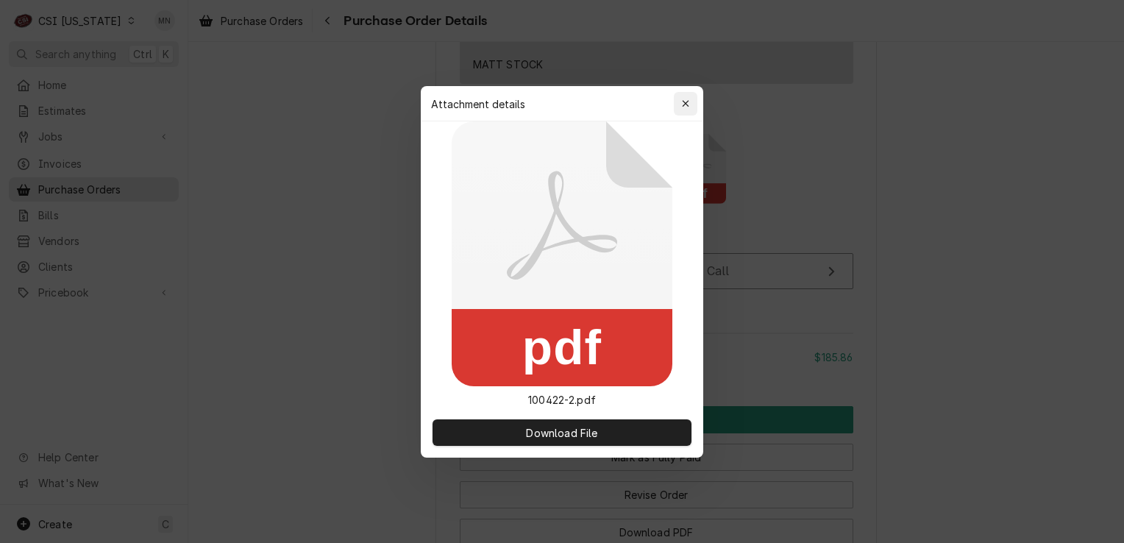
click at [686, 99] on icon "button" at bounding box center [686, 104] width 8 height 10
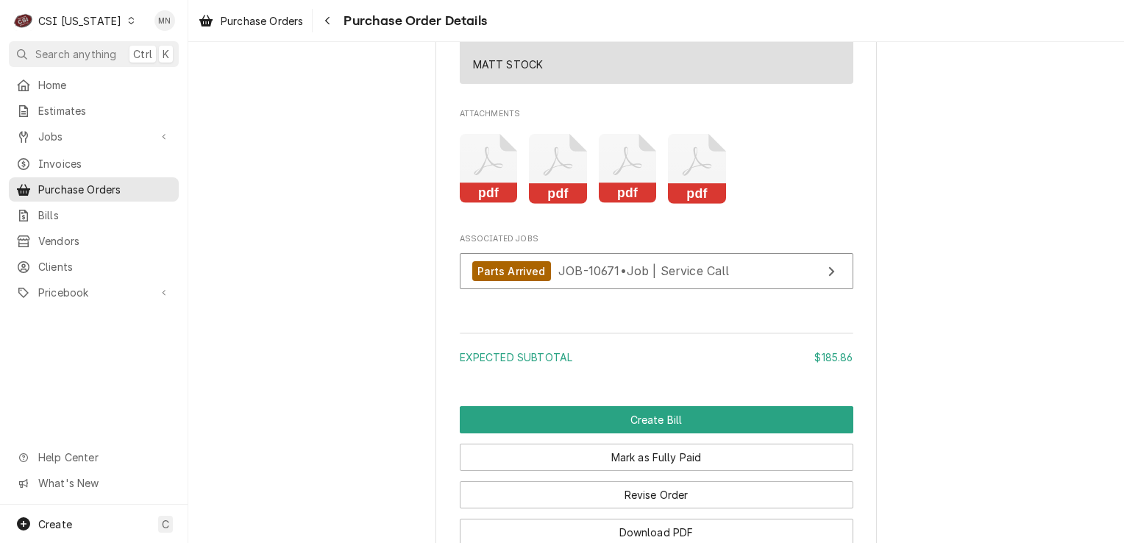
click at [616, 204] on icon "Attachments" at bounding box center [628, 169] width 58 height 70
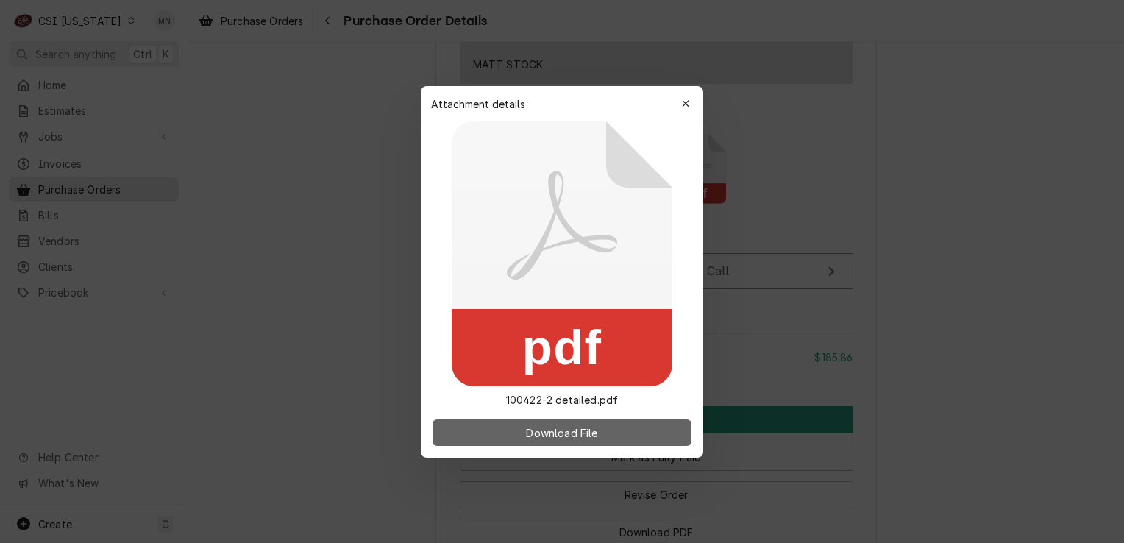
click at [579, 431] on span "Download File" at bounding box center [561, 431] width 77 height 15
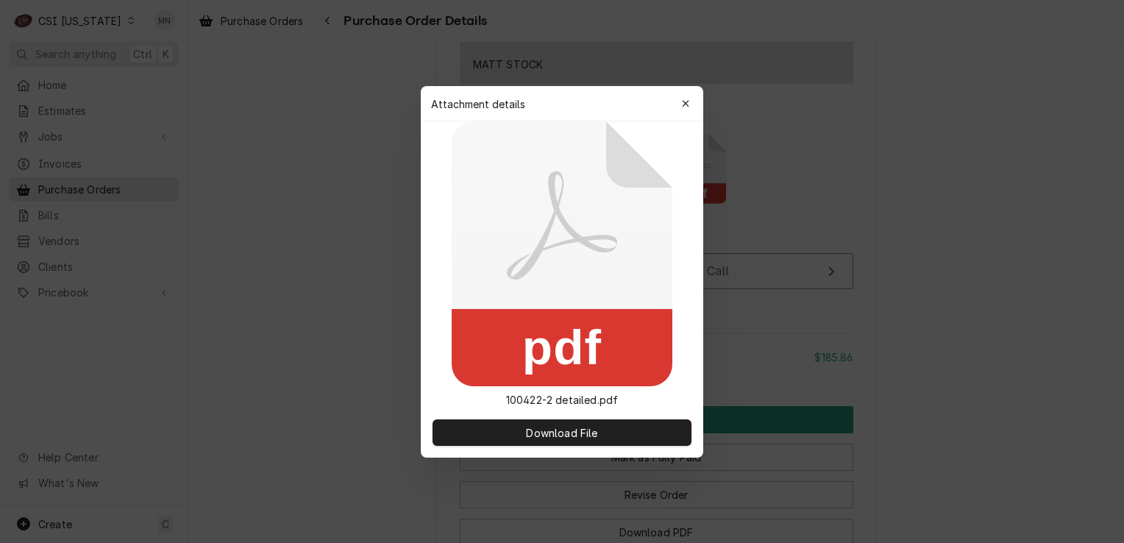
drag, startPoint x: 688, startPoint y: 99, endPoint x: 687, endPoint y: 107, distance: 7.5
click at [688, 99] on icon "button" at bounding box center [686, 104] width 8 height 10
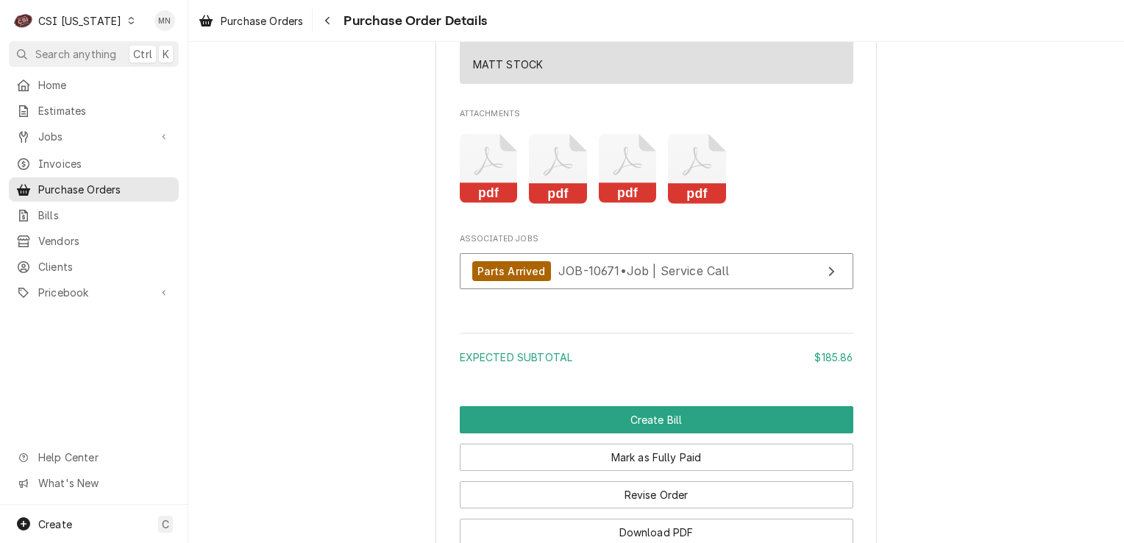
click at [692, 176] on icon "Attachments" at bounding box center [696, 161] width 29 height 29
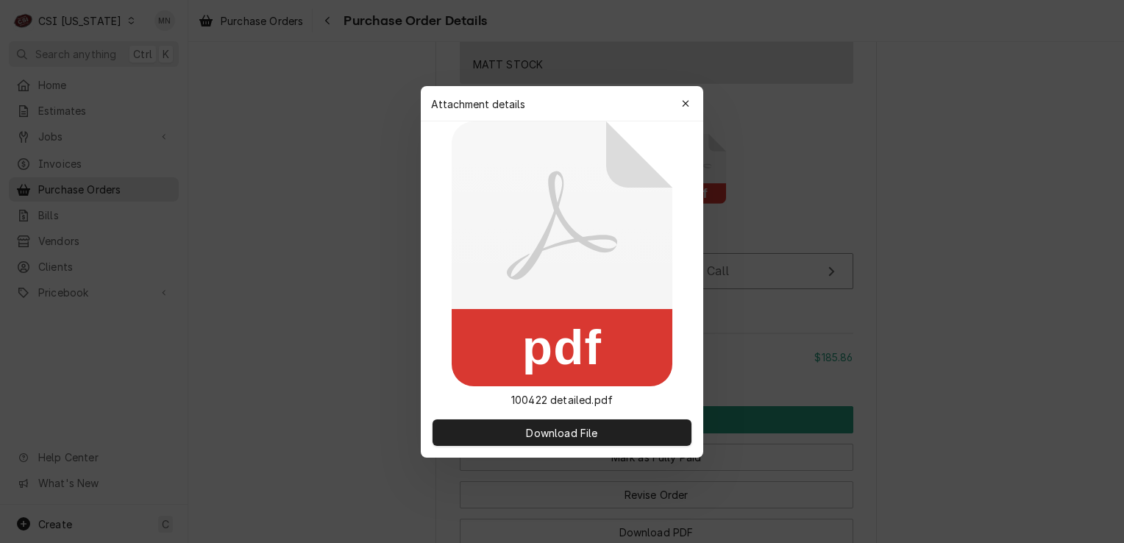
click at [692, 210] on div "pdf 100422 detailed.pdf" at bounding box center [562, 264] width 282 height 286
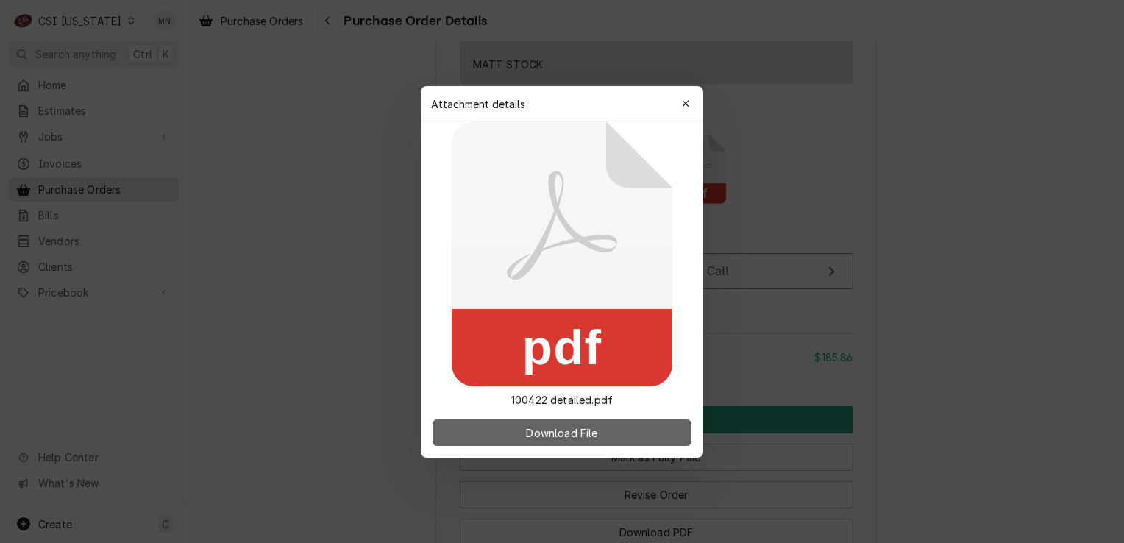
click at [574, 429] on span "Download File" at bounding box center [561, 431] width 77 height 15
click at [576, 429] on span "Download File" at bounding box center [561, 431] width 77 height 15
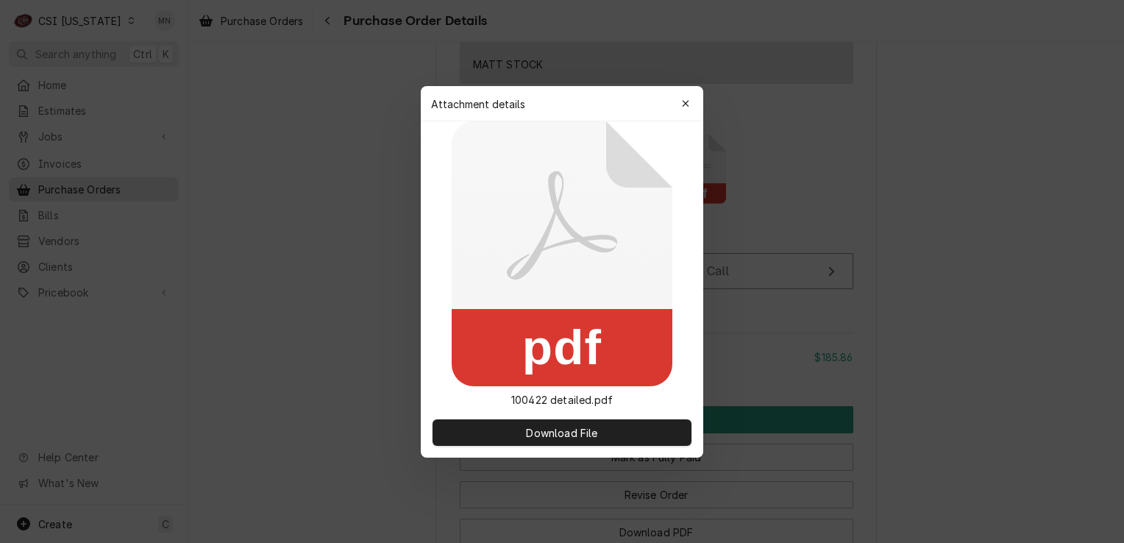
click at [691, 99] on div "button" at bounding box center [685, 103] width 15 height 15
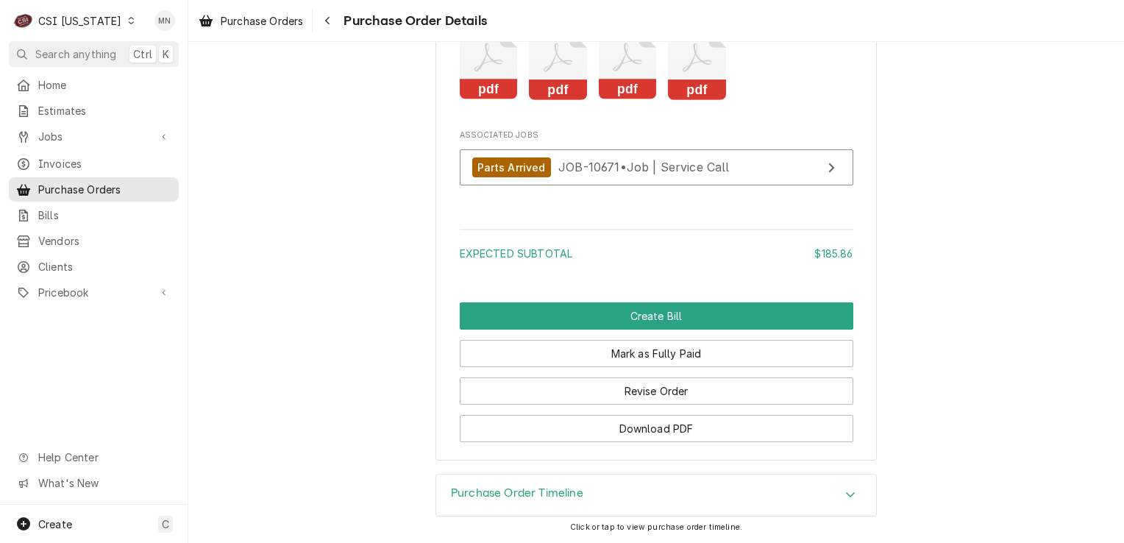
scroll to position [2024, 0]
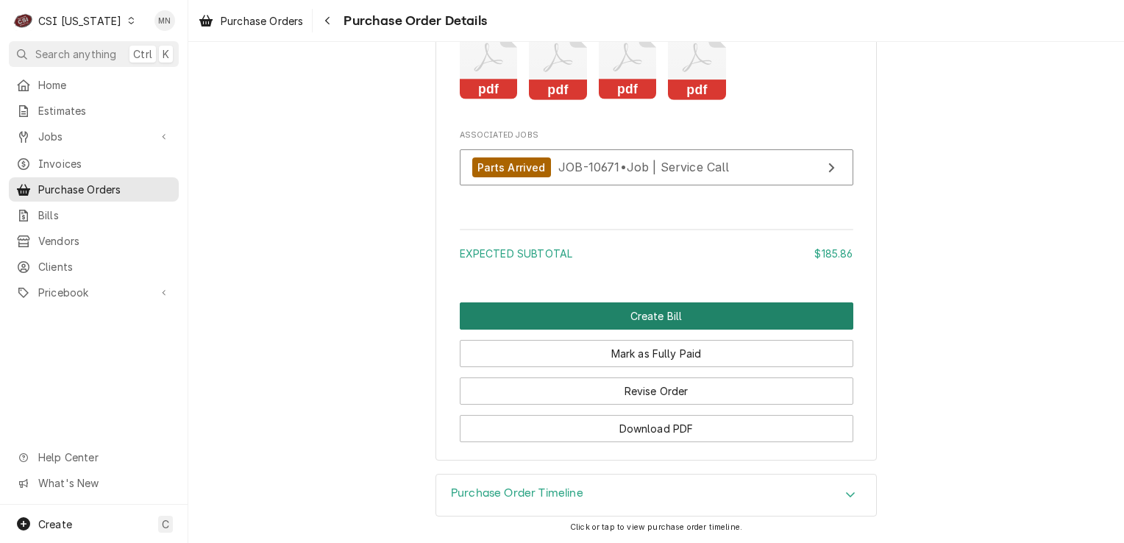
click at [671, 321] on button "Create Bill" at bounding box center [656, 315] width 393 height 27
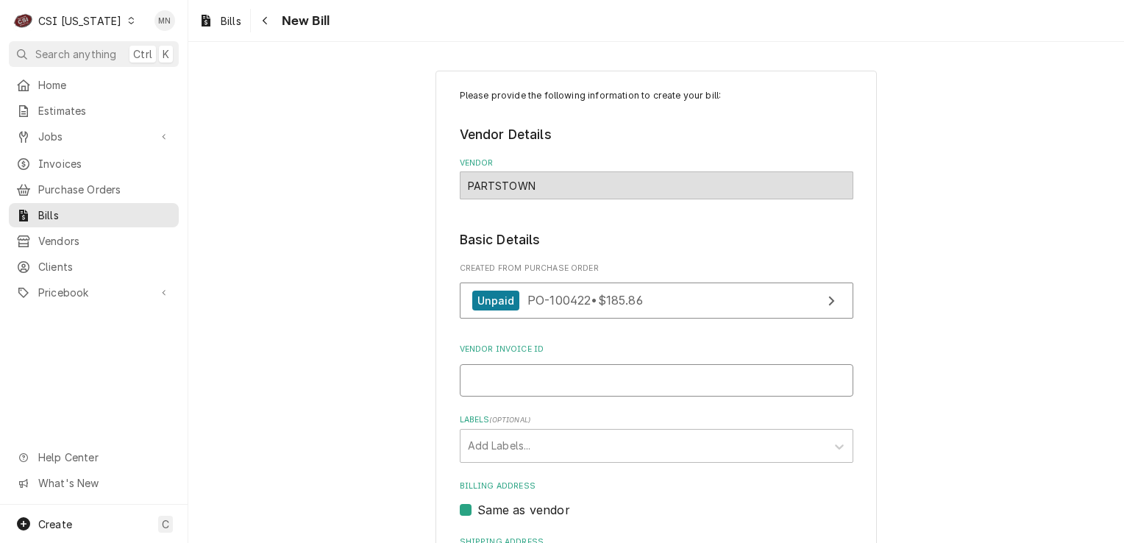
click at [518, 377] on input "Vendor Invoice ID" at bounding box center [656, 380] width 393 height 32
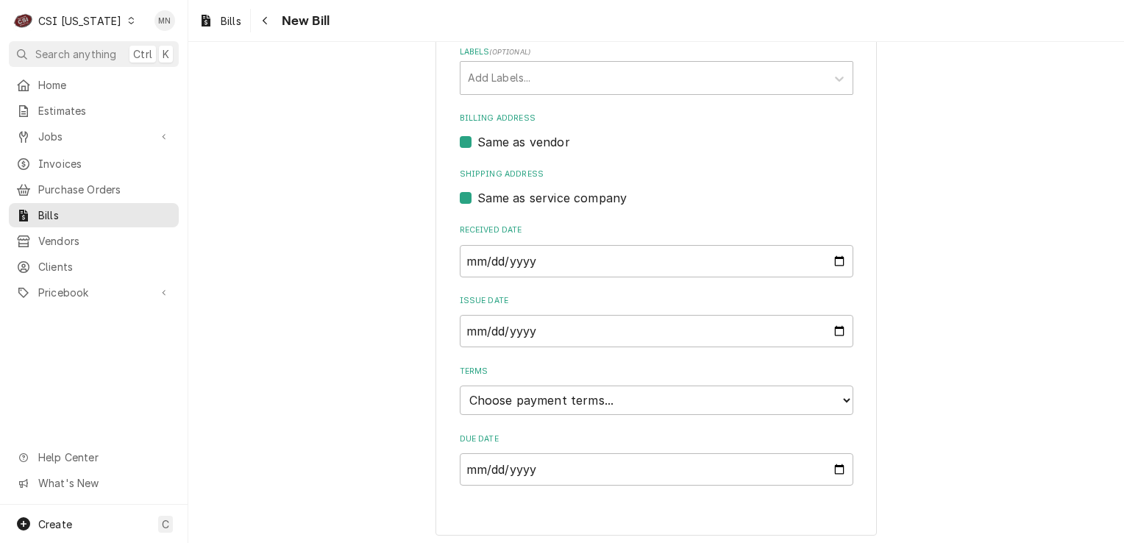
scroll to position [370, 0]
type input "2107145050"
click at [595, 394] on select "Choose payment terms... Same Day Net 7 Net 14 Net 21 Net 30 Net 45 Net 60 Net 90" at bounding box center [656, 397] width 393 height 29
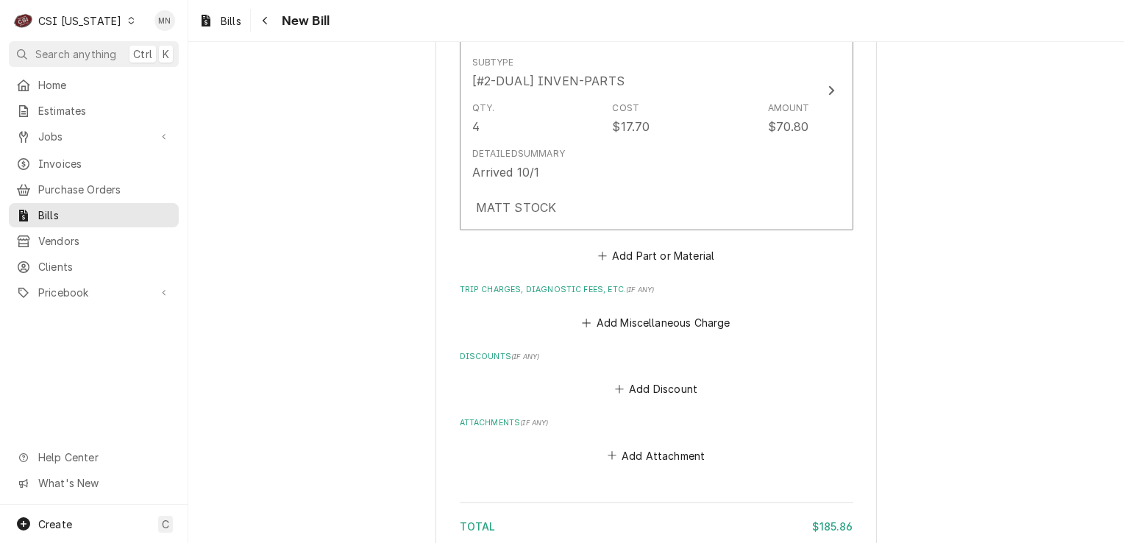
scroll to position [1590, 0]
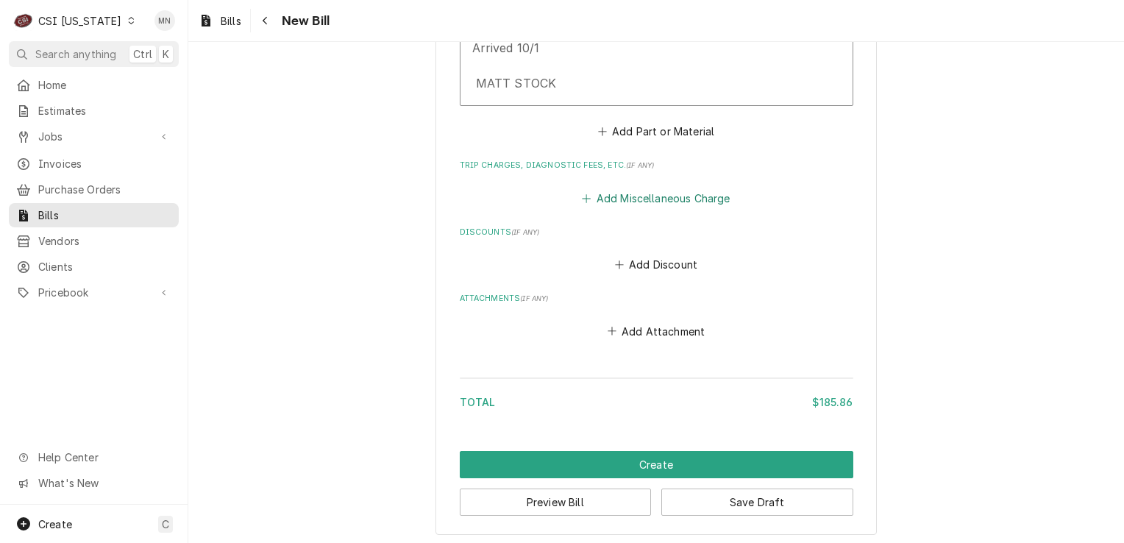
click at [628, 193] on button "Add Miscellaneous Charge" at bounding box center [655, 198] width 153 height 21
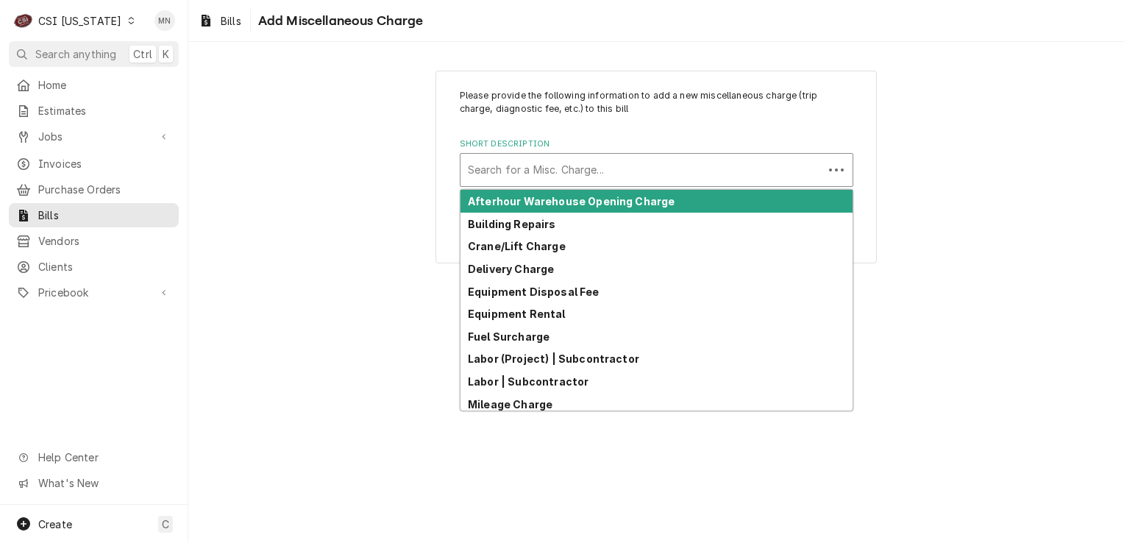
click at [536, 174] on div "Short Description" at bounding box center [642, 170] width 348 height 26
type input "ac"
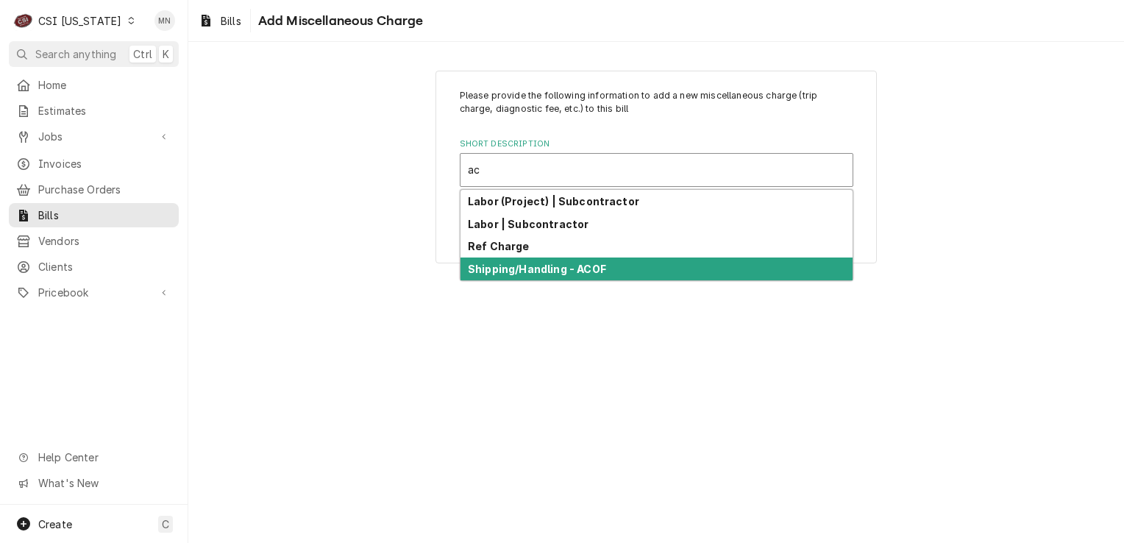
click at [500, 271] on strong "Shipping/Handling - ACOF" at bounding box center [537, 269] width 138 height 13
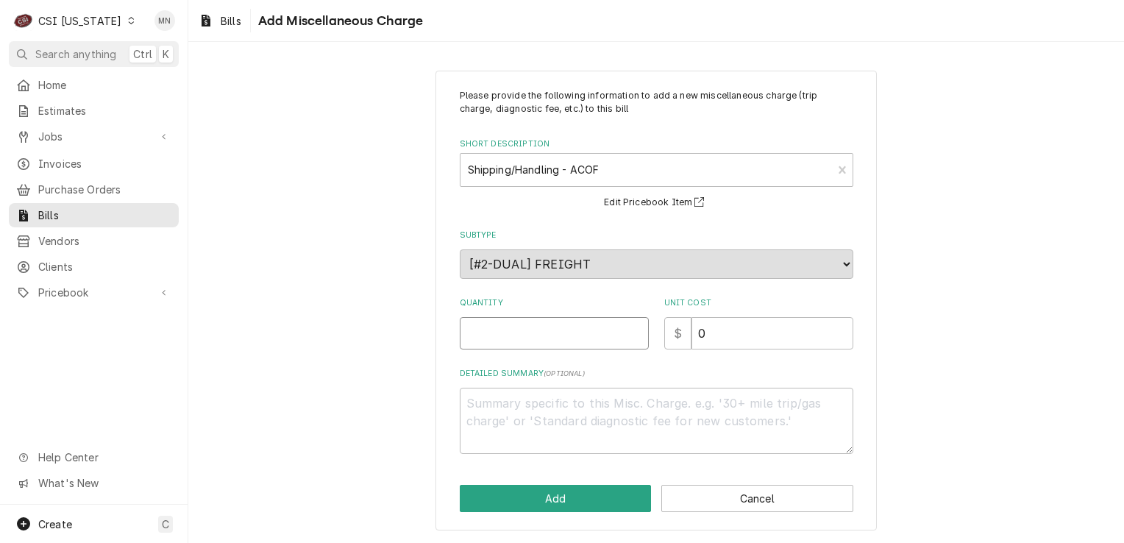
click at [489, 337] on input "Quantity" at bounding box center [554, 333] width 189 height 32
click at [540, 346] on input "Quantity" at bounding box center [554, 333] width 189 height 32
type textarea "x"
type input "1"
type textarea "x"
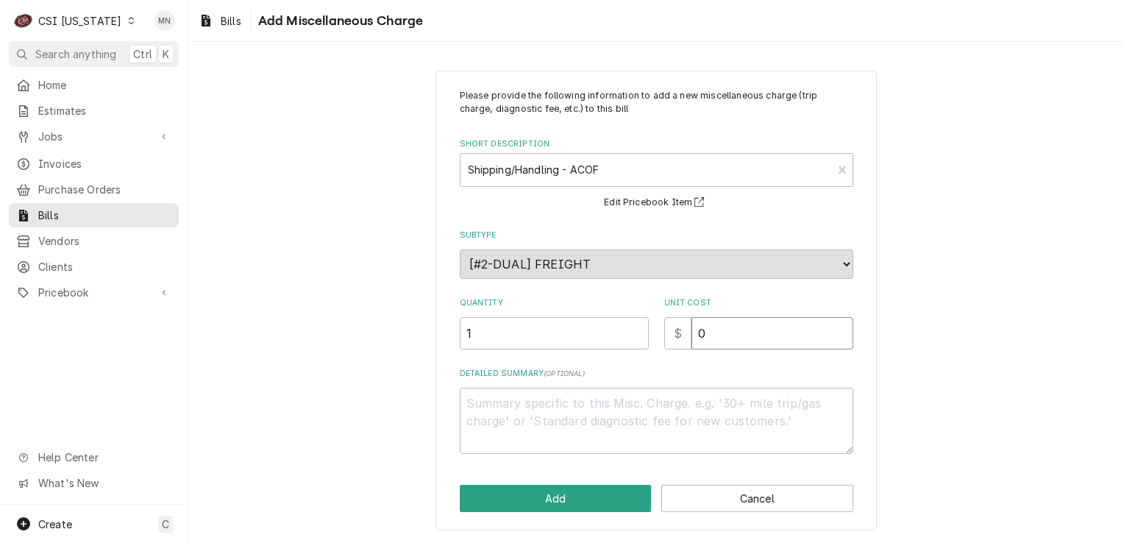
type input "2"
type textarea "x"
type input "22"
type textarea "x"
type input "22.6"
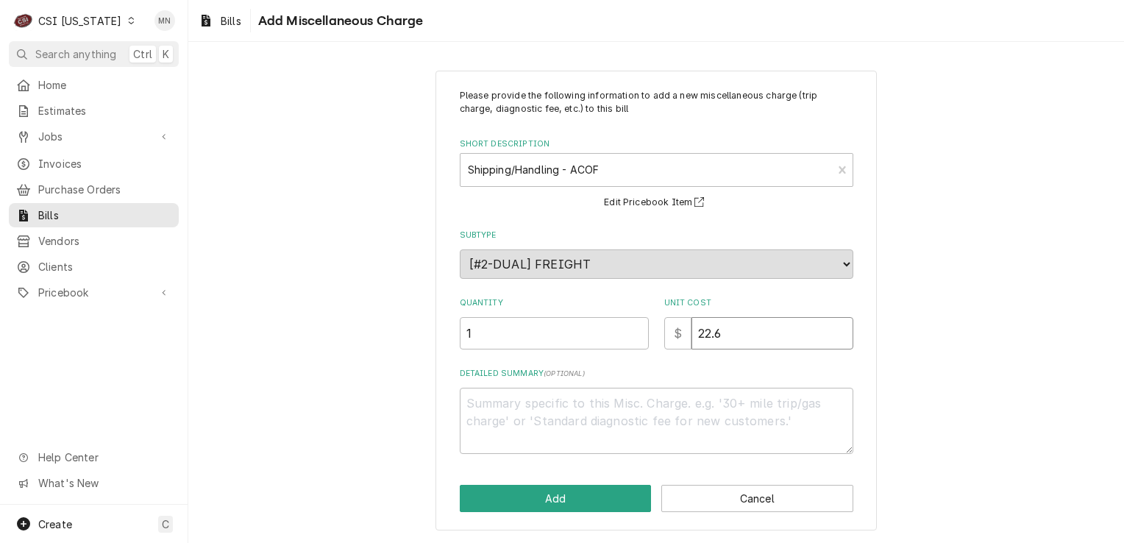
type textarea "x"
type input "22.67"
click at [493, 399] on textarea "Detailed Summary ( optional )" at bounding box center [656, 421] width 393 height 66
type textarea "x"
type textarea "A"
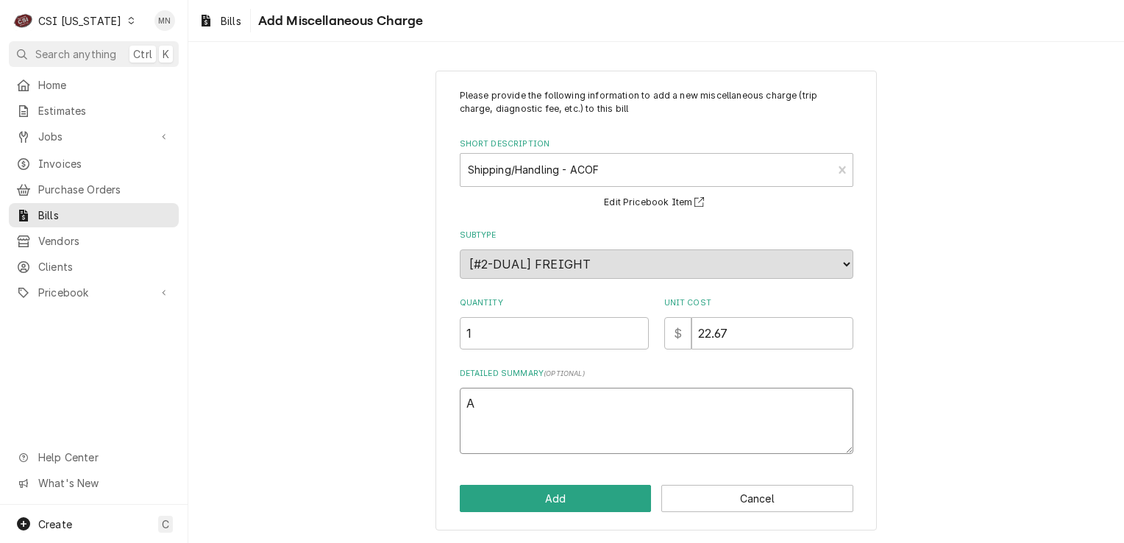
type textarea "x"
type textarea "AC"
type textarea "x"
type textarea "ACO"
type textarea "x"
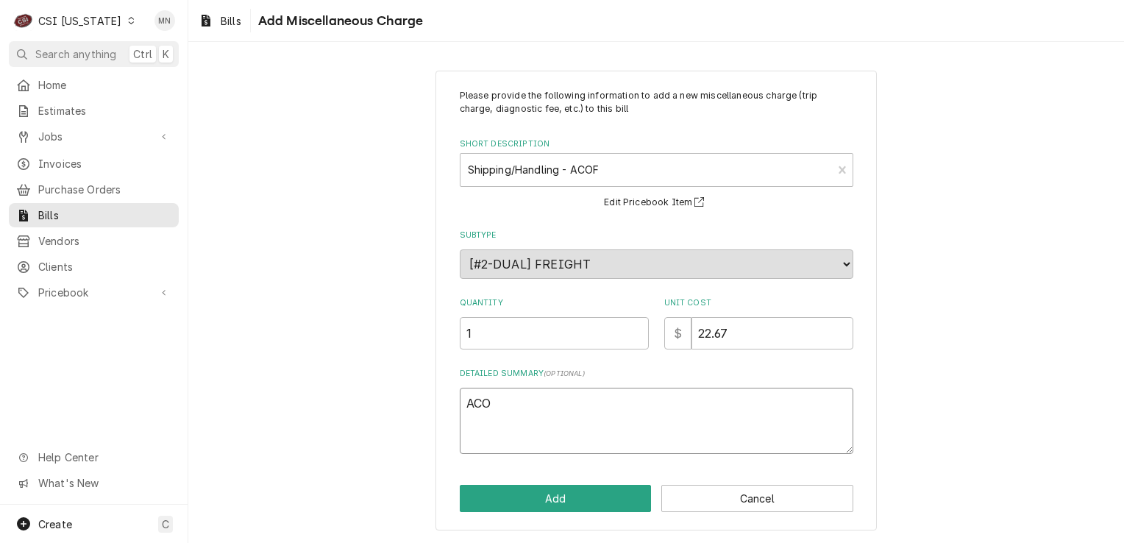
type textarea "ACOF"
type textarea "x"
type textarea "ACOF"
type textarea "x"
type textarea "ACOF #"
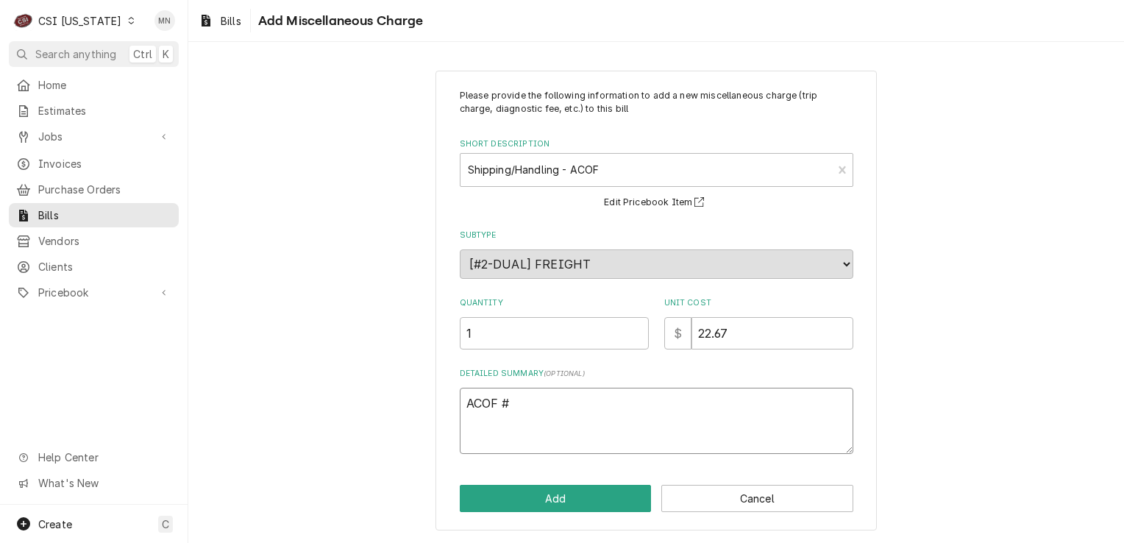
type textarea "x"
type textarea "ACOF #"
type textarea "x"
type textarea "ACOF #"
type textarea "x"
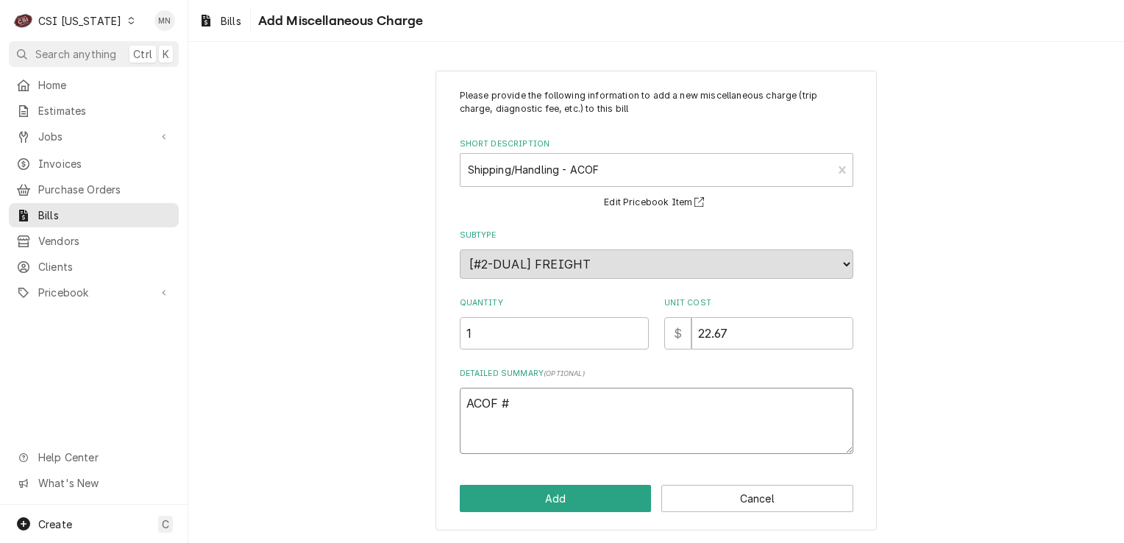
type textarea "ACOF"
type textarea "x"
type textarea "ACOF $"
type textarea "x"
type textarea "ACOF $"
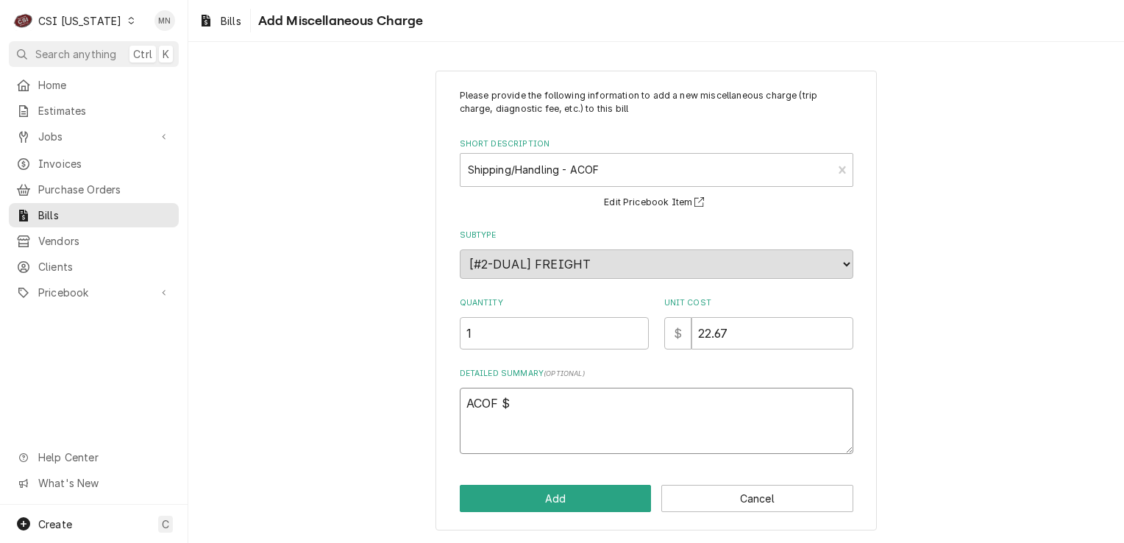
type textarea "x"
type textarea "ACOF $ 1"
type textarea "x"
type textarea "ACOF $ 14"
type textarea "x"
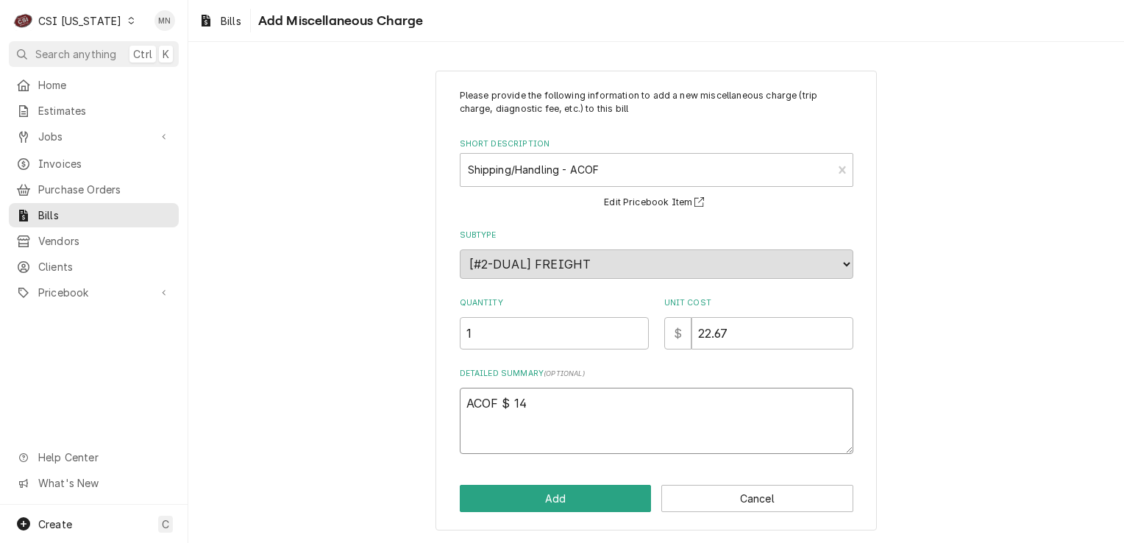
type textarea "ACOF $ 14."
type textarea "x"
type textarea "ACOF $ 14.2"
type textarea "x"
type textarea "ACOF $ 14.26"
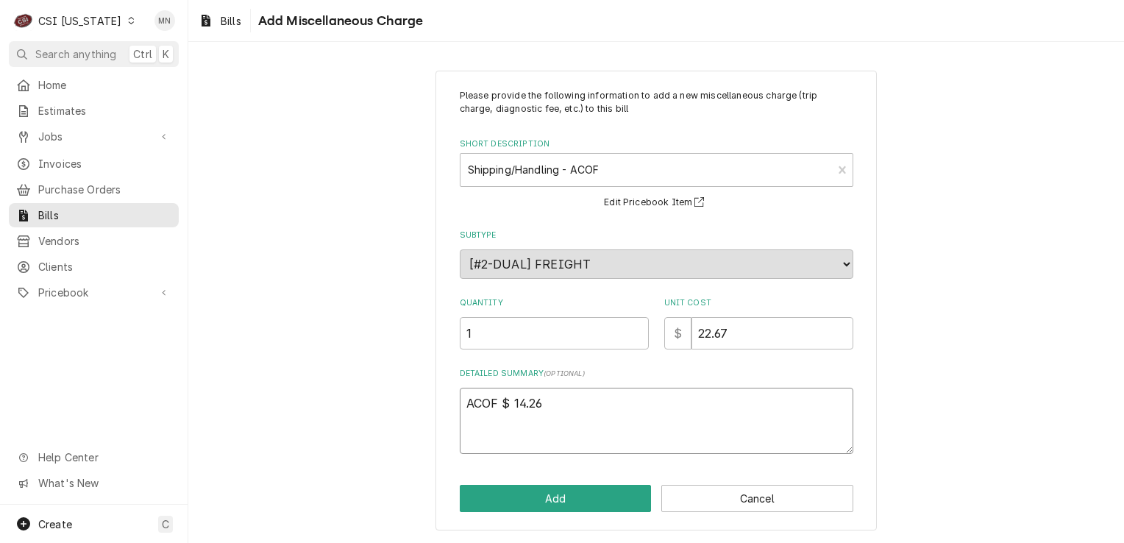
type textarea "x"
type textarea "ACOF $ 14.26"
type textarea "x"
type textarea "ACOF $ 14.26 P"
type textarea "x"
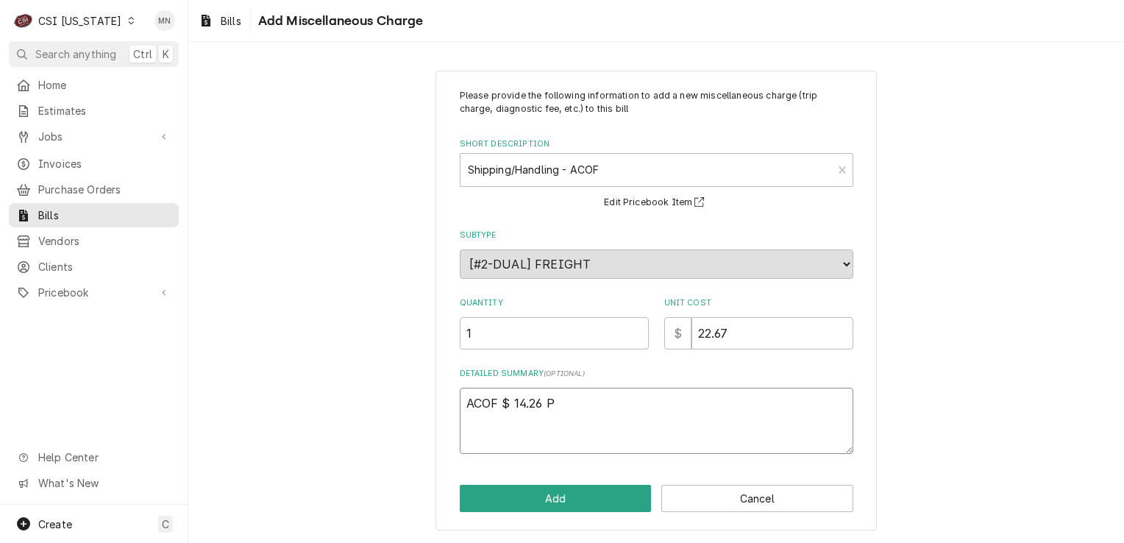
type textarea "ACOF $ 14.26 Pa"
type textarea "x"
type textarea "ACOF $ 14.26 Par"
type textarea "x"
type textarea "ACOF $ 14.26 Part"
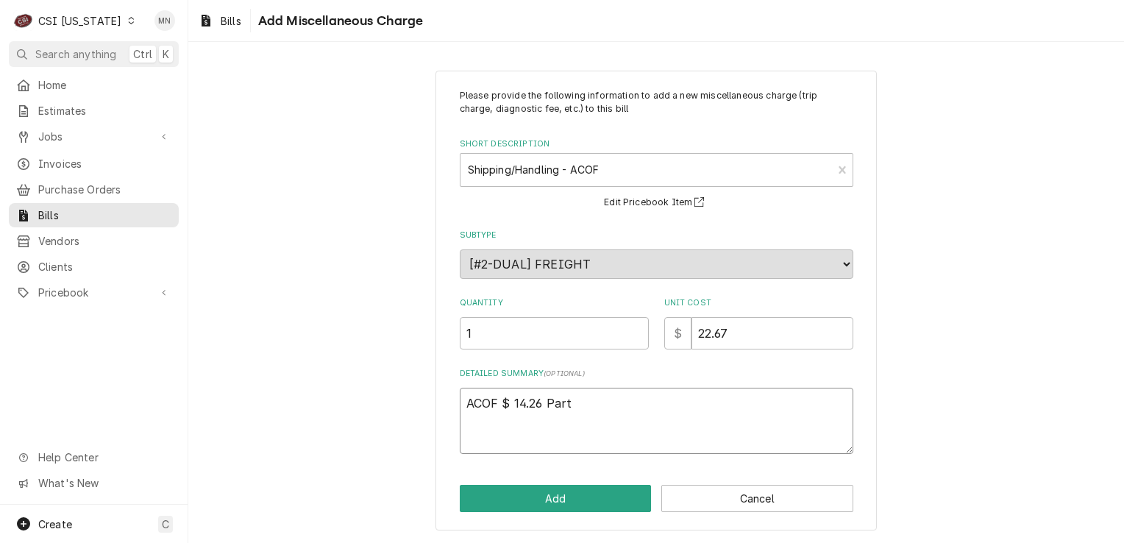
type textarea "x"
type textarea "ACOF $ 14.26 Parts"
type textarea "x"
type textarea "ACOF $ 14.26 Partst"
type textarea "x"
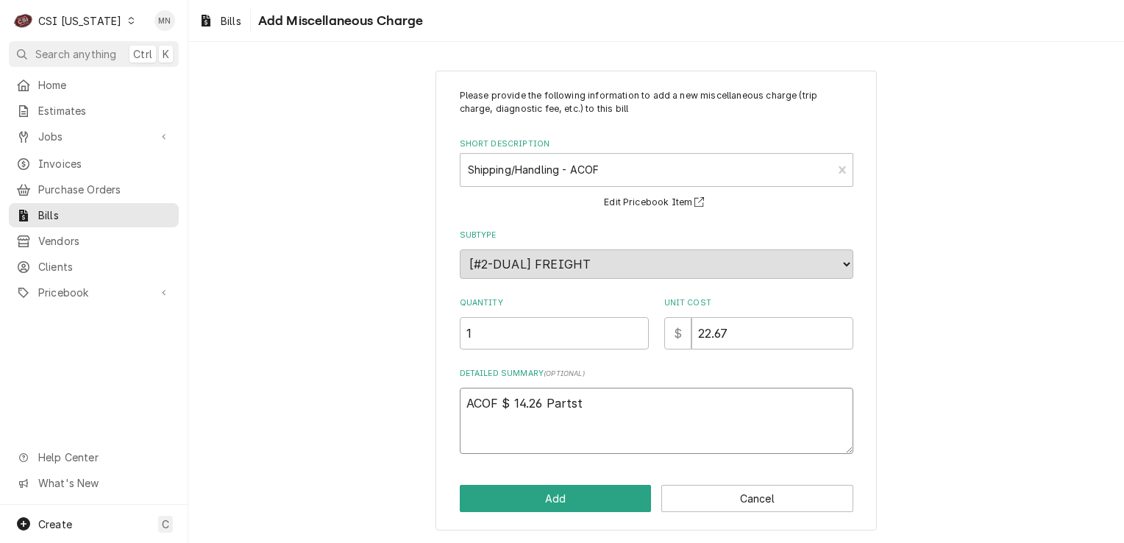
type textarea "ACOF $ 14.26 Partsto"
type textarea "x"
type textarea "ACOF $ 14.26 Partstow"
type textarea "x"
type textarea "ACOF $ 14.26 Partstown"
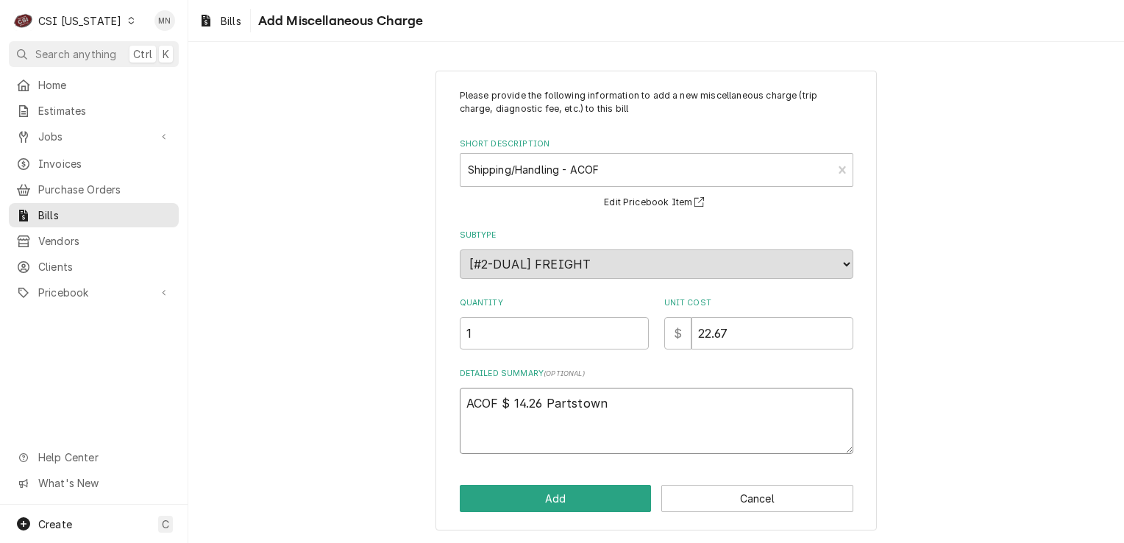
type textarea "x"
type textarea "ACOF $ 14.26 Partstown"
type textarea "x"
type textarea "ACOF $ 14.26 Partstown 2"
type textarea "x"
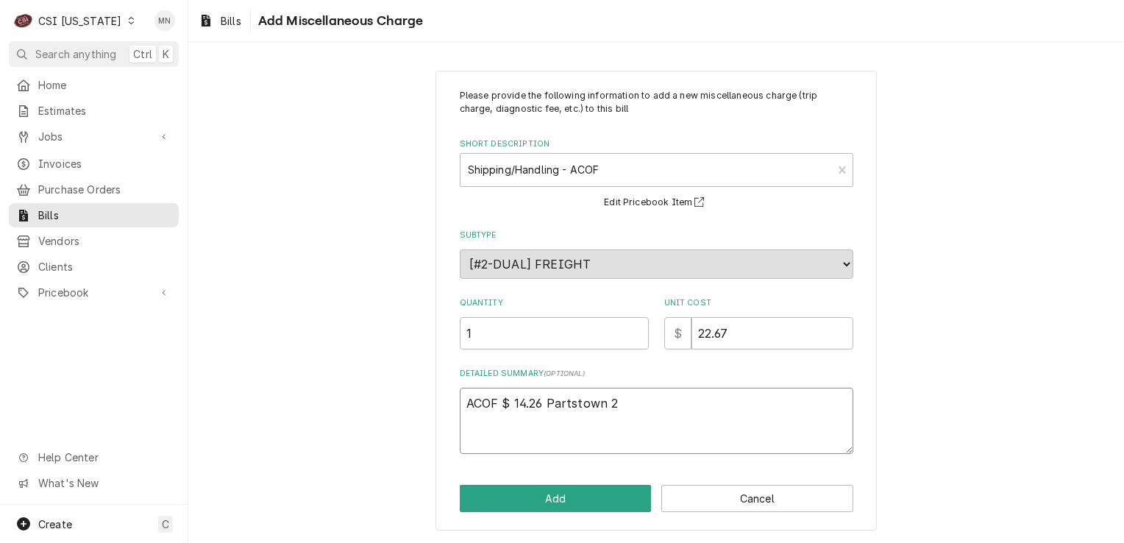
type textarea "ACOF $ 14.26 Partstown 21"
type textarea "x"
type textarea "ACOF $ 14.26 Partstown 210"
type textarea "x"
type textarea "ACOF $ 14.26 Partstown 2107"
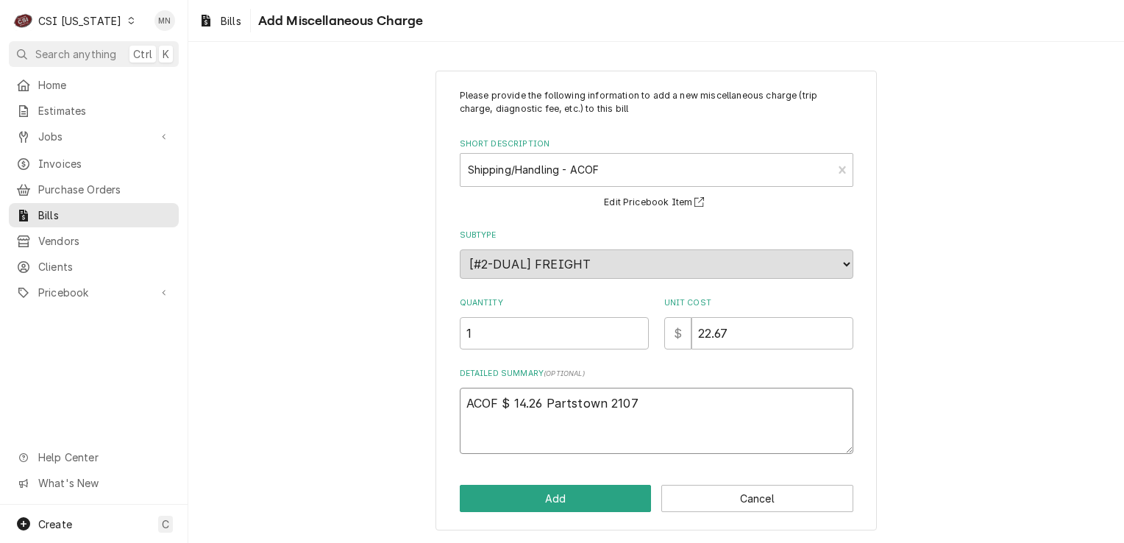
type textarea "x"
type textarea "ACOF $ 14.26 Partstown 21070"
type textarea "x"
type textarea "ACOF $ 14.26 Partstown 210706"
type textarea "x"
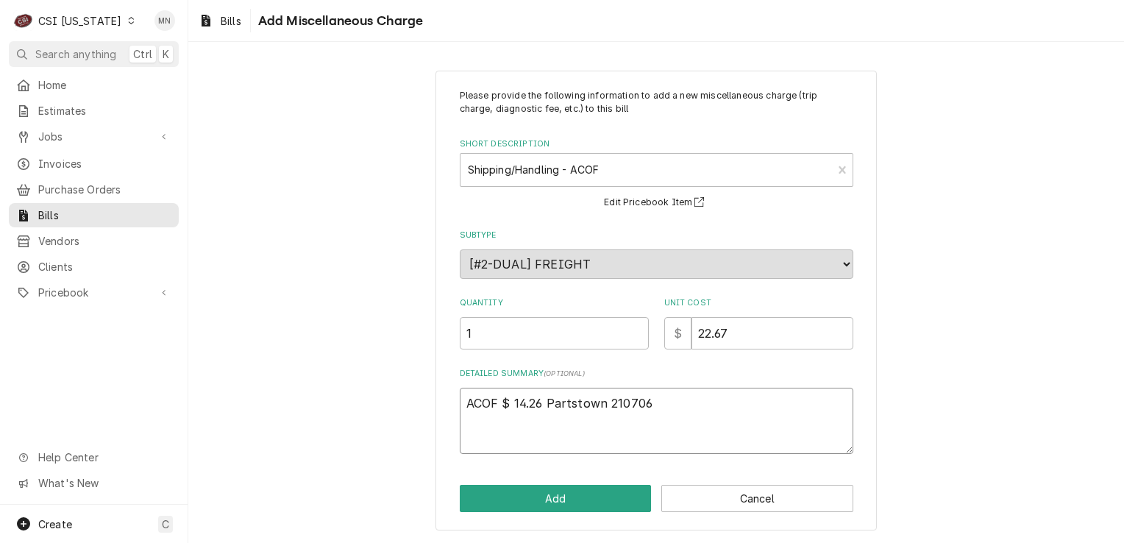
type textarea "ACOF $ 14.26 Partstown 2107062"
type textarea "x"
type textarea "ACOF $ 14.26 Partstown 21070627"
type textarea "x"
type textarea "ACOF $ 14.26 Partstown 210706277"
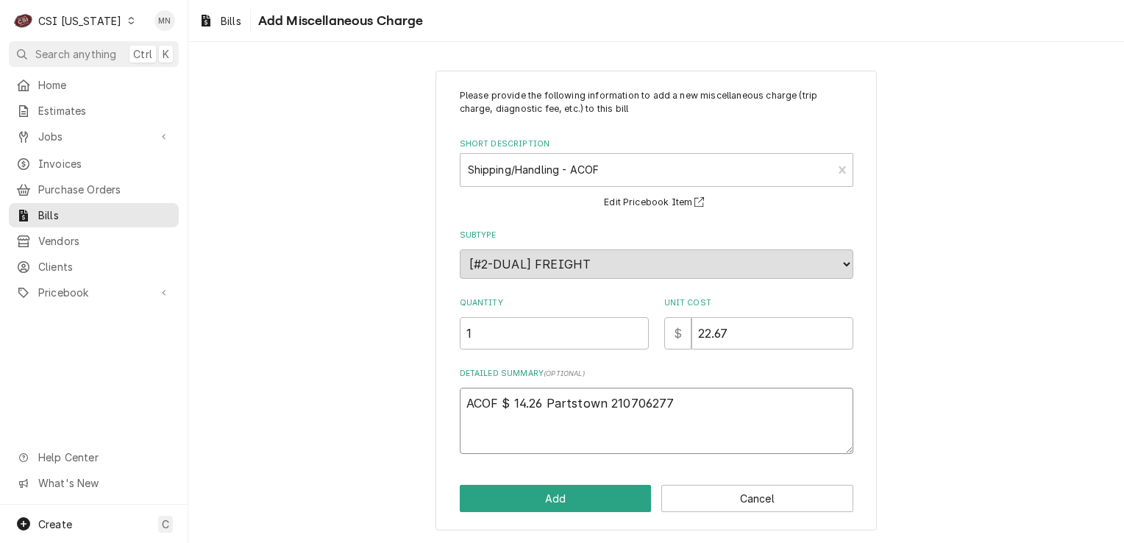
type textarea "x"
type textarea "ACOF $ 14.26 Partstown 2107062775"
type textarea "x"
type textarea "ACOF $ 14.26 Partstown 2107062775"
type textarea "x"
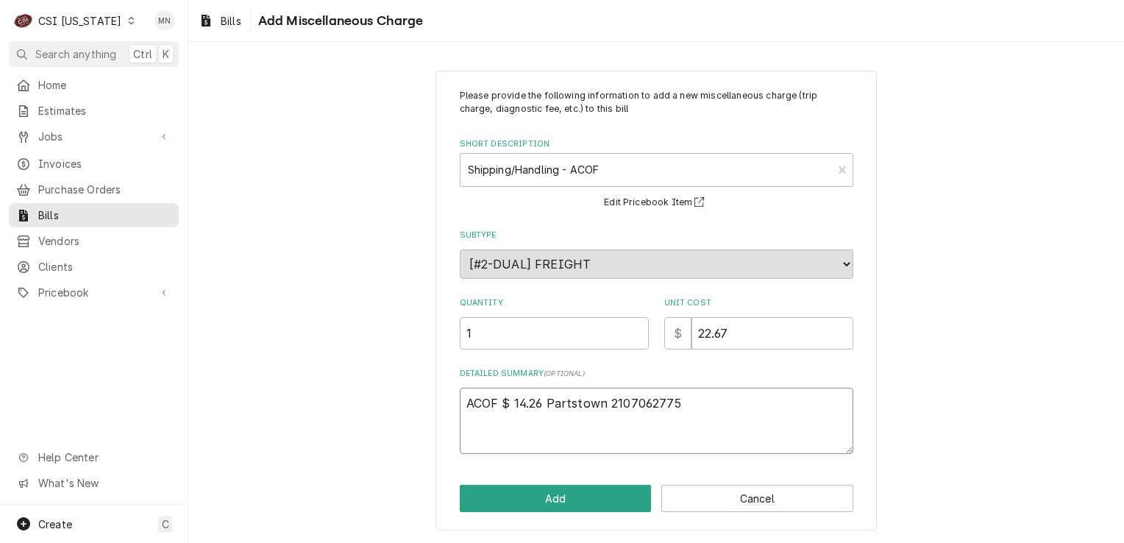
type textarea "ACOF $ 14.26 Partstown 2107062775 A"
type textarea "x"
type textarea "ACOF $ 14.26 Partstown 2107062775 AC"
type textarea "x"
type textarea "ACOF $ 14.26 Partstown 2107062775 ACO"
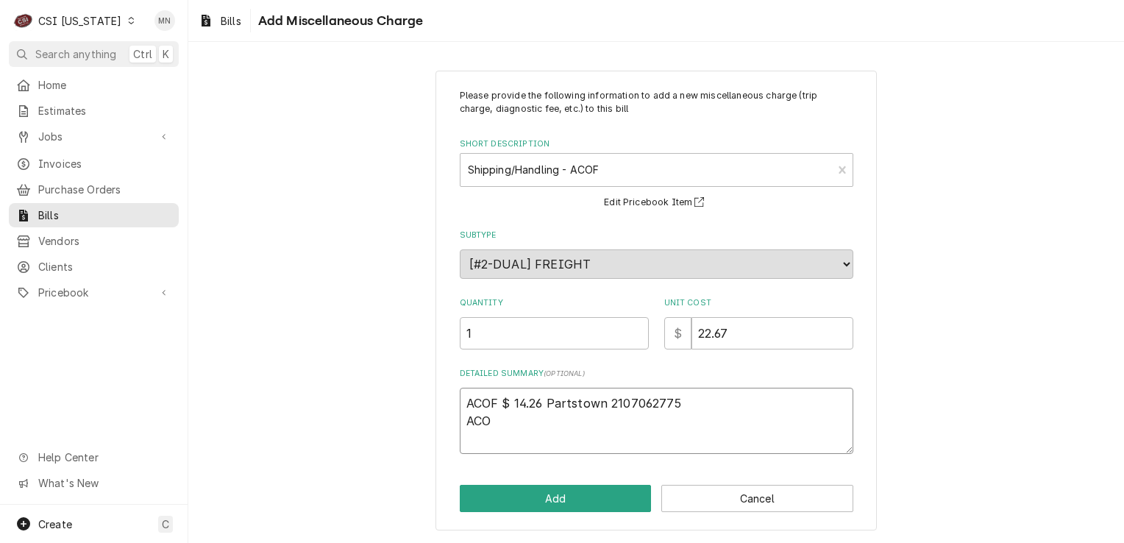
type textarea "x"
type textarea "ACOF $ 14.26 Partstown 2107062775 ACOF"
type textarea "x"
type textarea "ACOF $ 14.26 Partstown 2107062775 ACOF"
type textarea "x"
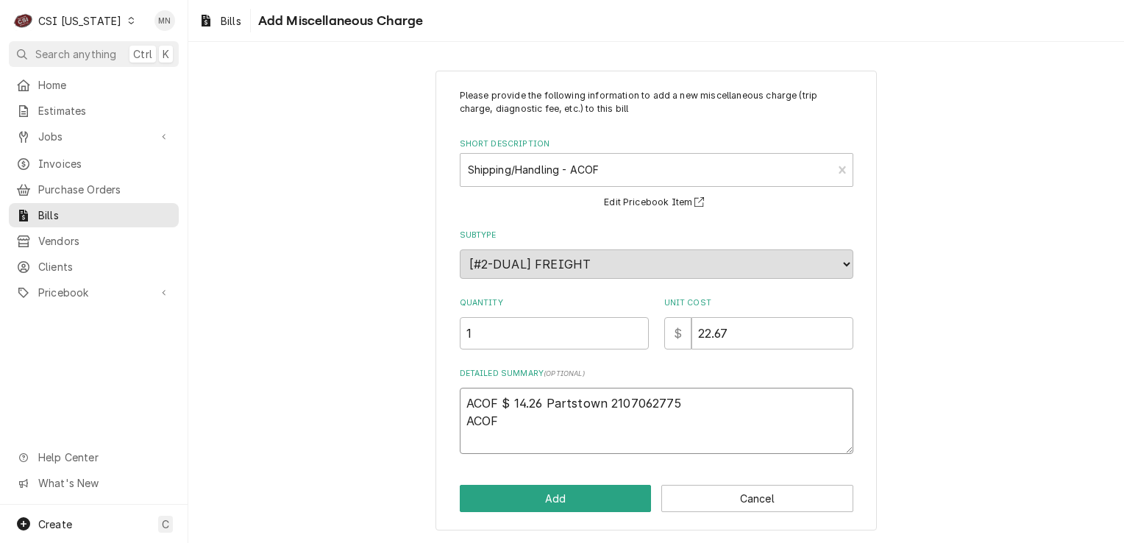
type textarea "ACOF $ 14.26 Partstown 2107062775 ACOF $"
type textarea "x"
type textarea "ACOF $ 14.26 Partstown 2107062775 ACOF $"
click at [518, 421] on textarea "ACOF $ 14.26 Partstown 2107062775 ACOF $" at bounding box center [656, 421] width 393 height 66
type textarea "x"
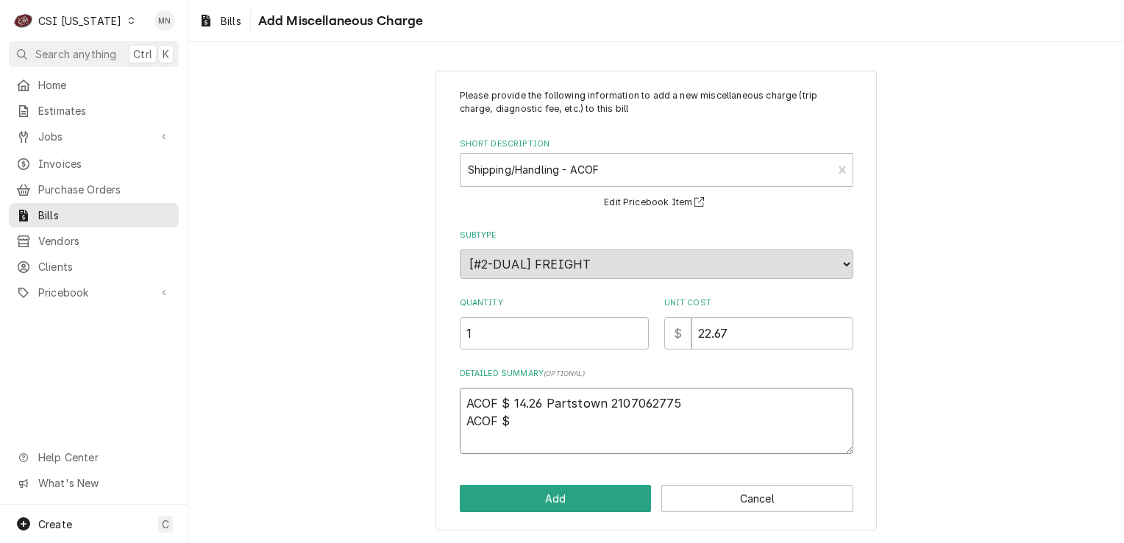
type textarea "ACOF $ 14.26 Partstown 2107062775 ACOF $ 8"
type textarea "x"
type textarea "ACOF $ 14.26 Partstown 2107062775 ACOF $ 8."
type textarea "x"
type textarea "ACOF $ 14.26 Partstown 2107062775 ACOF $ 8.4"
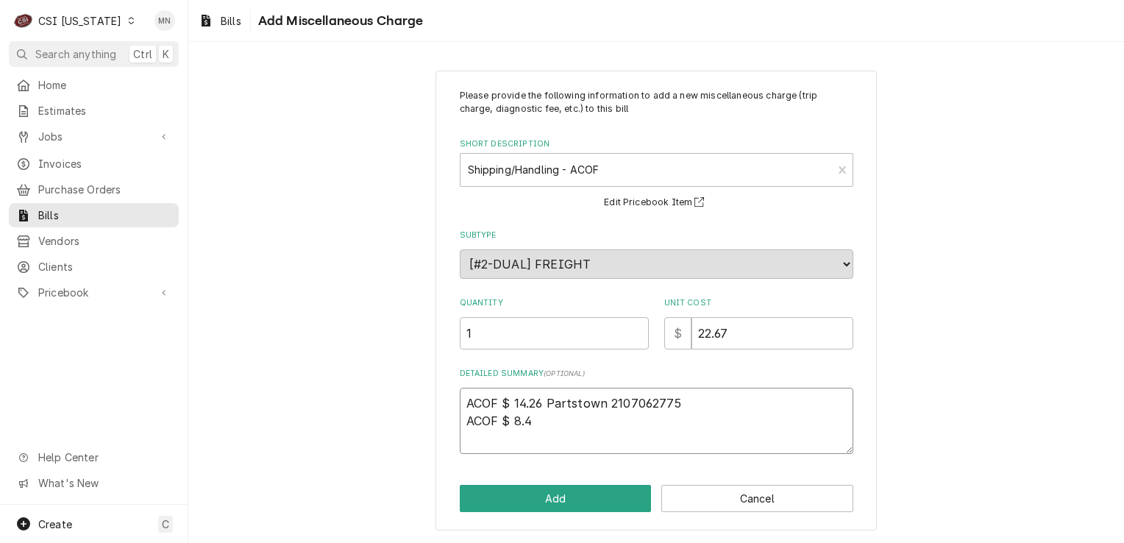
type textarea "x"
type textarea "ACOF $ 14.26 Partstown 2107062775 ACOF $ 8.41"
type textarea "x"
type textarea "ACOF $ 14.26 Partstown 2107062775 ACOF $ 8.410"
type textarea "x"
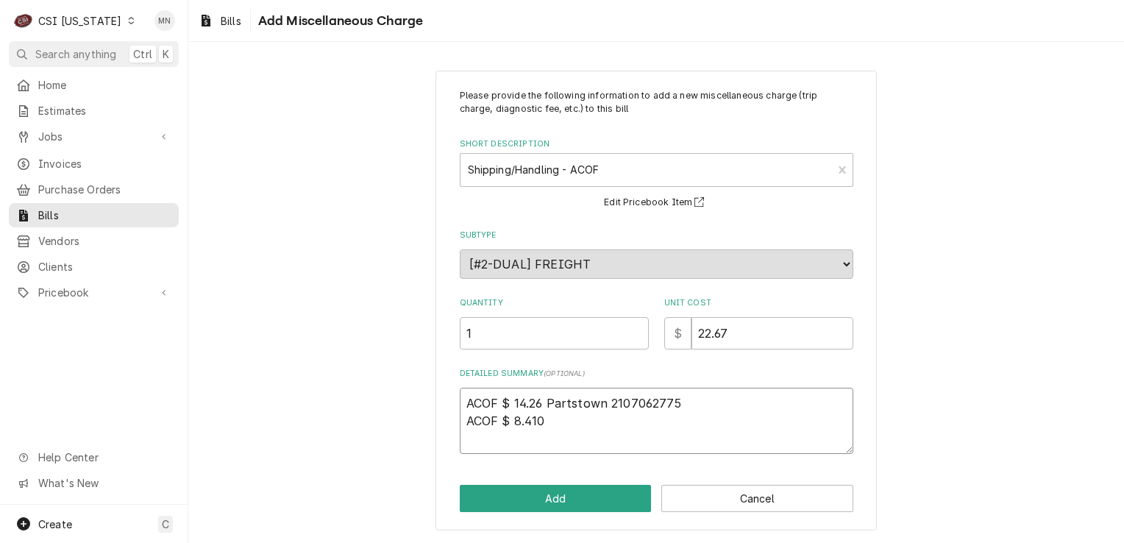
type textarea "ACOF $ 14.26 Partstown 2107062775 ACOF $ 8.41"
type textarea "x"
type textarea "ACOF $ 14.26 Partstown 2107062775 ACOF $ 8.41"
type textarea "x"
type textarea "ACOF $ 14.26 Partstown 2107062775 ACOF $ 8.41 P"
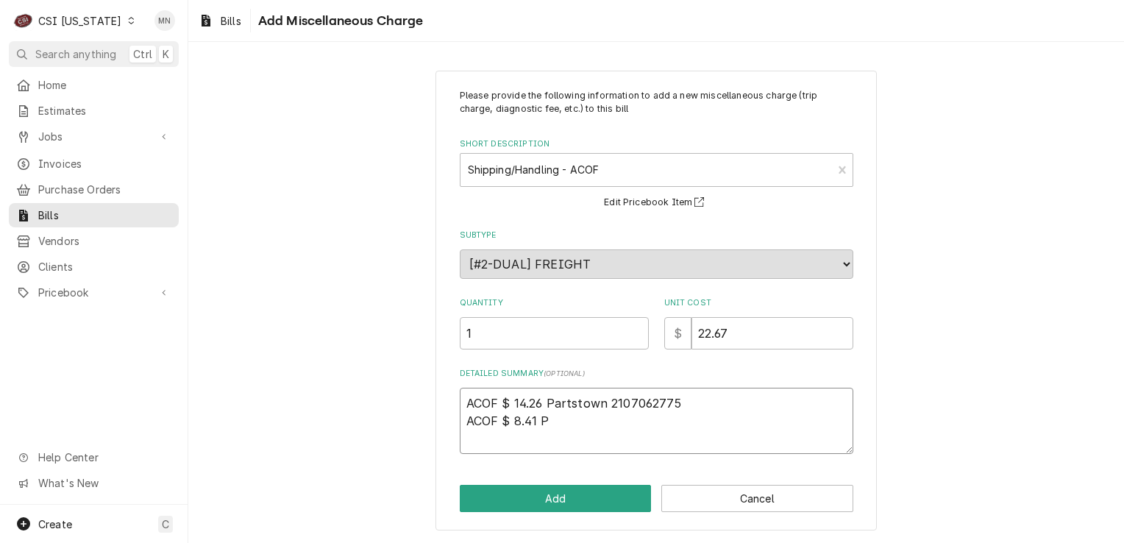
type textarea "x"
type textarea "ACOF $ 14.26 Partstown 2107062775 ACOF $ 8.41 Pa"
type textarea "x"
type textarea "ACOF $ 14.26 Partstown 2107062775 ACOF $ 8.41 Par"
type textarea "x"
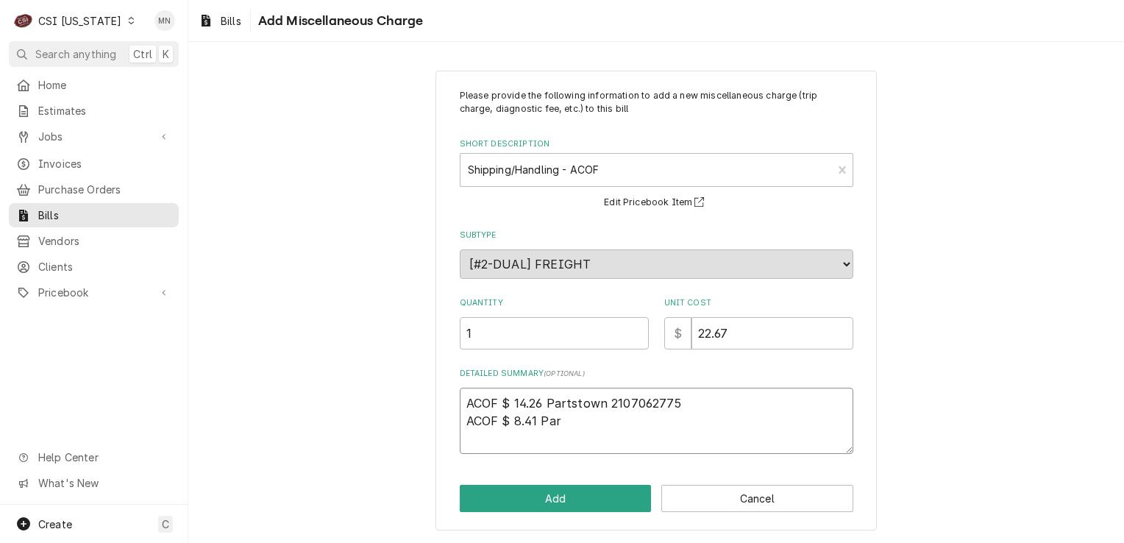
type textarea "ACOF $ 14.26 Partstown 2107062775 ACOF $ 8.41 Part"
type textarea "x"
type textarea "ACOF $ 14.26 Partstown 2107062775 ACOF $ 8.41 Parts"
type textarea "x"
type textarea "ACOF $ 14.26 Partstown 2107062775 ACOF $ 8.41 Partst"
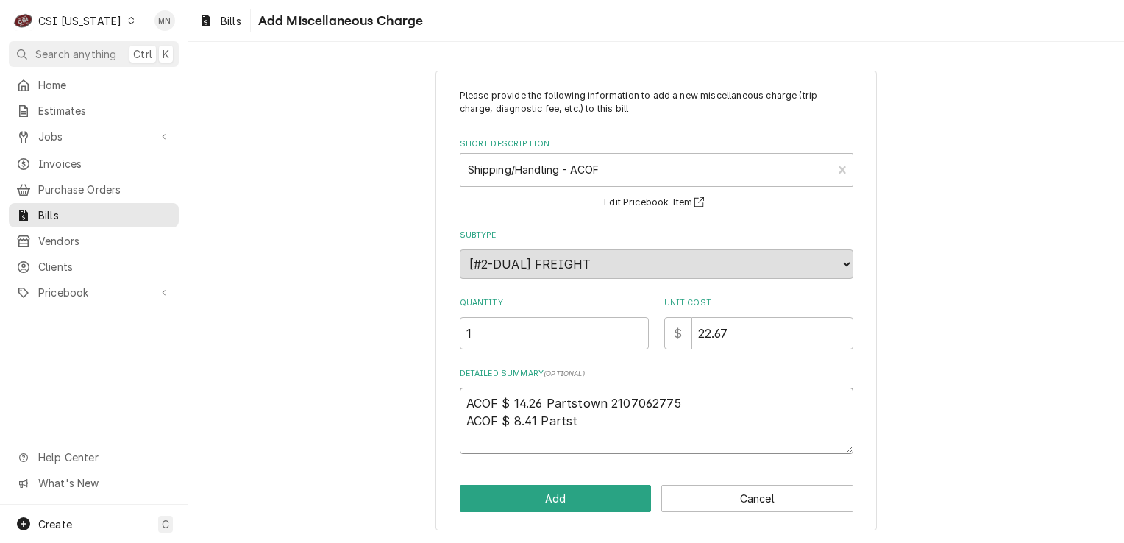
type textarea "x"
type textarea "ACOF $ 14.26 Partstown 2107062775 ACOF $ 8.41 Partsto"
type textarea "x"
type textarea "ACOF $ 14.26 Partstown 2107062775 ACOF $ 8.41 Partstow"
type textarea "x"
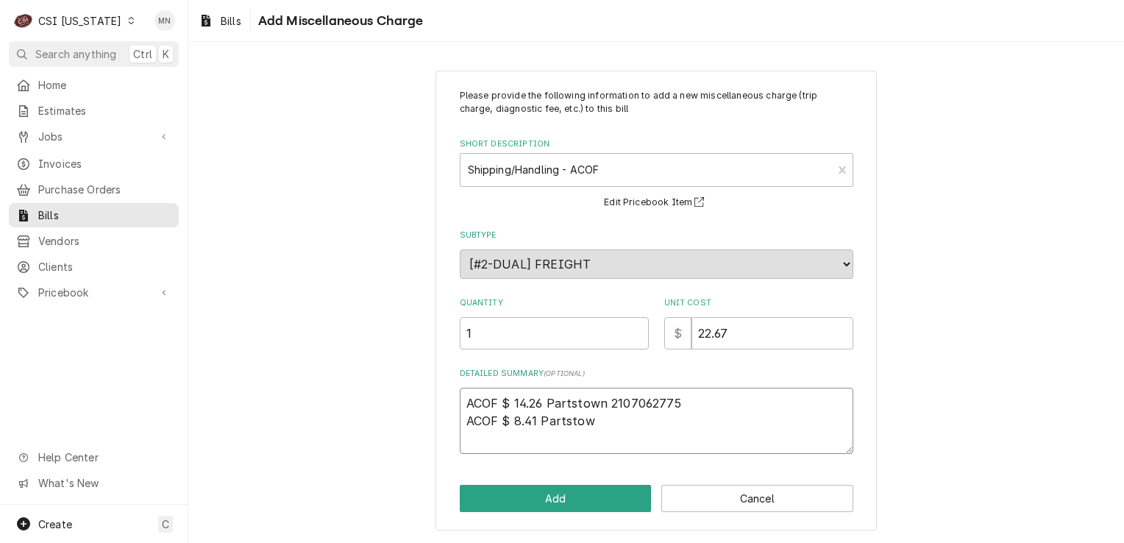
type textarea "ACOF $ 14.26 Partstown 2107062775 ACOF $ 8.41 Partstown"
type textarea "x"
type textarea "ACOF $ 14.26 Partstown 2107062775 ACOF $ 8.41 Partstown"
type textarea "x"
type textarea "ACOF $ 14.26 Partstown 2107062775 ACOF $ 8.41 Partstown 2"
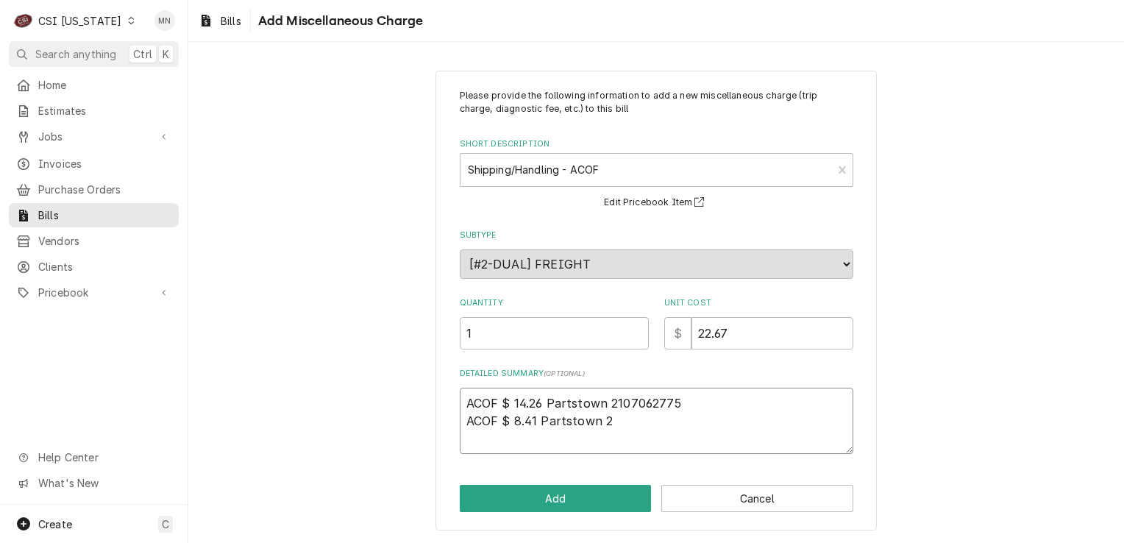
type textarea "x"
type textarea "ACOF $ 14.26 Partstown 2107062775 ACOF $ 8.41 Partstown 21"
type textarea "x"
type textarea "ACOF $ 14.26 Partstown 2107062775 ACOF $ 8.41 Partstown 210"
type textarea "x"
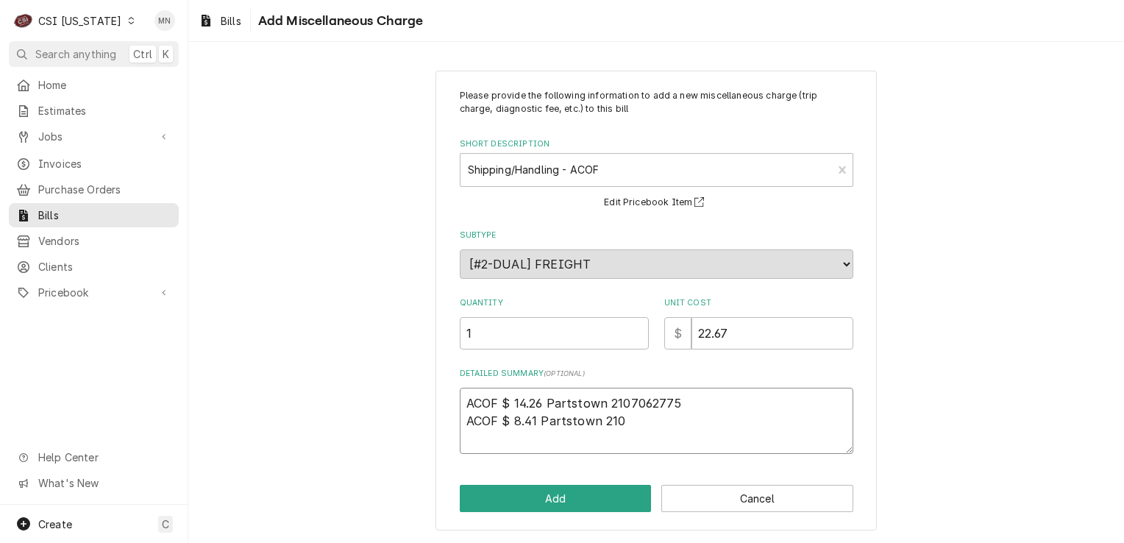
type textarea "ACOF $ 14.26 Partstown 2107062775 ACOF $ 8.41 Partstown 2107"
type textarea "x"
type textarea "ACOF $ 14.26 Partstown 2107062775 ACOF $ 8.41 Partstown 21071"
type textarea "x"
type textarea "ACOF $ 14.26 Partstown 2107062775 ACOF $ 8.41 Partstown 210714"
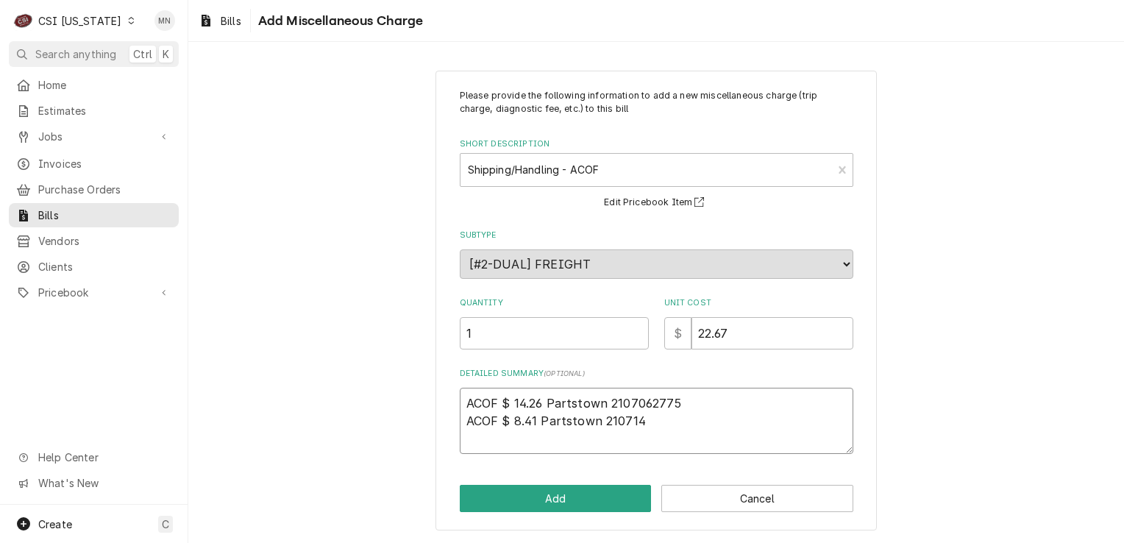
type textarea "x"
type textarea "ACOF $ 14.26 Partstown 2107062775 ACOF $ 8.41 Partstown 2107145"
type textarea "x"
type textarea "ACOF $ 14.26 Partstown 2107062775 ACOF $ 8.41 Partstown 21071450"
type textarea "x"
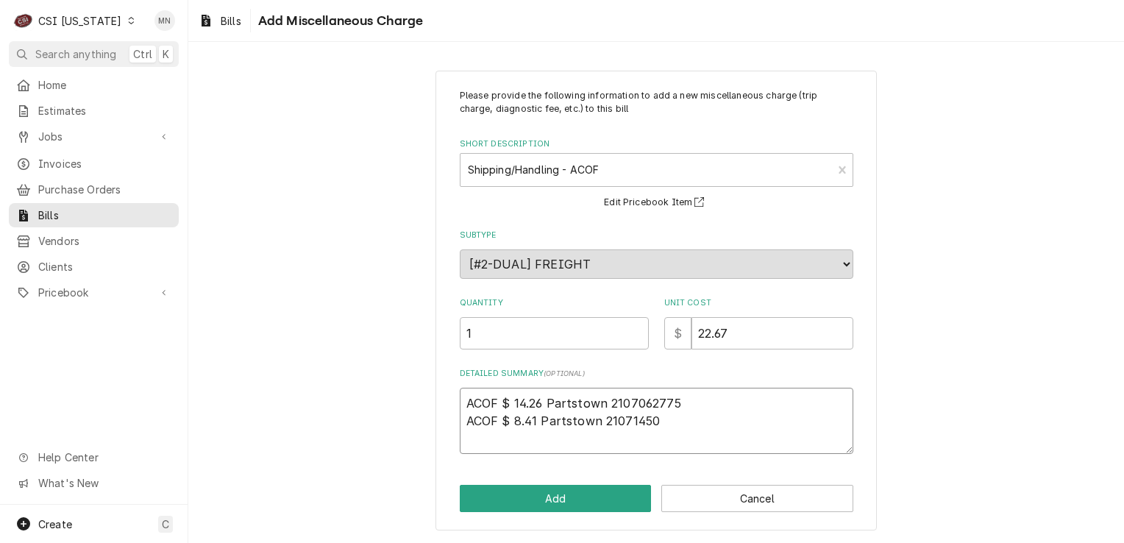
type textarea "ACOF $ 14.26 Partstown 2107062775 ACOF $ 8.41 Partstown 210714505"
type textarea "x"
type textarea "ACOF $ 14.26 Partstown 2107062775 ACOF $ 8.41 Partstown 2107145050"
click at [554, 504] on button "Add" at bounding box center [556, 498] width 192 height 27
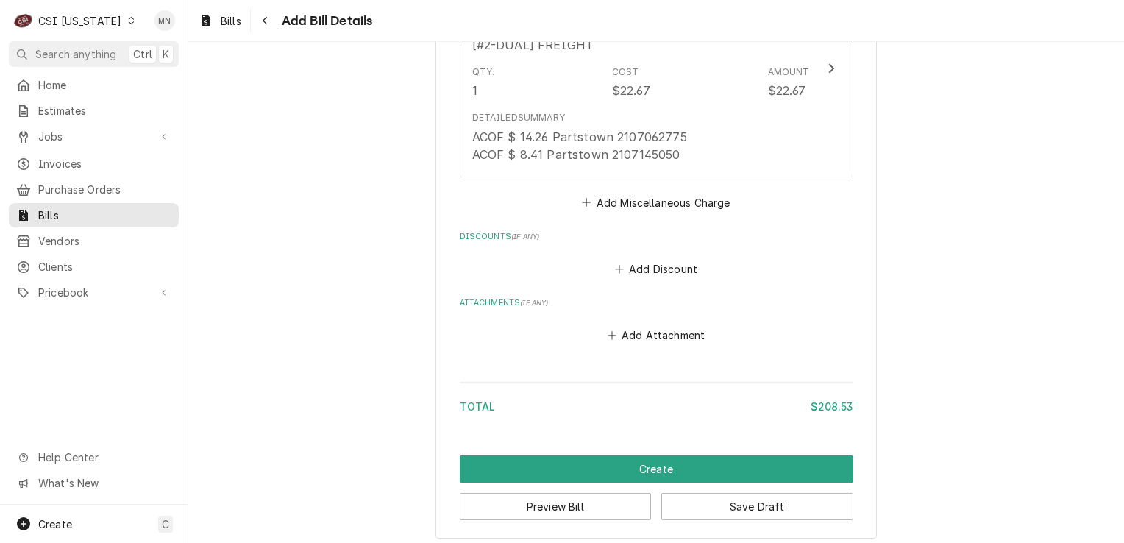
scroll to position [1814, 0]
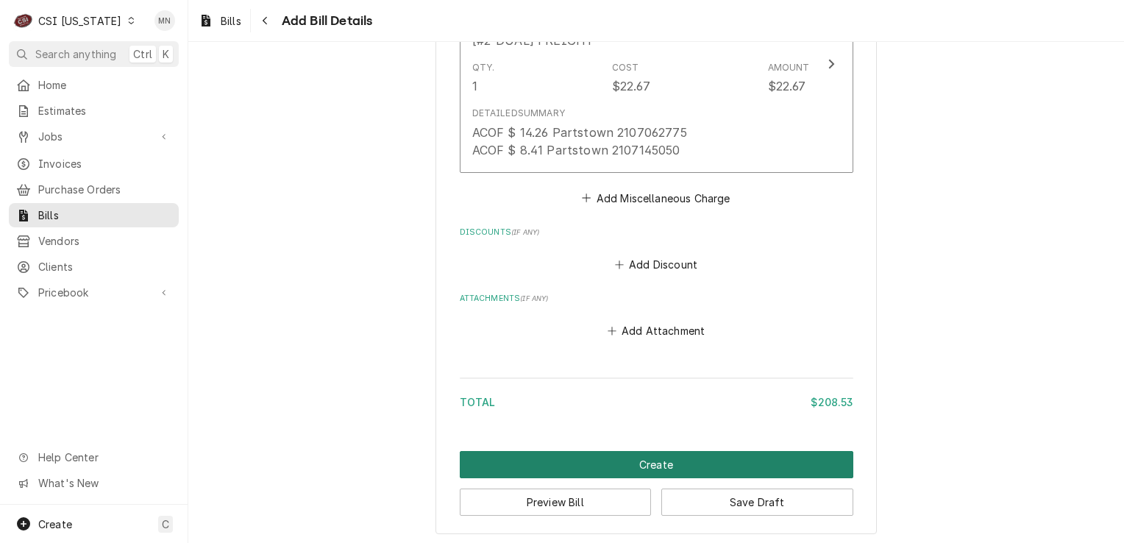
click at [695, 466] on button "Create" at bounding box center [656, 464] width 393 height 27
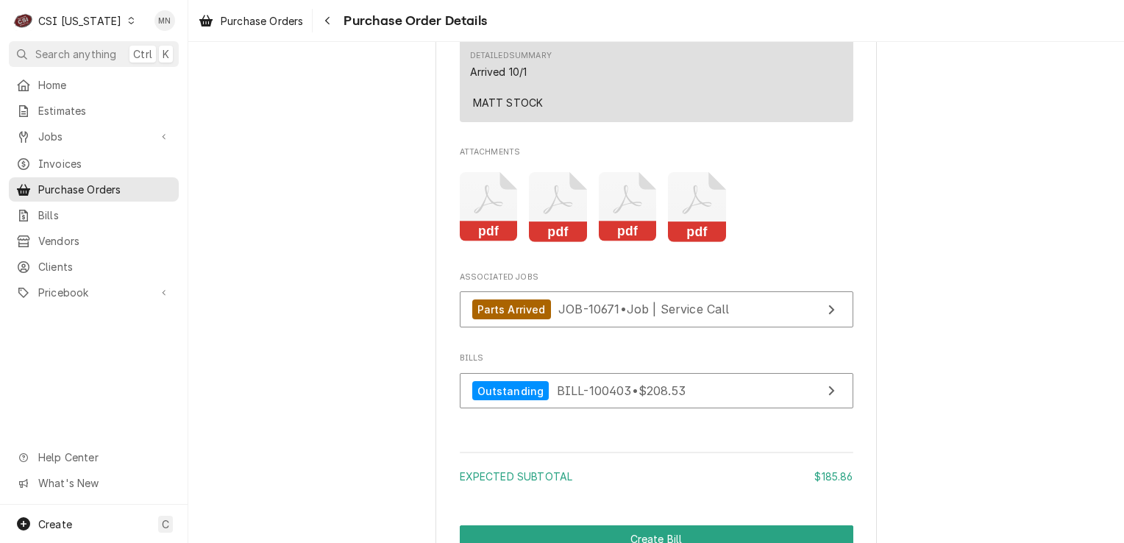
scroll to position [2105, 0]
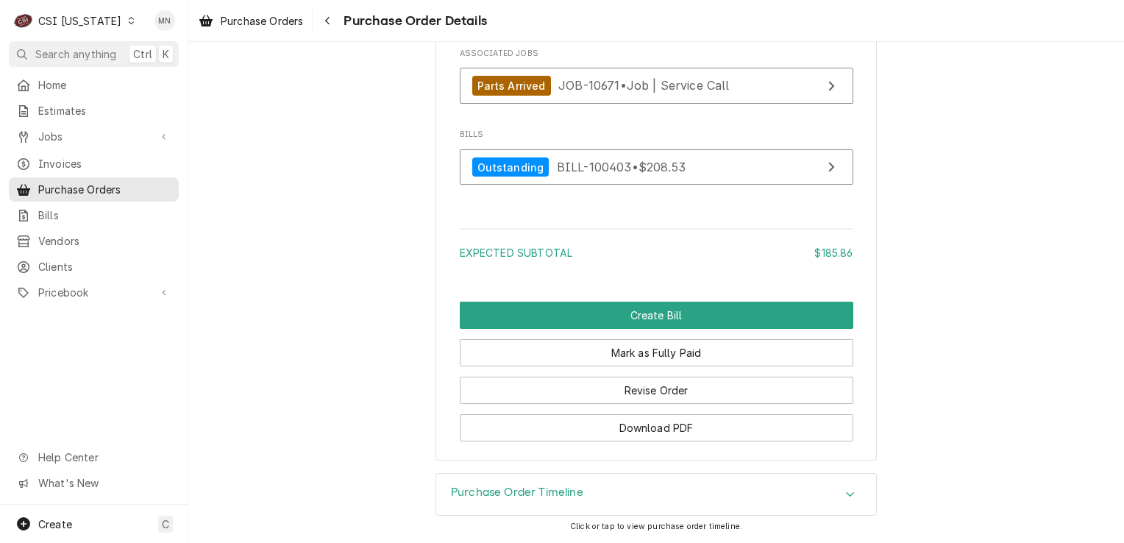
click at [82, 16] on div "CSI [US_STATE]" at bounding box center [79, 20] width 83 height 15
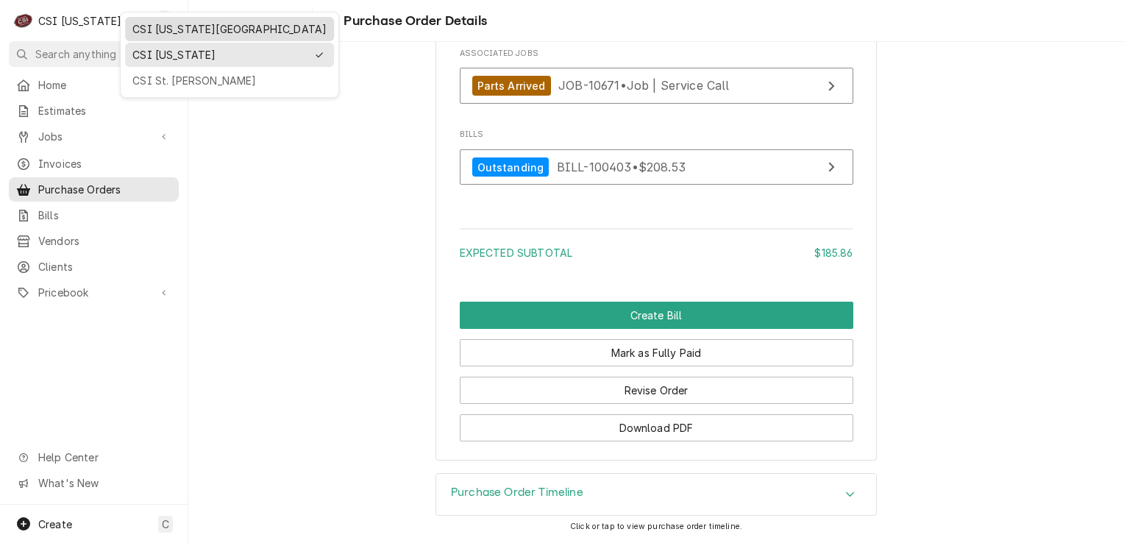
click at [152, 28] on div "CSI Kansas City" at bounding box center [229, 28] width 194 height 15
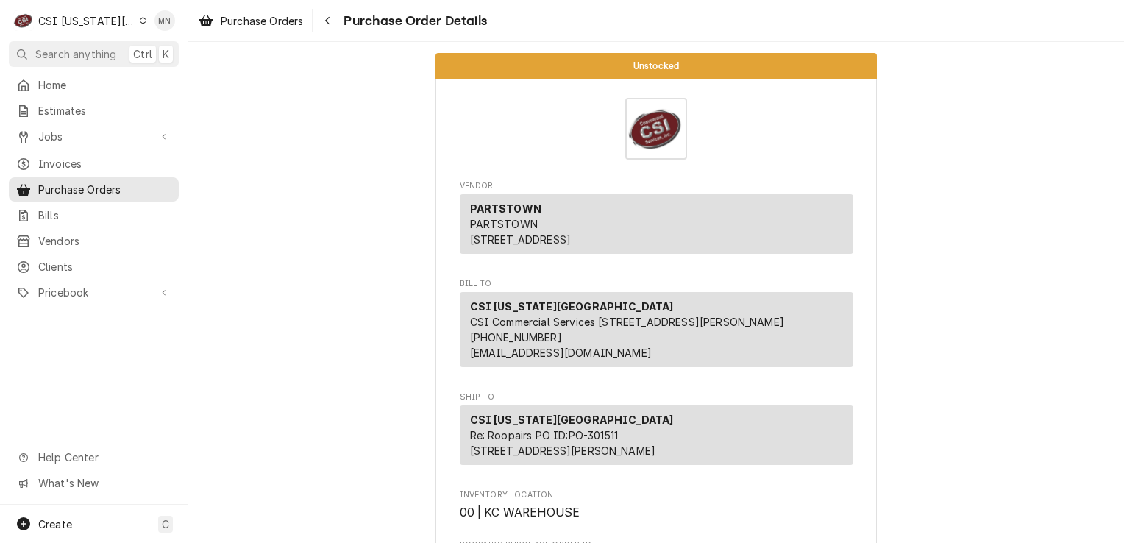
click at [106, 13] on div "C CSI Kansas City" at bounding box center [80, 20] width 142 height 29
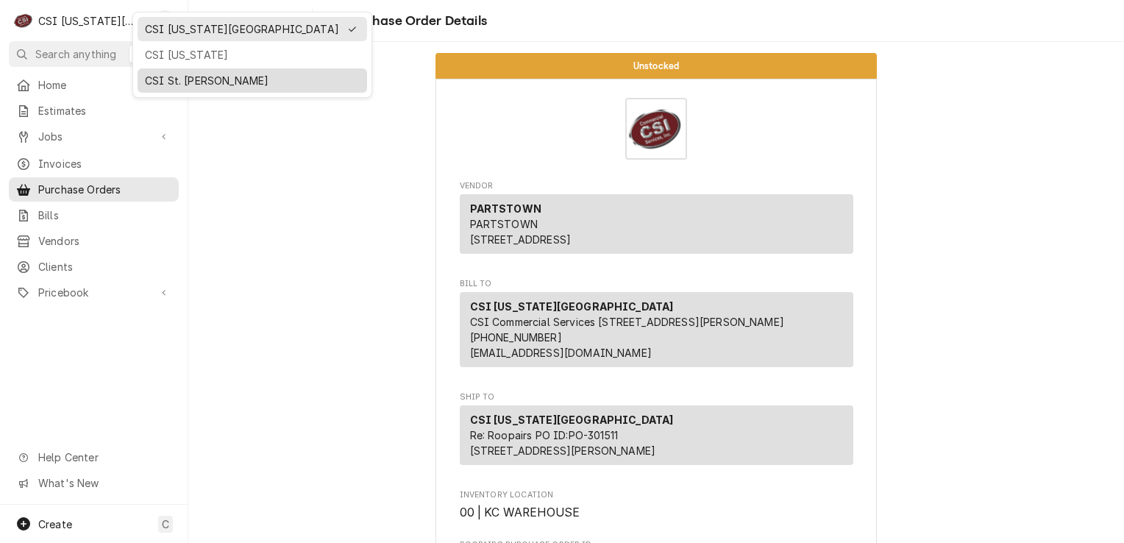
click at [179, 79] on div "CSI St. Louis" at bounding box center [252, 80] width 215 height 15
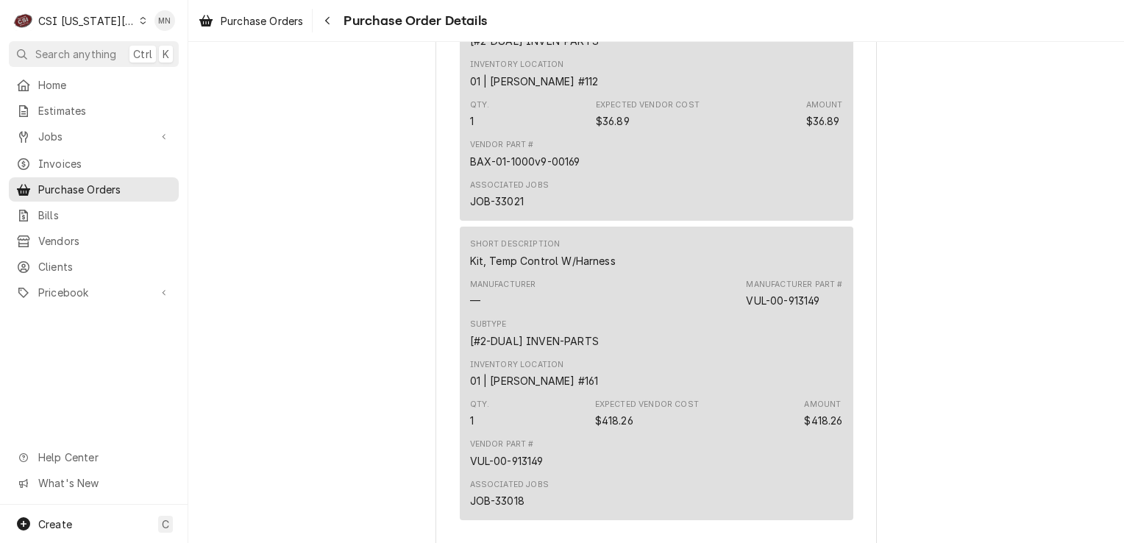
scroll to position [2279, 0]
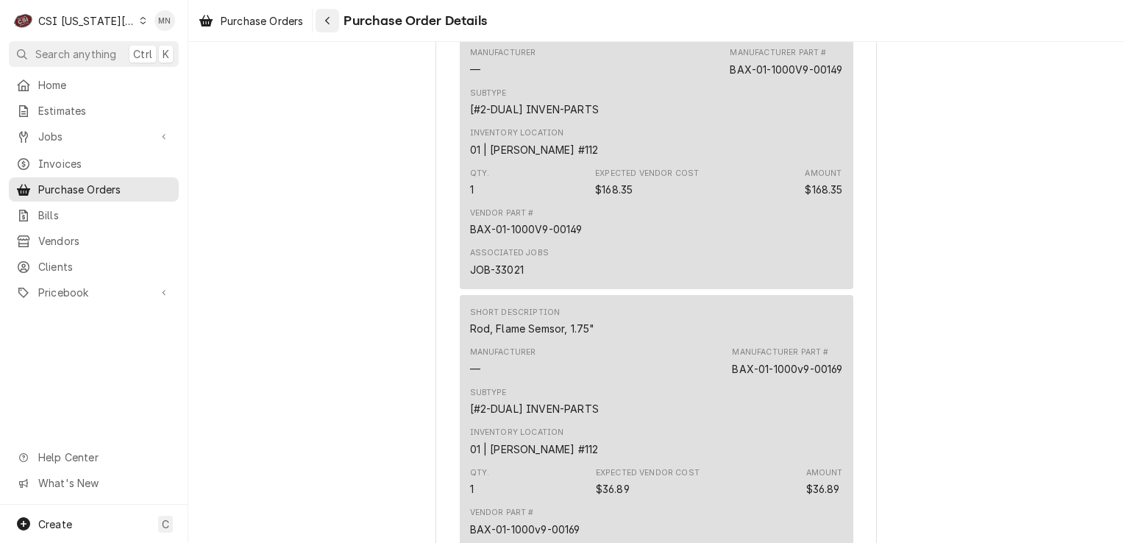
click at [334, 21] on div "Navigate back" at bounding box center [327, 20] width 15 height 15
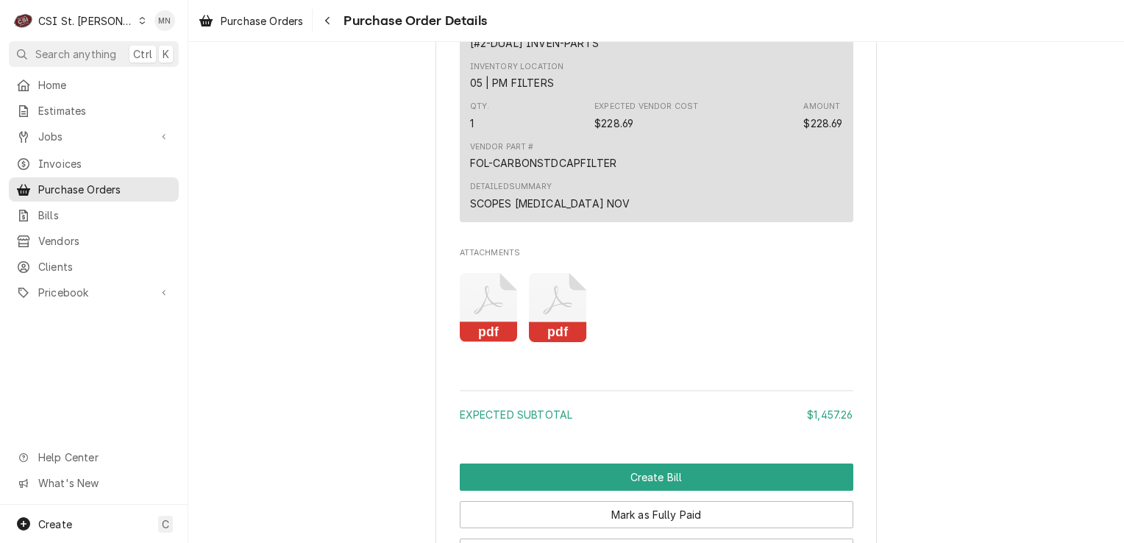
scroll to position [2647, 0]
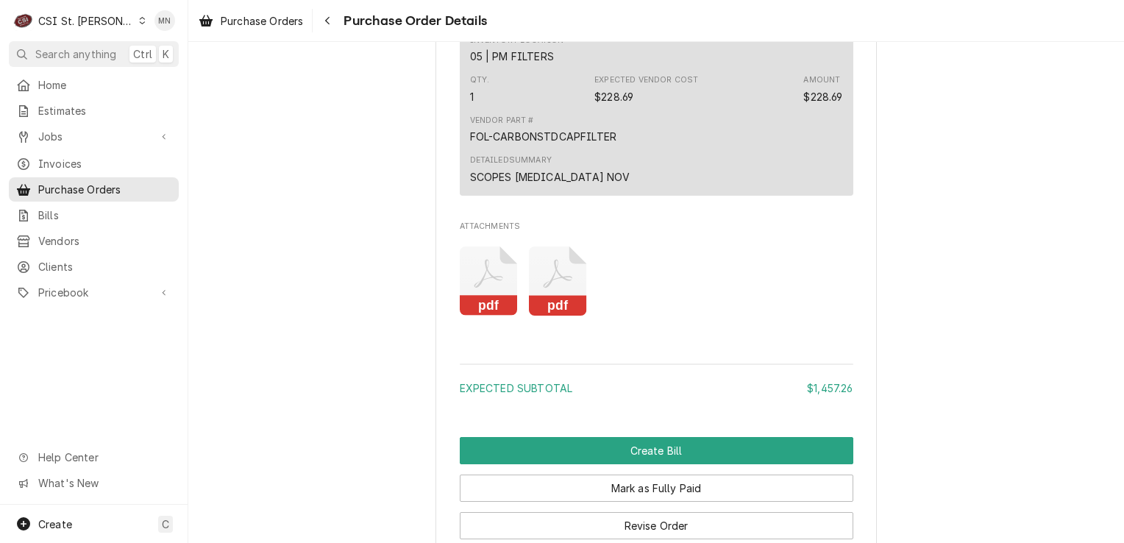
click at [549, 316] on icon "Attachments" at bounding box center [558, 281] width 58 height 70
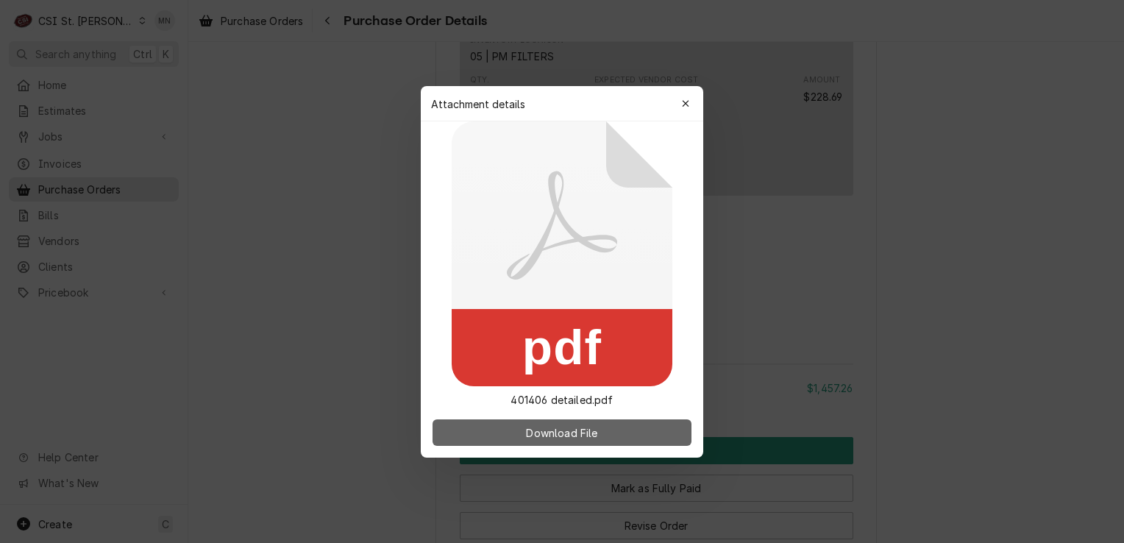
click at [530, 441] on button "Download File" at bounding box center [561, 432] width 259 height 26
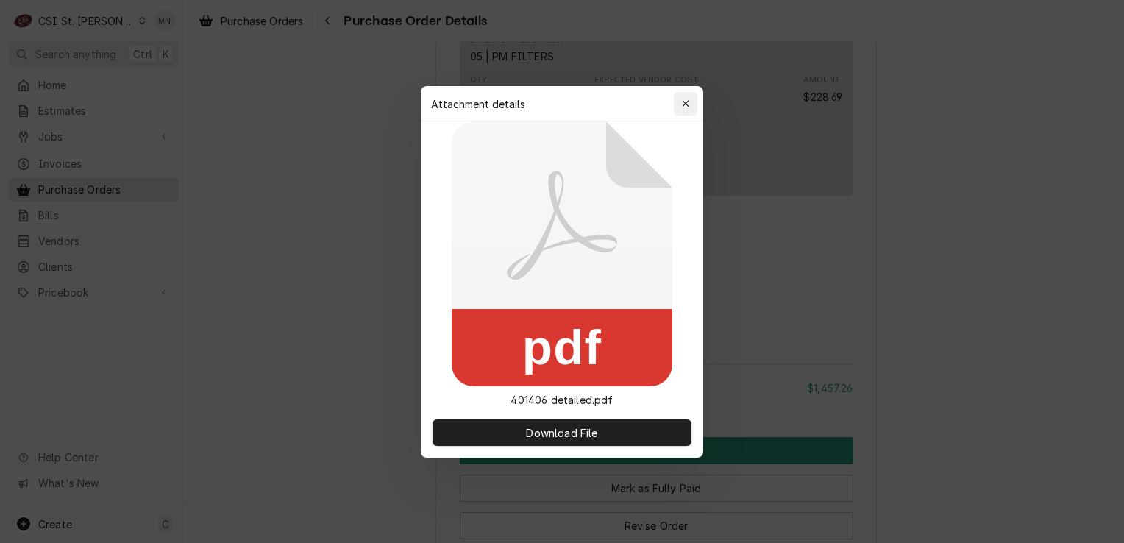
click at [690, 101] on div "button" at bounding box center [685, 103] width 15 height 15
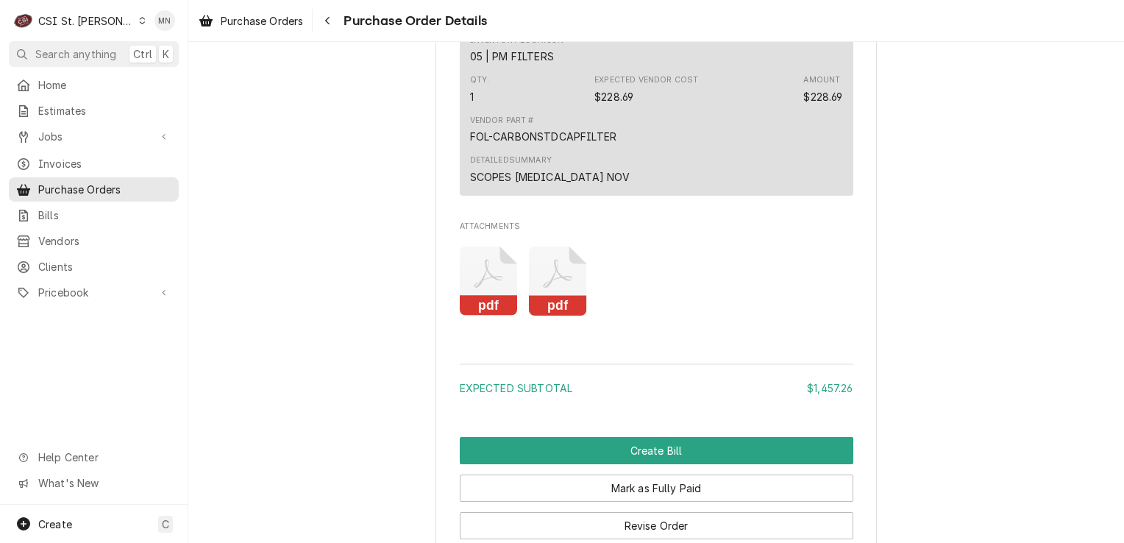
click at [460, 310] on icon "Attachments" at bounding box center [489, 281] width 58 height 70
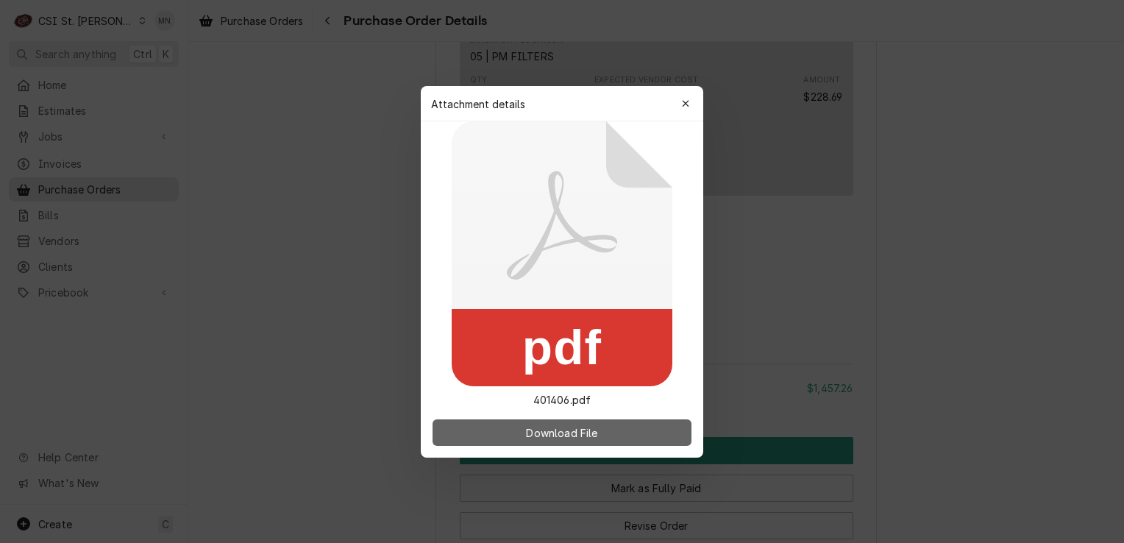
click at [531, 429] on span "Download File" at bounding box center [561, 431] width 77 height 15
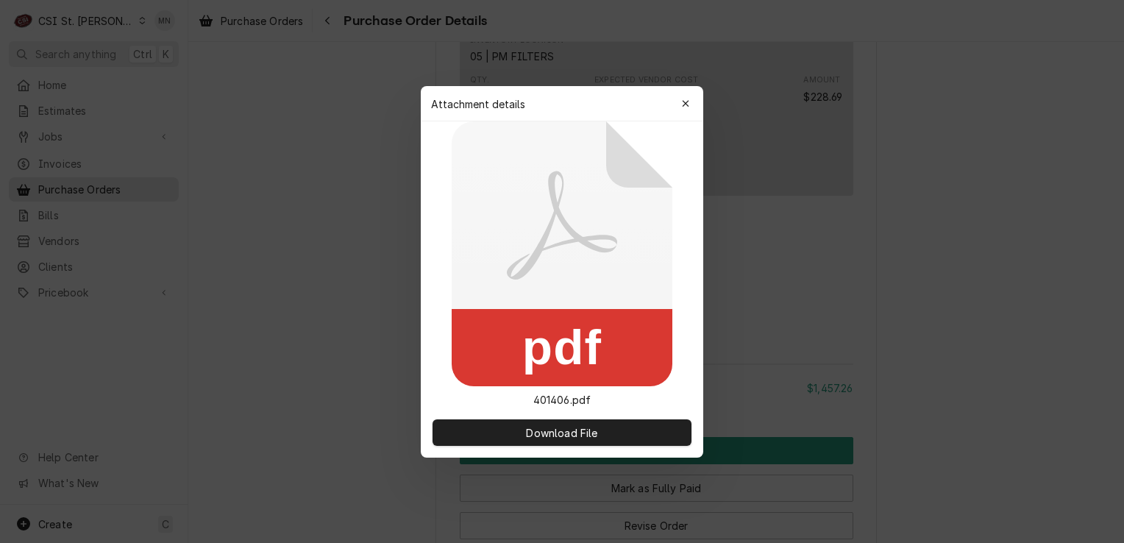
click at [687, 96] on div "button" at bounding box center [685, 103] width 15 height 15
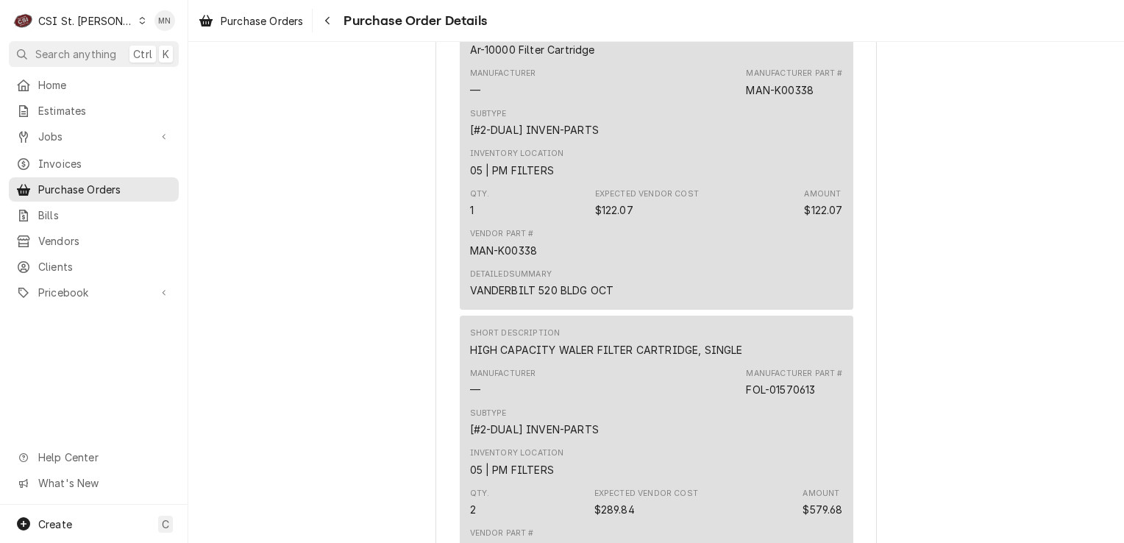
scroll to position [1471, 0]
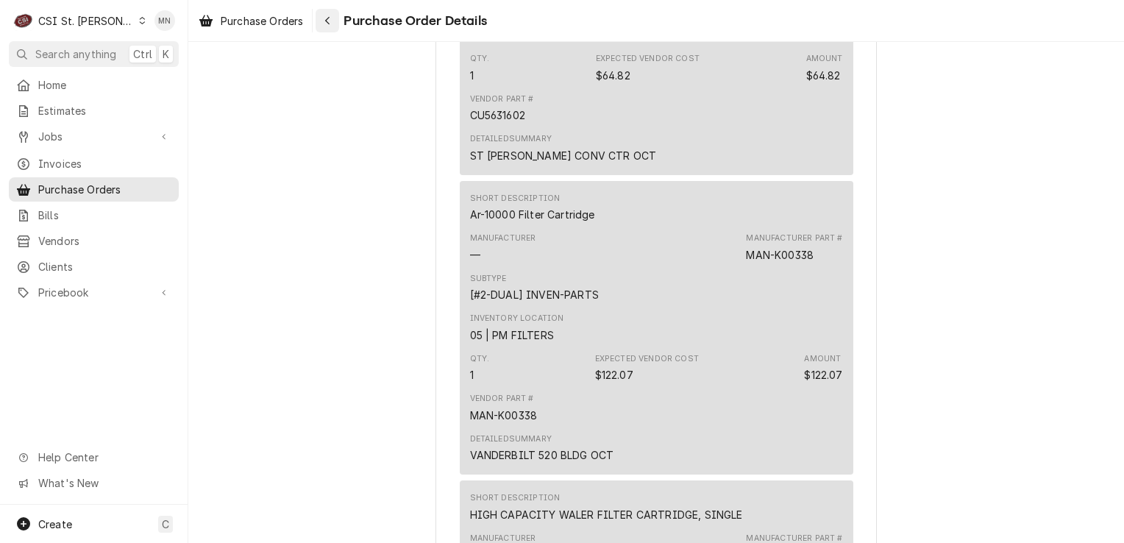
click at [329, 18] on icon "Navigate back" at bounding box center [327, 21] width 4 height 8
